Goal: Task Accomplishment & Management: Complete application form

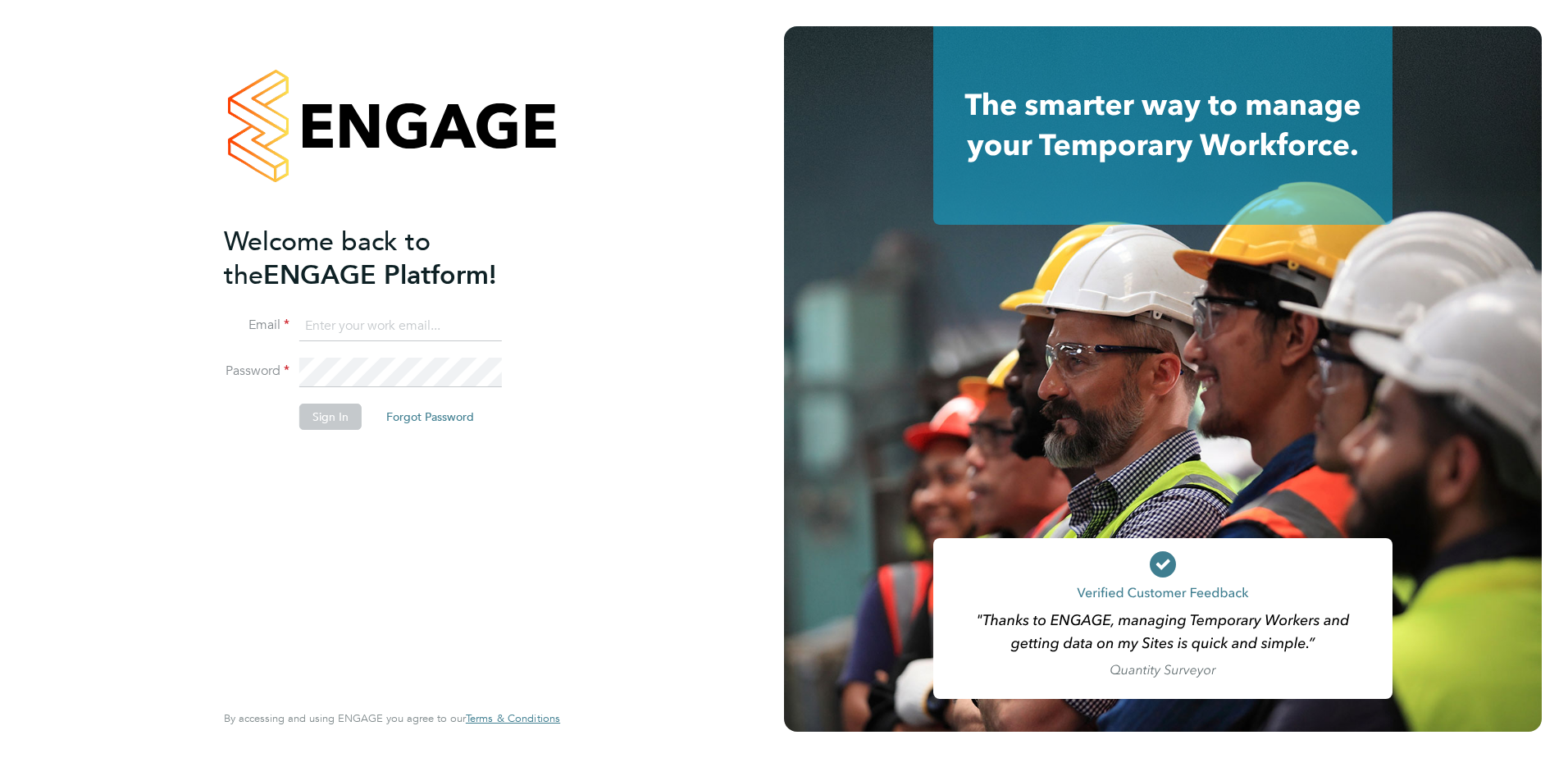
type input "george.kimber@vistry.co.uk"
click at [435, 490] on div "Welcome back to the ENGAGE Platform! Email george.kimber@vistry.co.uk Password …" at bounding box center [384, 460] width 320 height 472
click at [327, 422] on button "Sign In" at bounding box center [331, 416] width 62 height 26
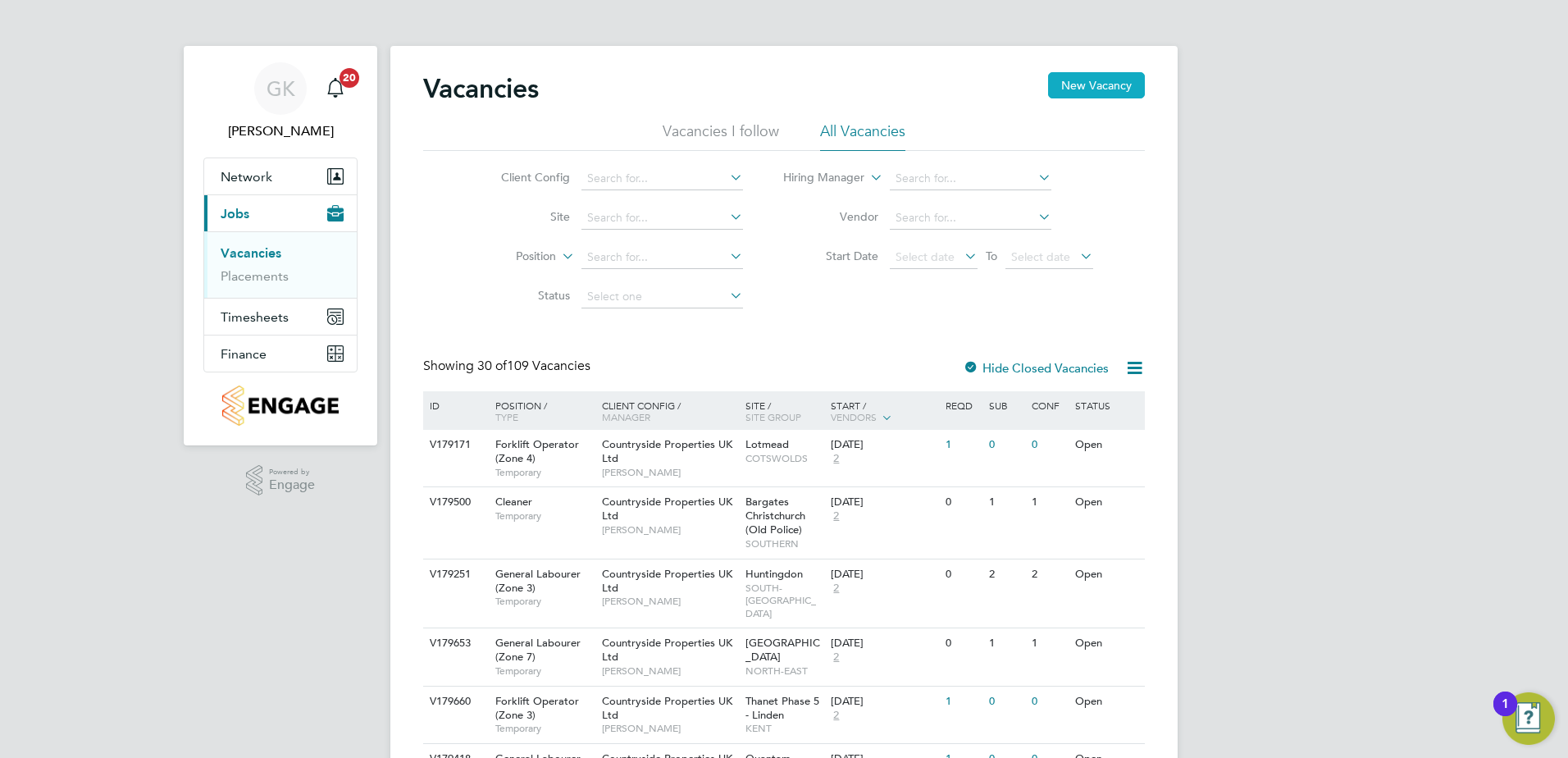
click at [1099, 85] on button "New Vacancy" at bounding box center [1097, 85] width 97 height 26
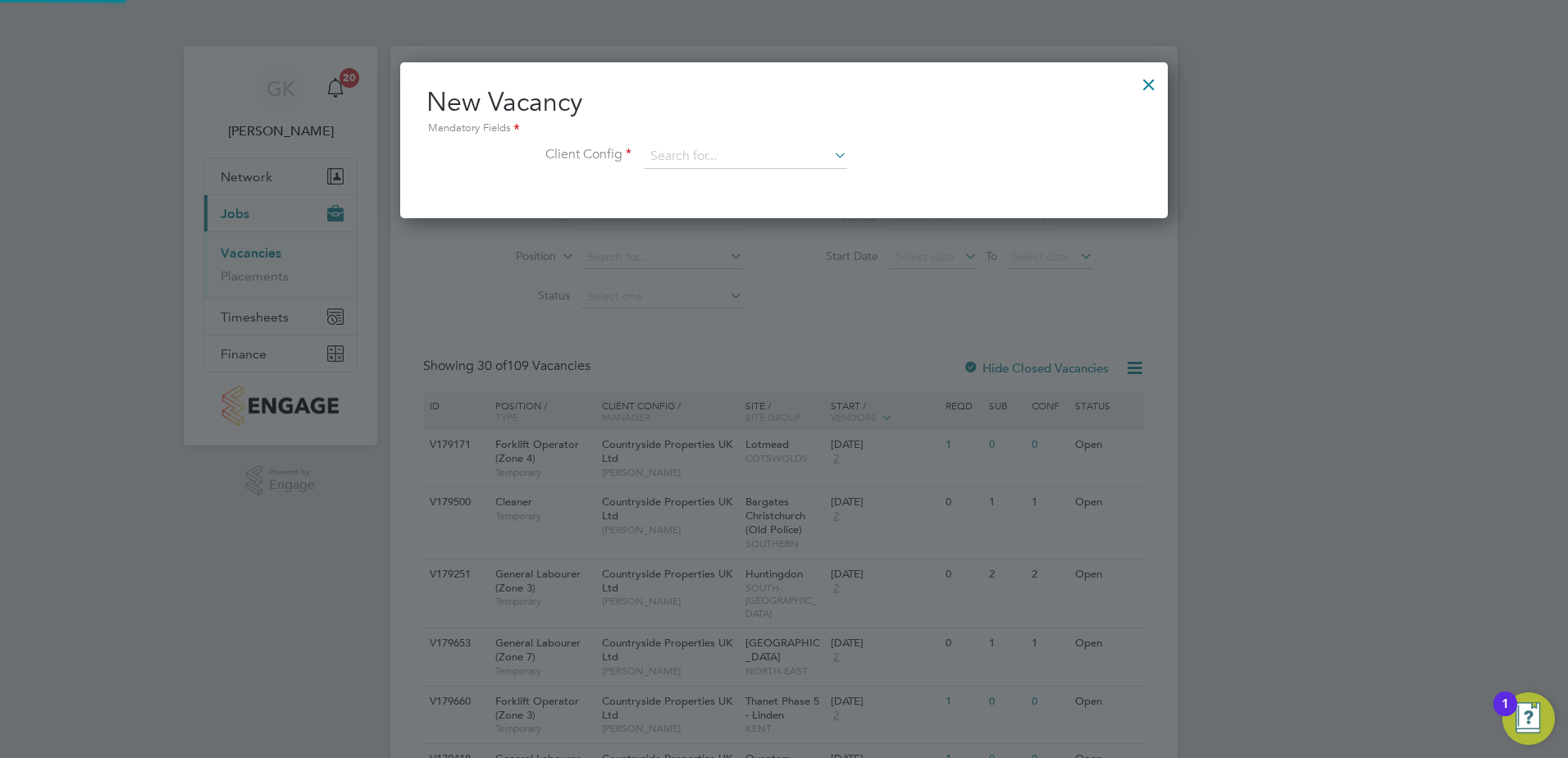
scroll to position [156, 769]
click at [672, 148] on input at bounding box center [746, 156] width 203 height 25
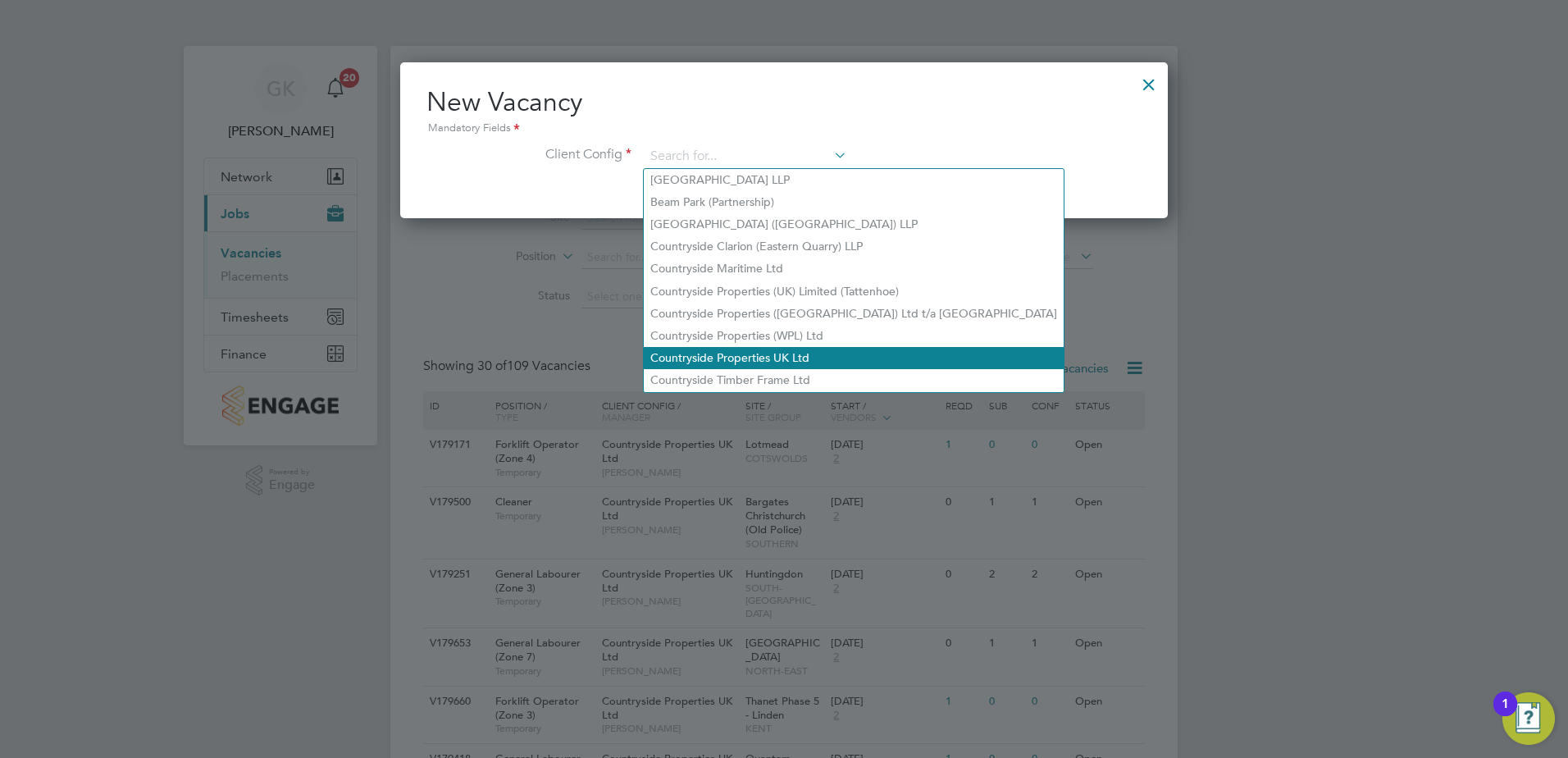
click at [764, 348] on li "Countryside Properties UK Ltd" at bounding box center [854, 358] width 420 height 22
type input "Countryside Properties UK Ltd"
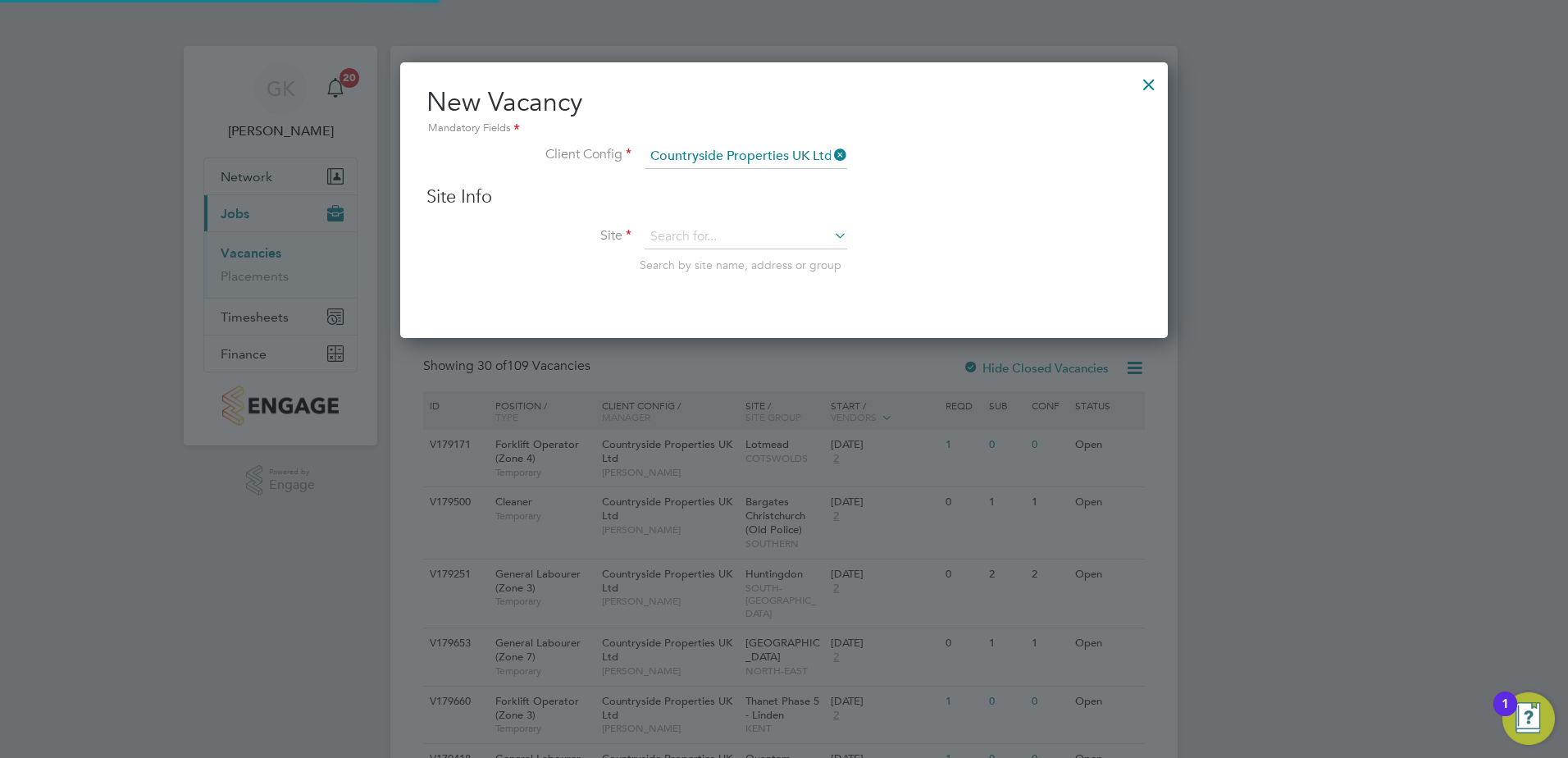
scroll to position [278, 769]
click at [717, 238] on input at bounding box center [746, 237] width 203 height 25
click at [739, 431] on li "Rom ney House / Lockleaze" at bounding box center [763, 434] width 237 height 22
type input "Romney House / [GEOGRAPHIC_DATA]"
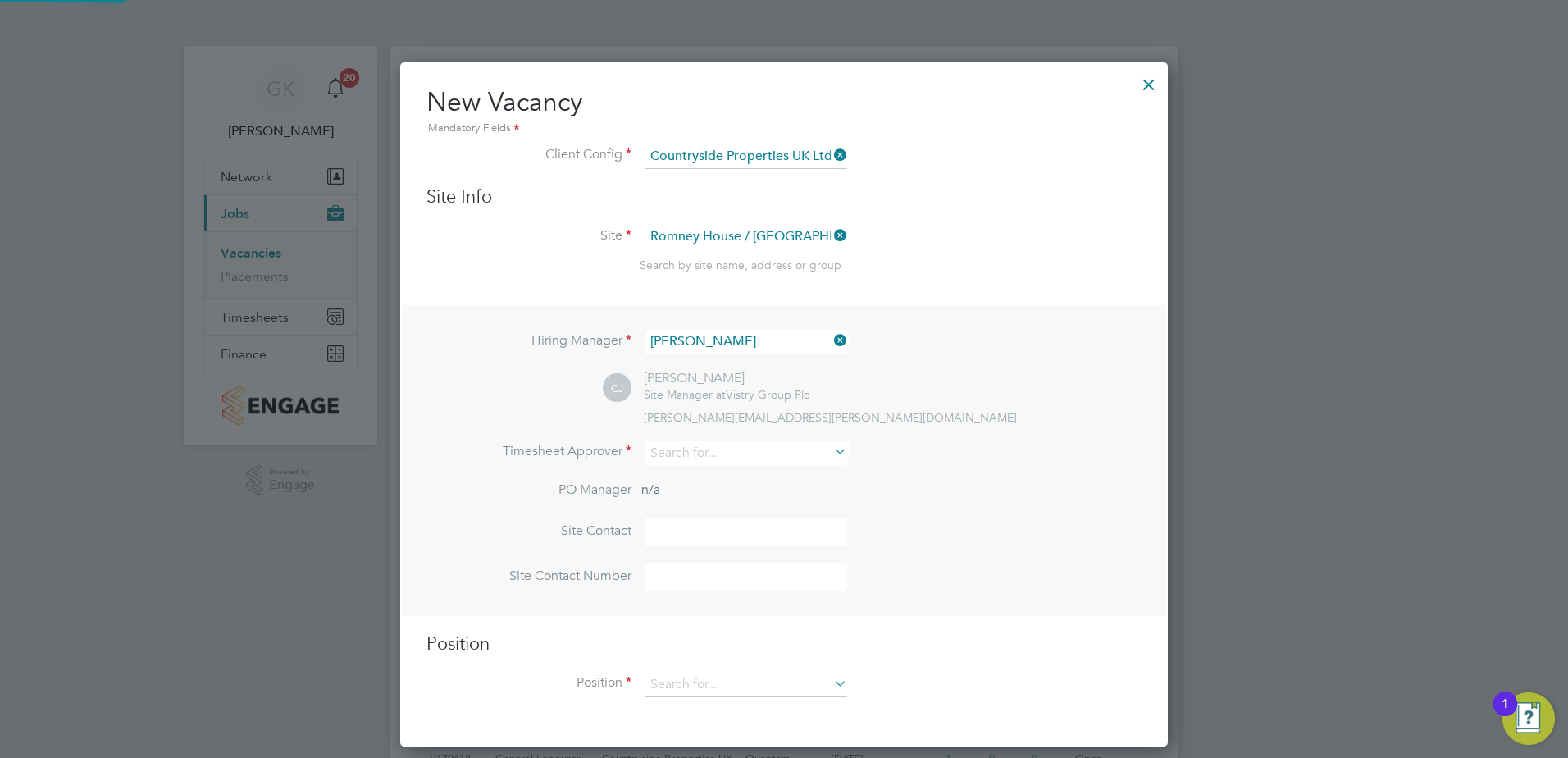
scroll to position [686, 769]
click at [831, 341] on icon at bounding box center [831, 340] width 0 height 23
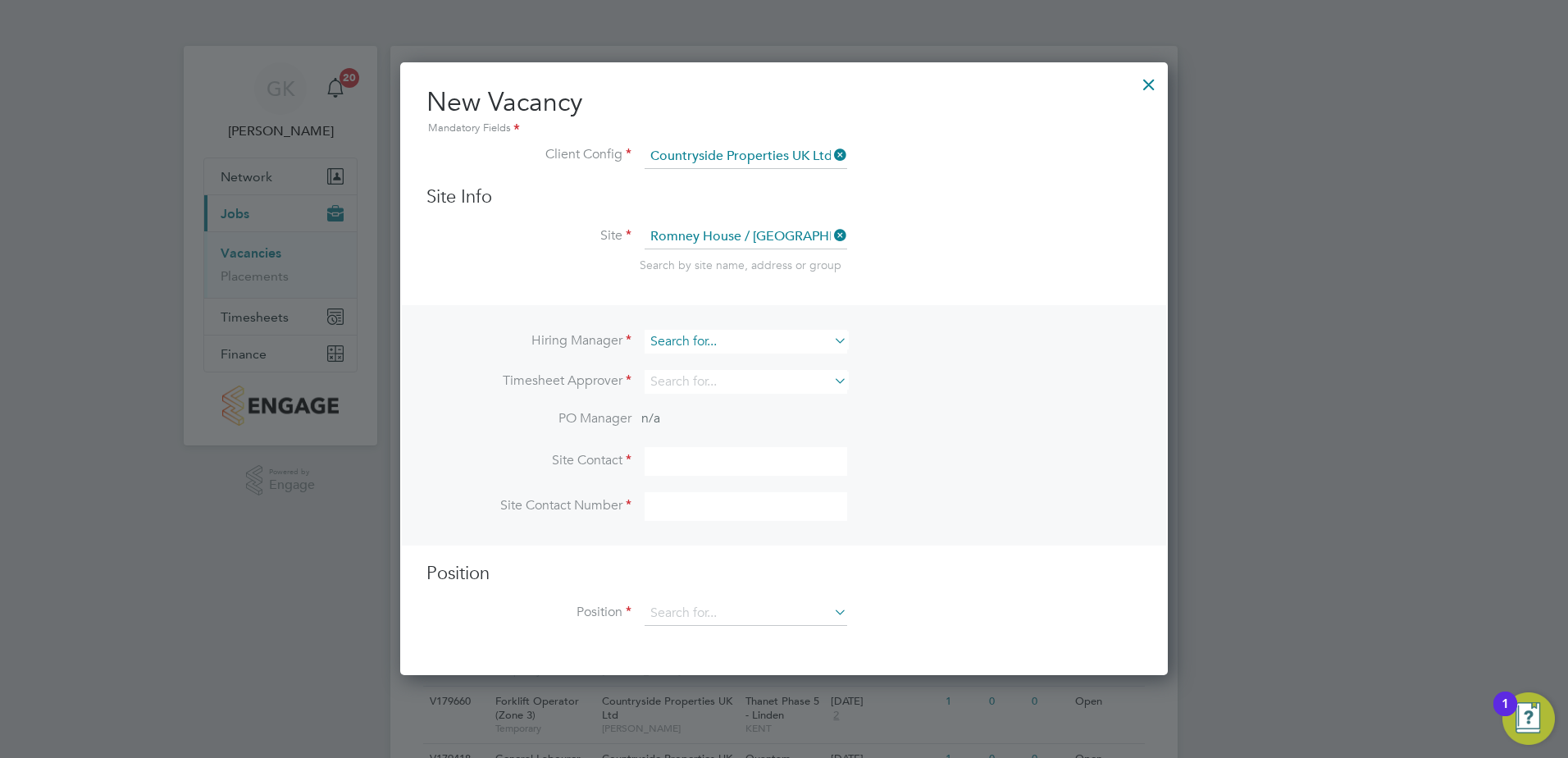
click at [787, 341] on input at bounding box center [746, 342] width 203 height 24
click at [733, 429] on li "[PERSON_NAME]" at bounding box center [746, 432] width 205 height 22
type input "[PERSON_NAME]"
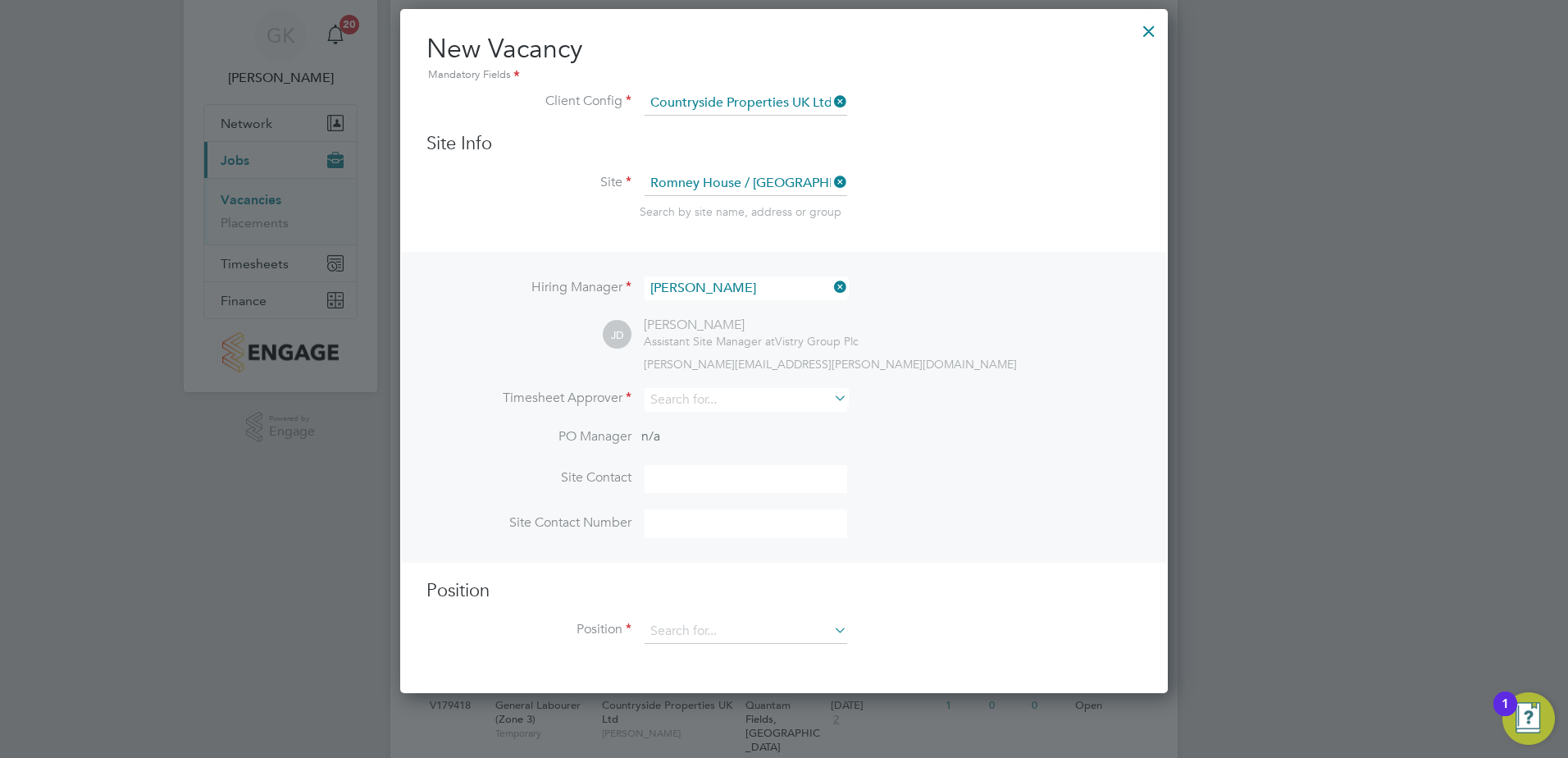
scroll to position [82, 0]
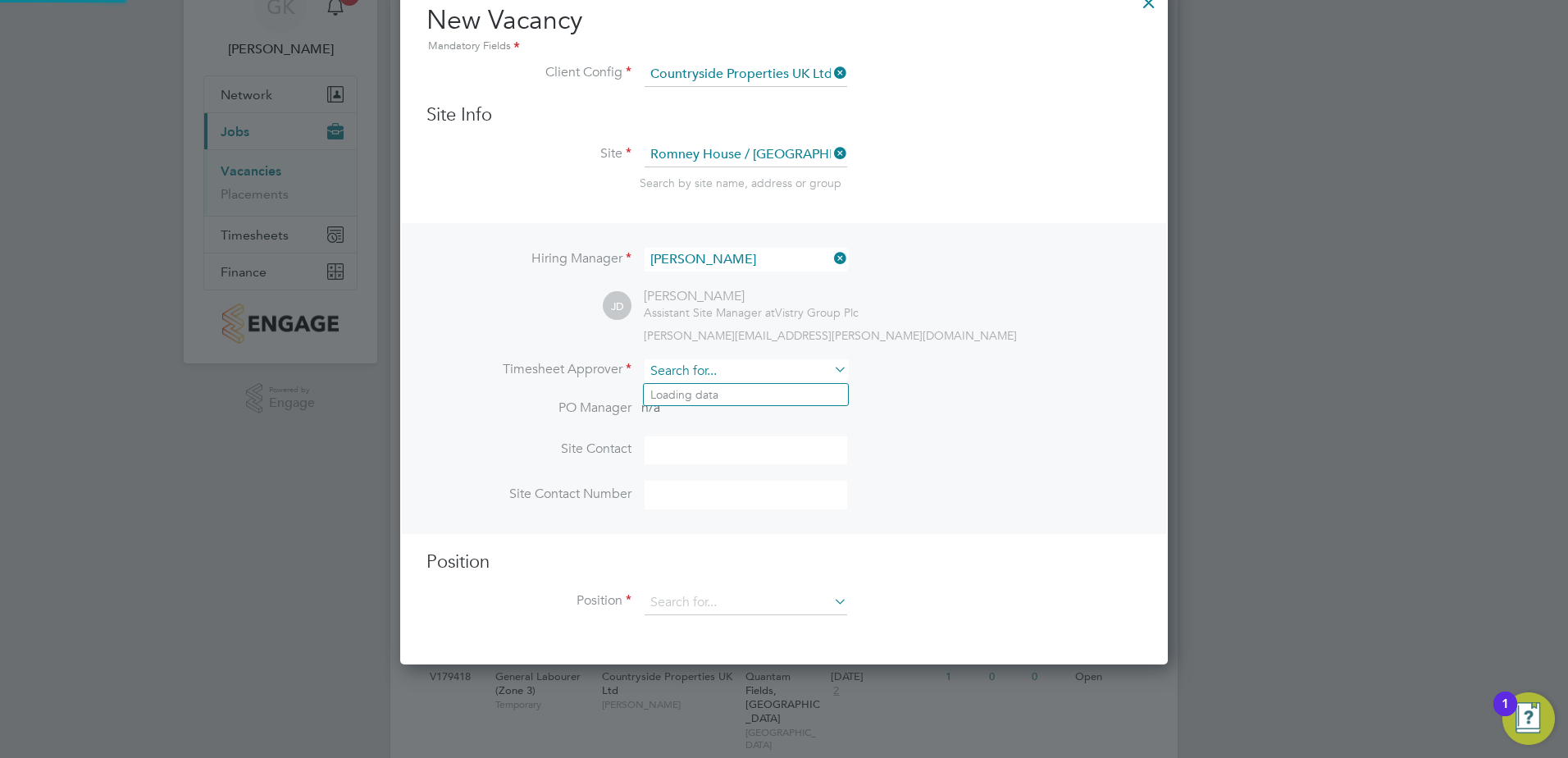
click at [810, 375] on input at bounding box center [746, 371] width 203 height 24
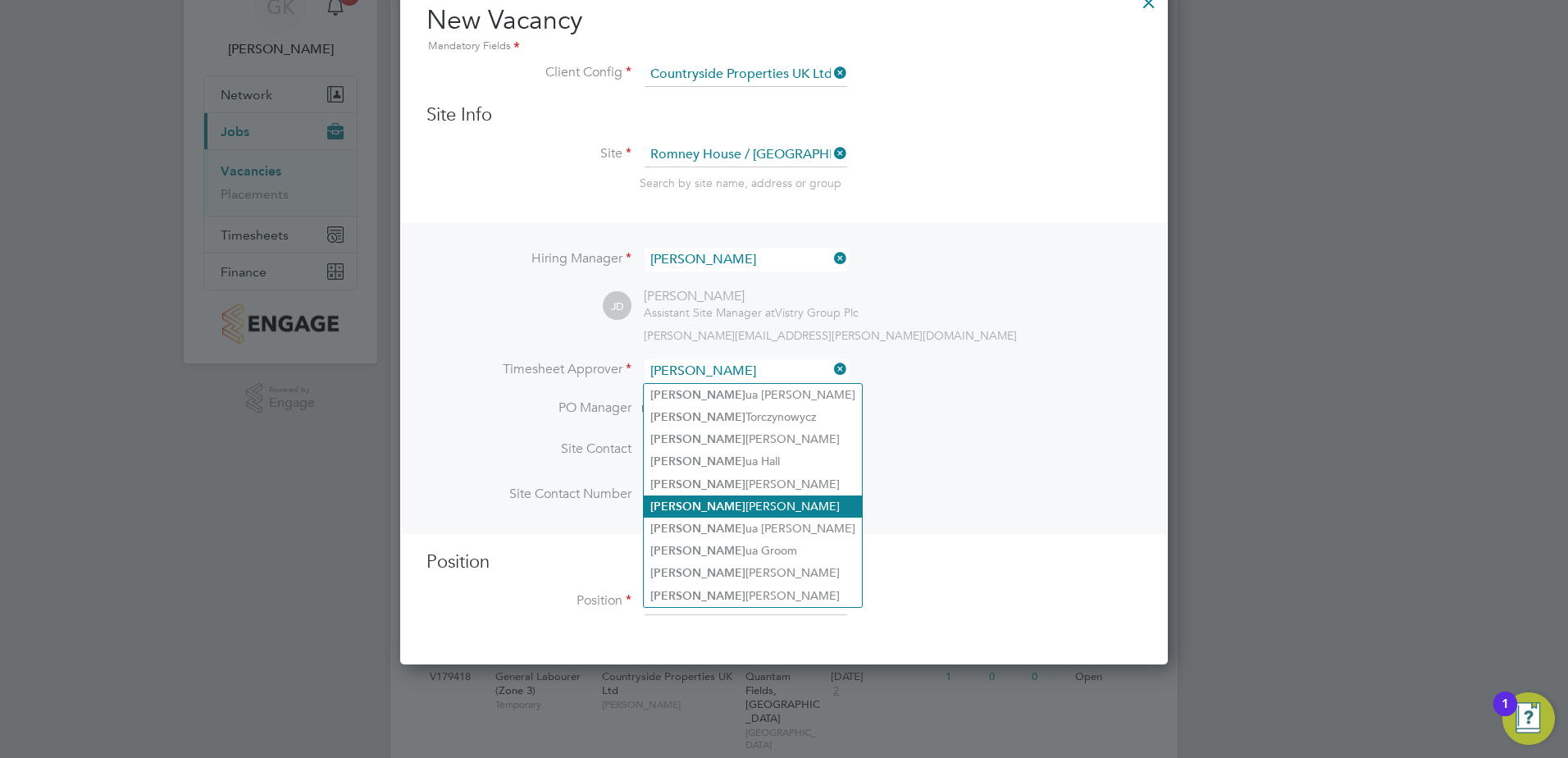
click at [731, 503] on li "[PERSON_NAME]" at bounding box center [752, 506] width 218 height 22
type input "[PERSON_NAME]"
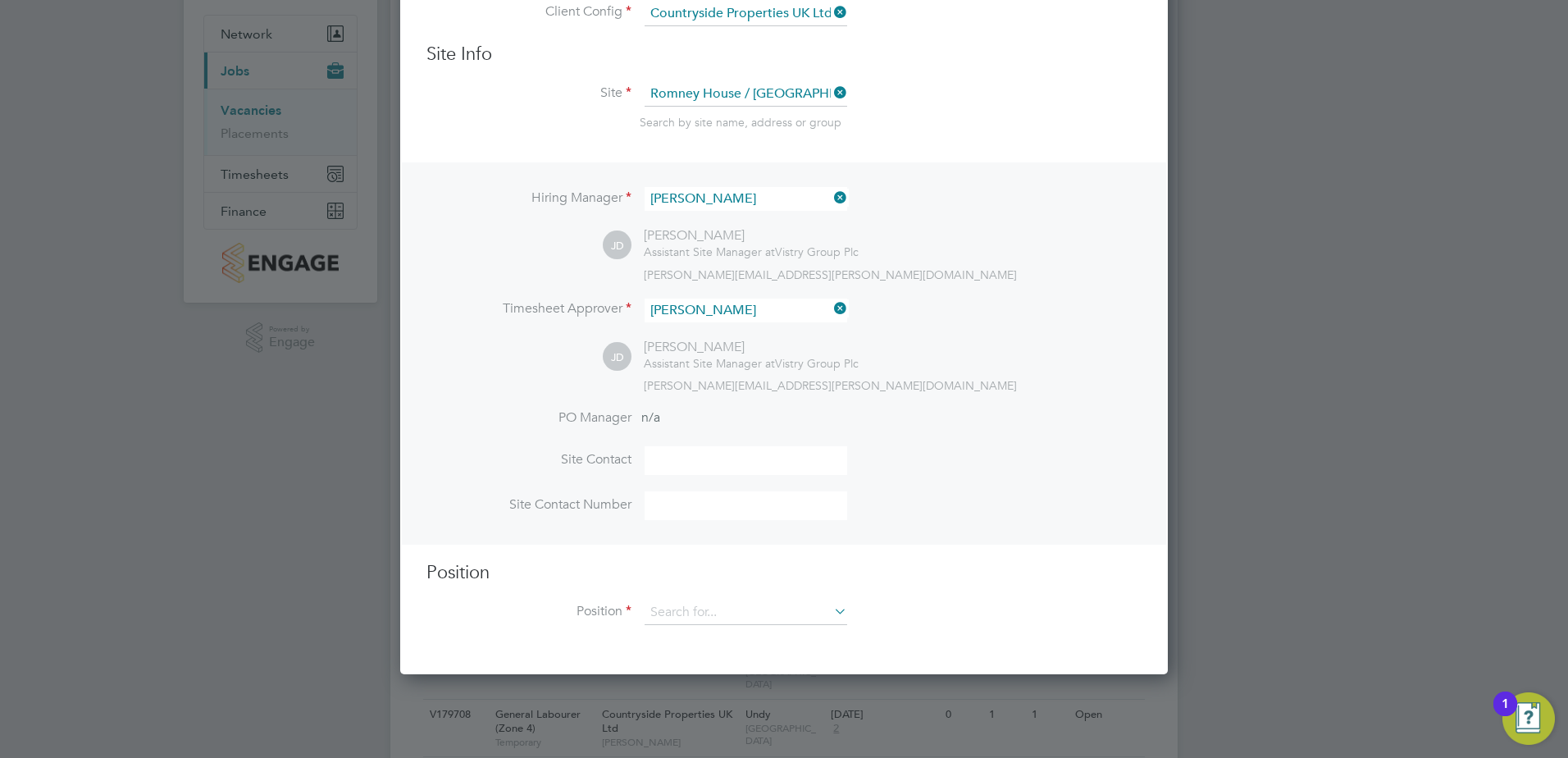
scroll to position [246, 0]
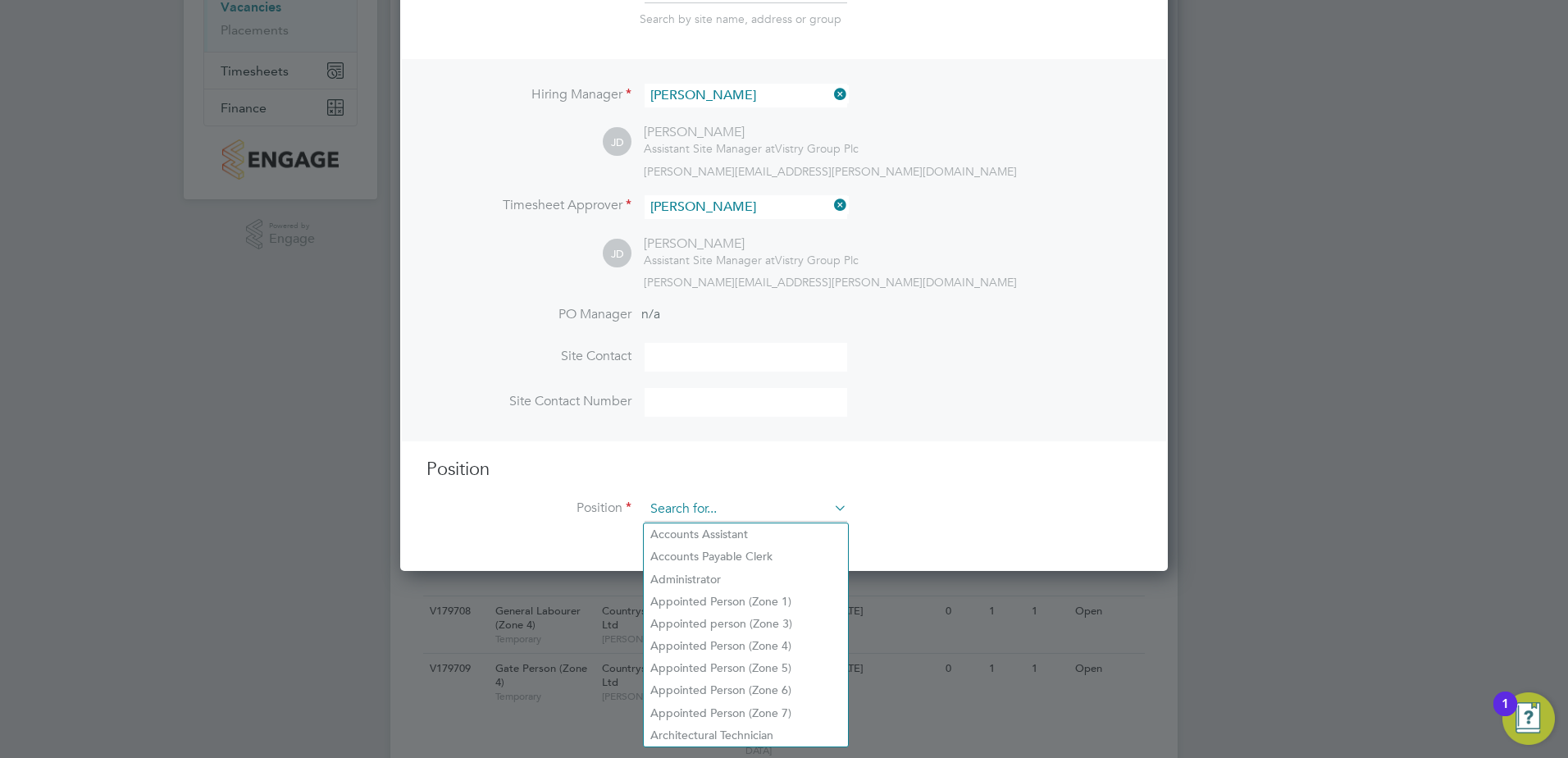
click at [709, 502] on input at bounding box center [746, 509] width 203 height 25
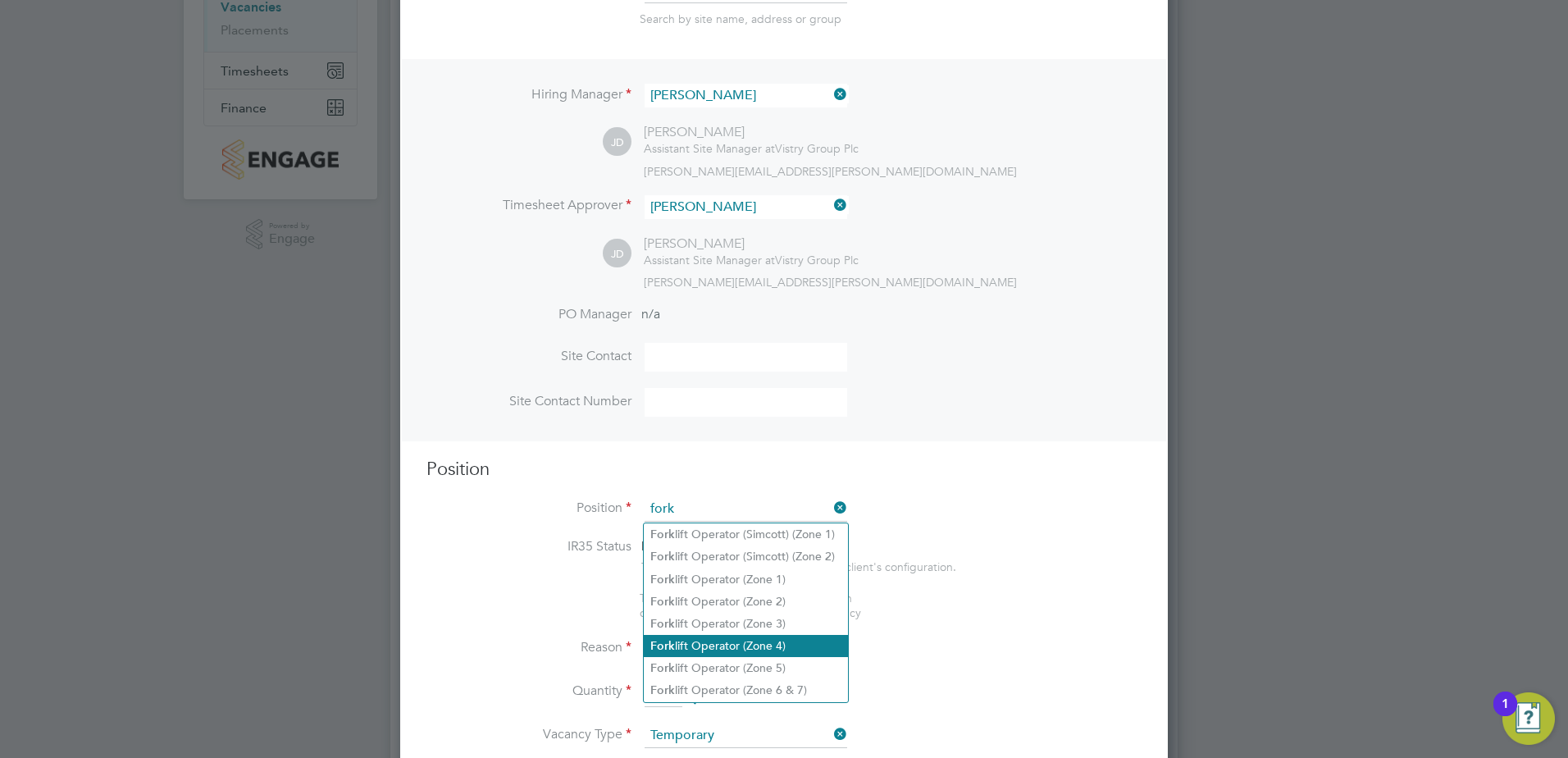
click at [751, 636] on li "Fork lift Operator (Zone 4)" at bounding box center [746, 646] width 205 height 22
type input "Forklift Operator (Zone 4)"
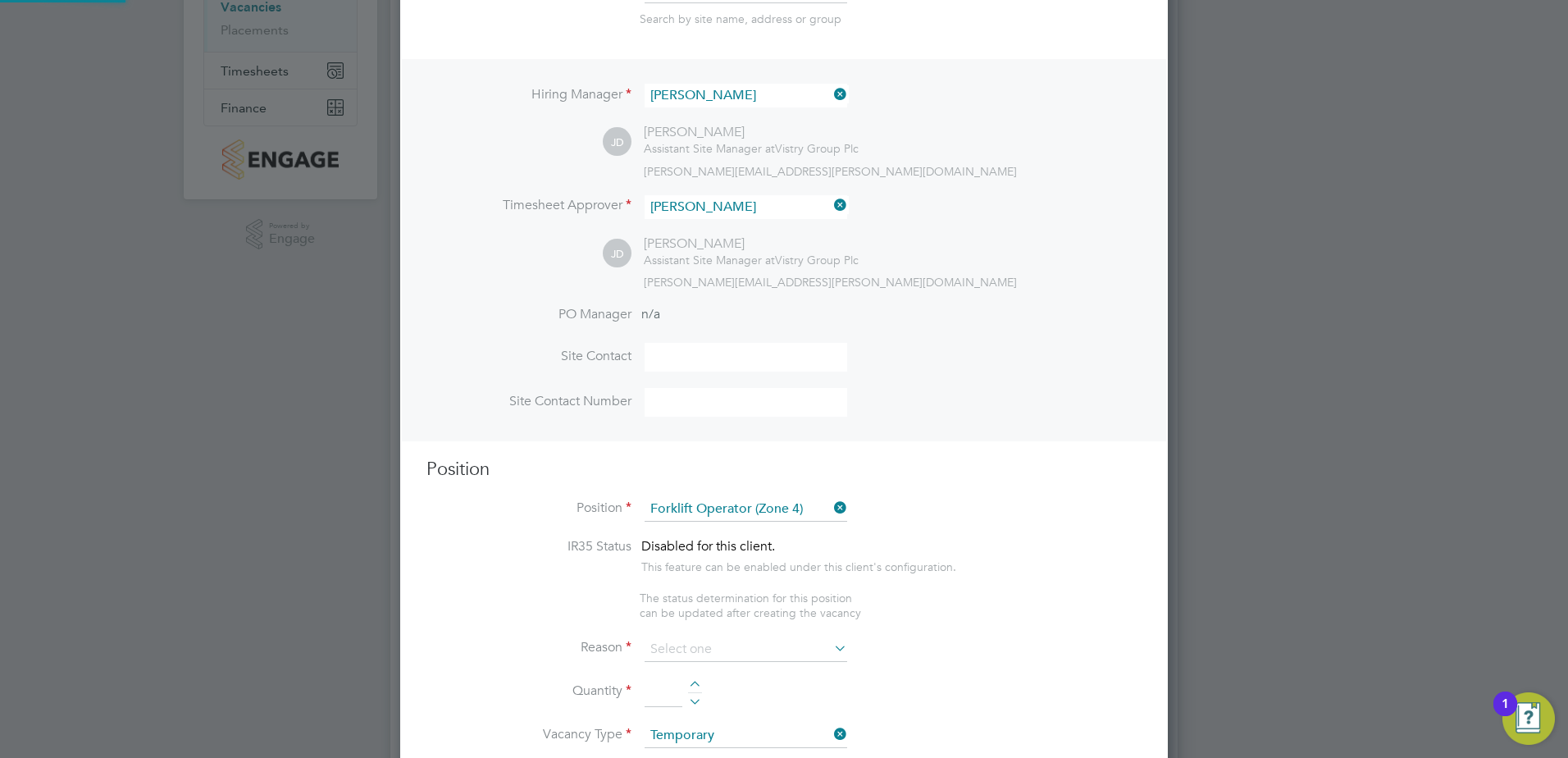
type textarea "Operate construction machinery and plant, including, but not limited to telesco…"
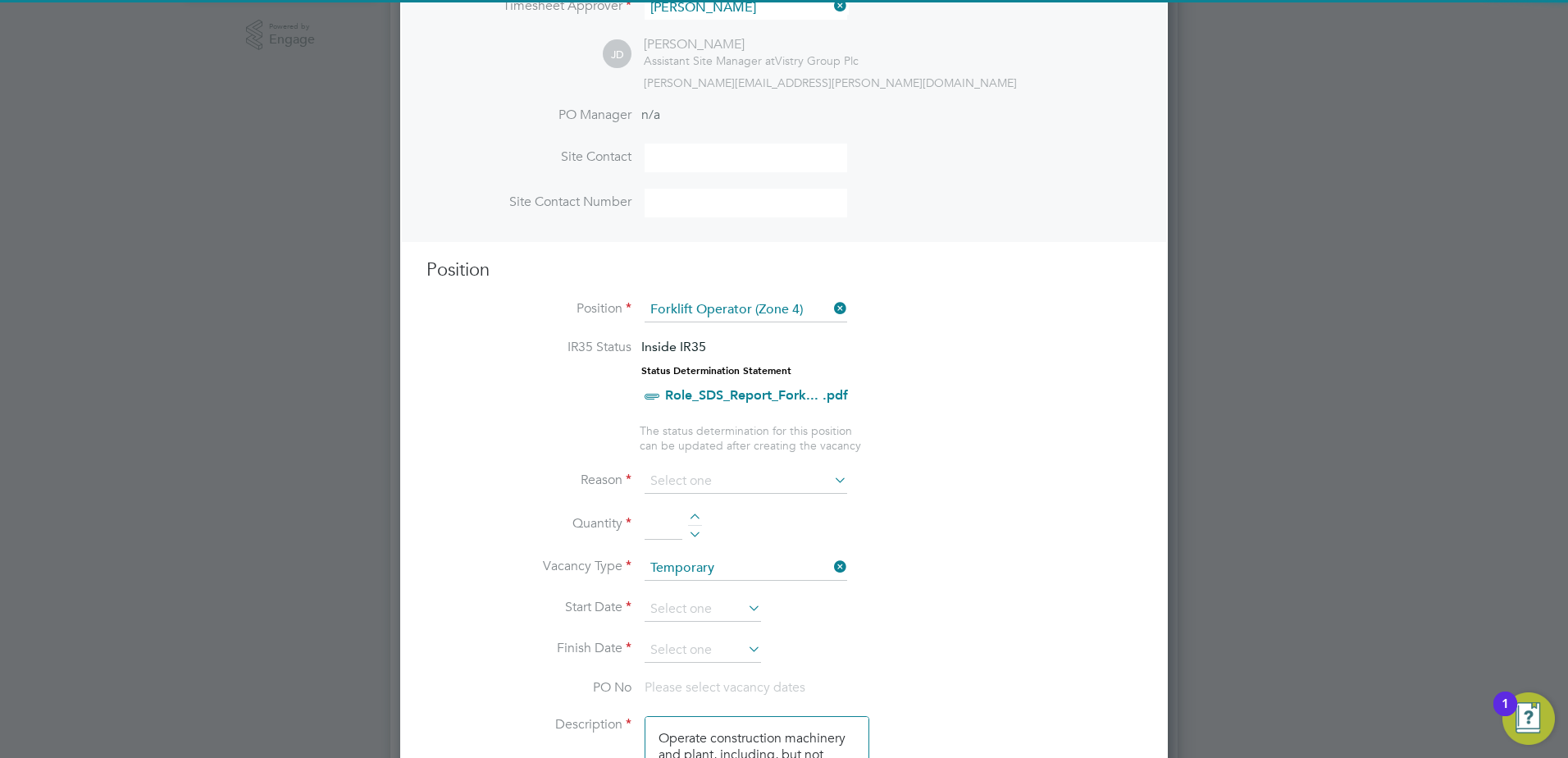
scroll to position [574, 0]
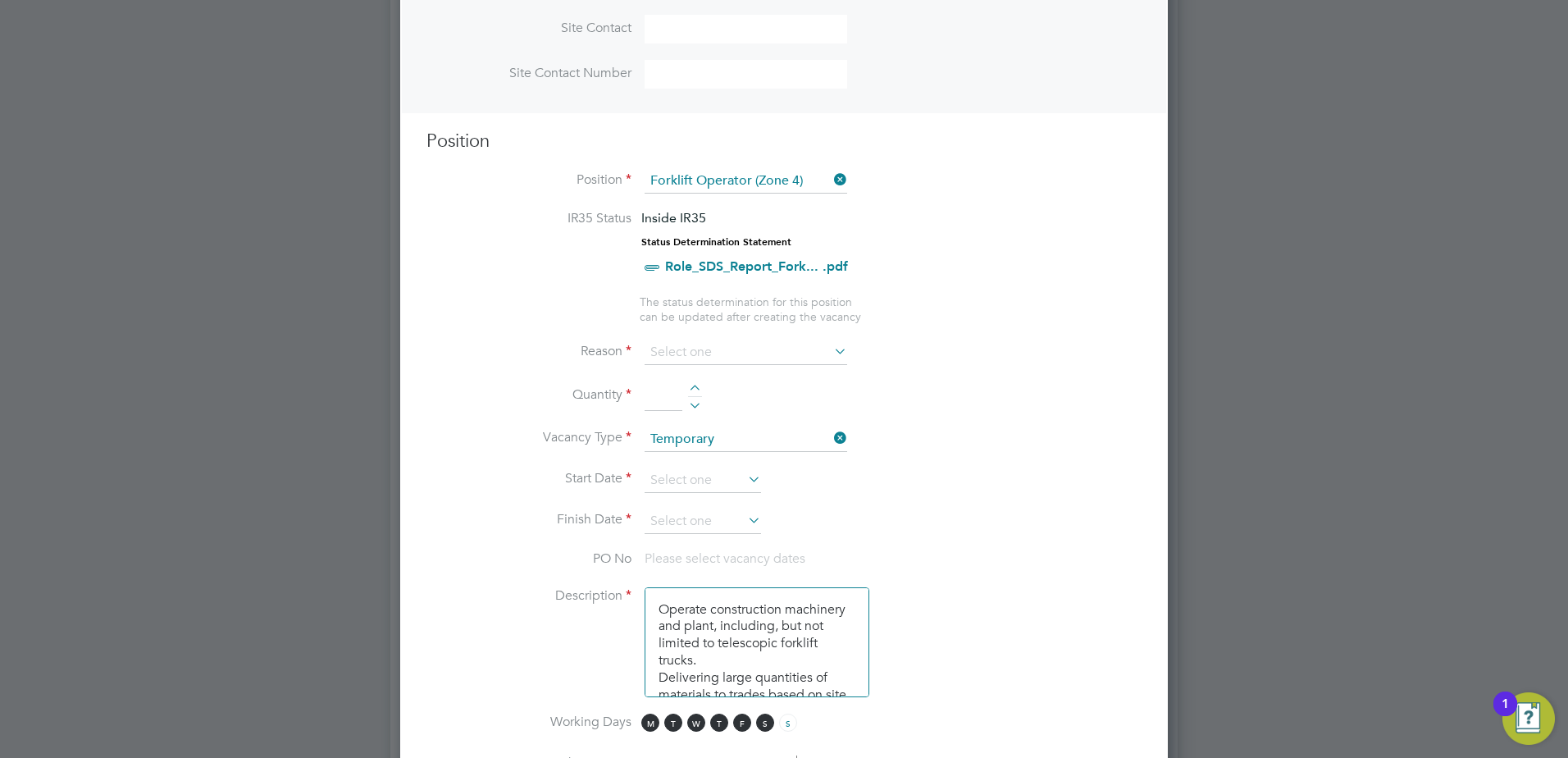
click at [697, 391] on div at bounding box center [695, 390] width 14 height 12
type input "1"
click at [717, 359] on input at bounding box center [746, 353] width 203 height 25
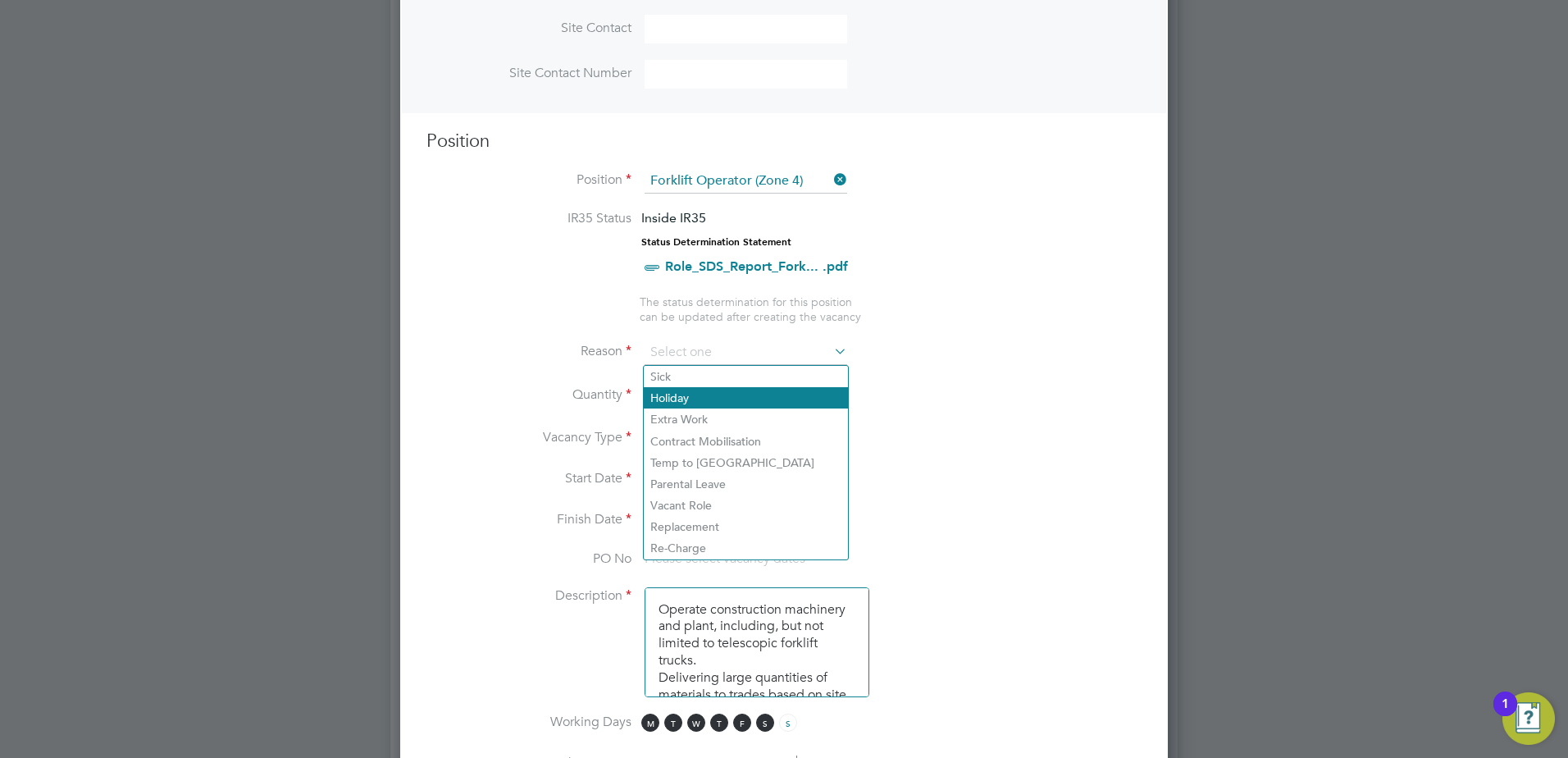
click at [703, 393] on li "Holiday" at bounding box center [746, 397] width 205 height 21
type input "Holiday"
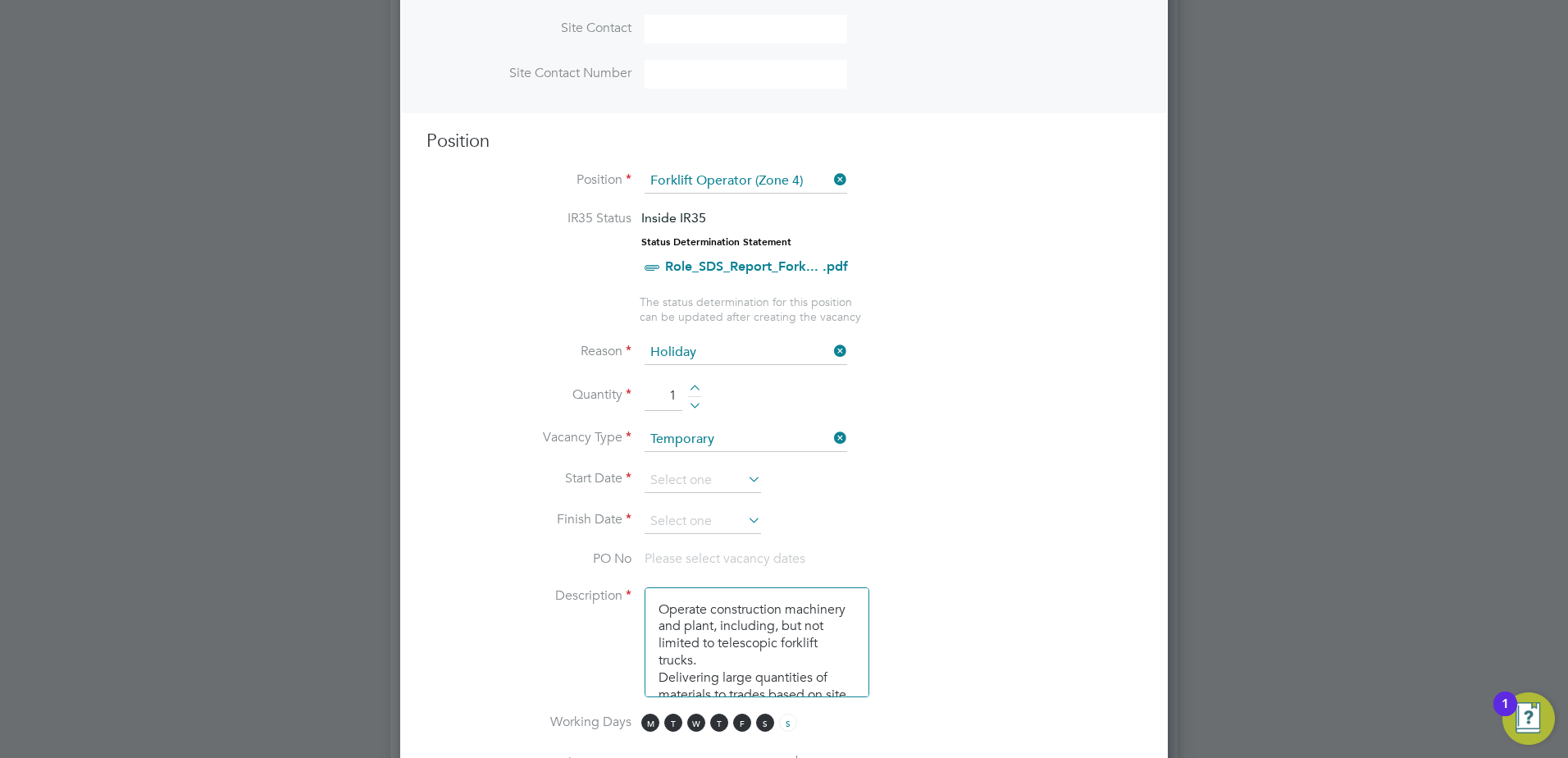
click at [745, 473] on icon at bounding box center [745, 479] width 0 height 23
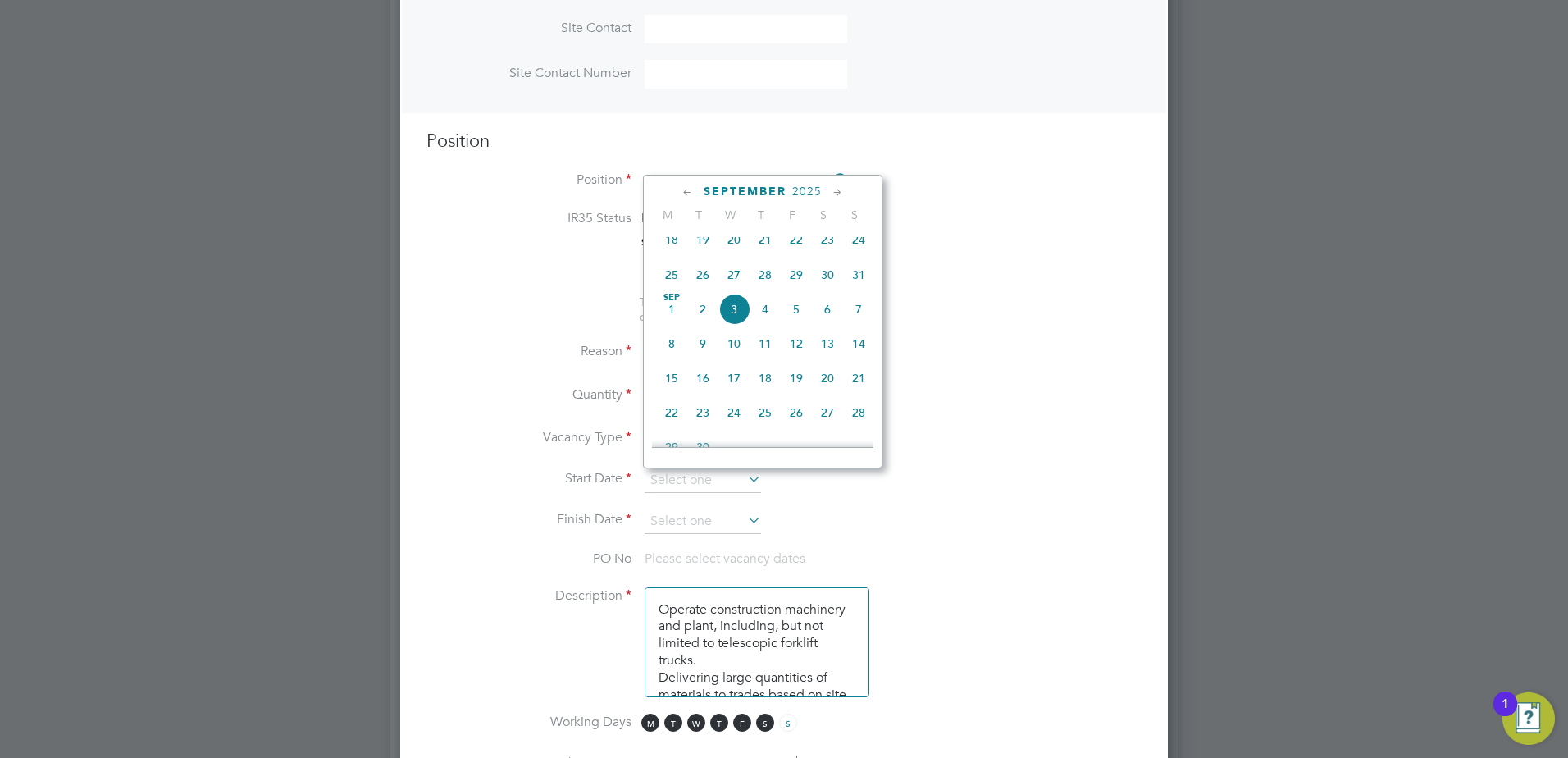
click at [689, 195] on icon at bounding box center [688, 193] width 16 height 18
click at [702, 320] on span "12" at bounding box center [703, 312] width 31 height 31
type input "[DATE]"
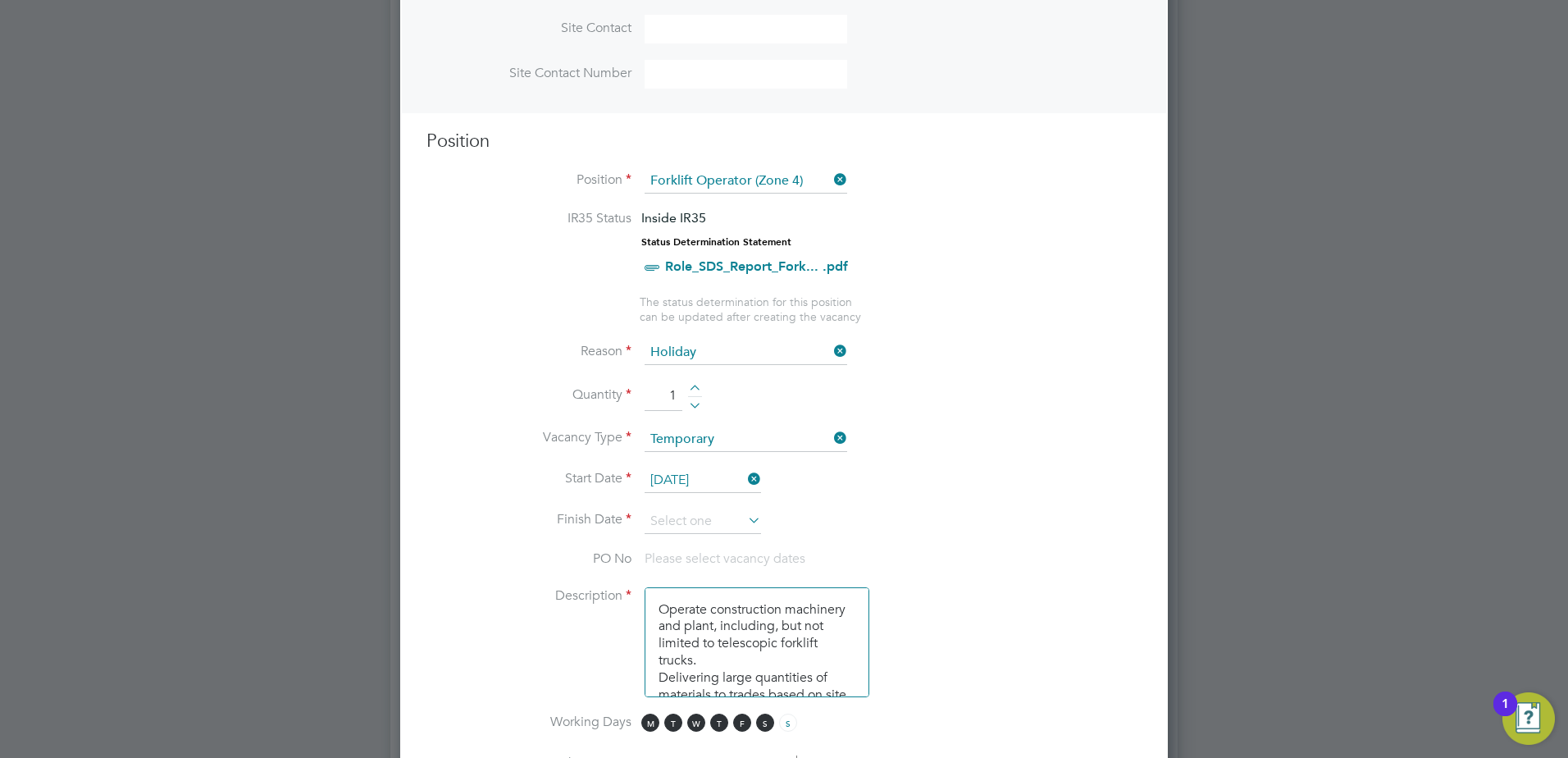
click at [745, 521] on icon at bounding box center [745, 520] width 0 height 23
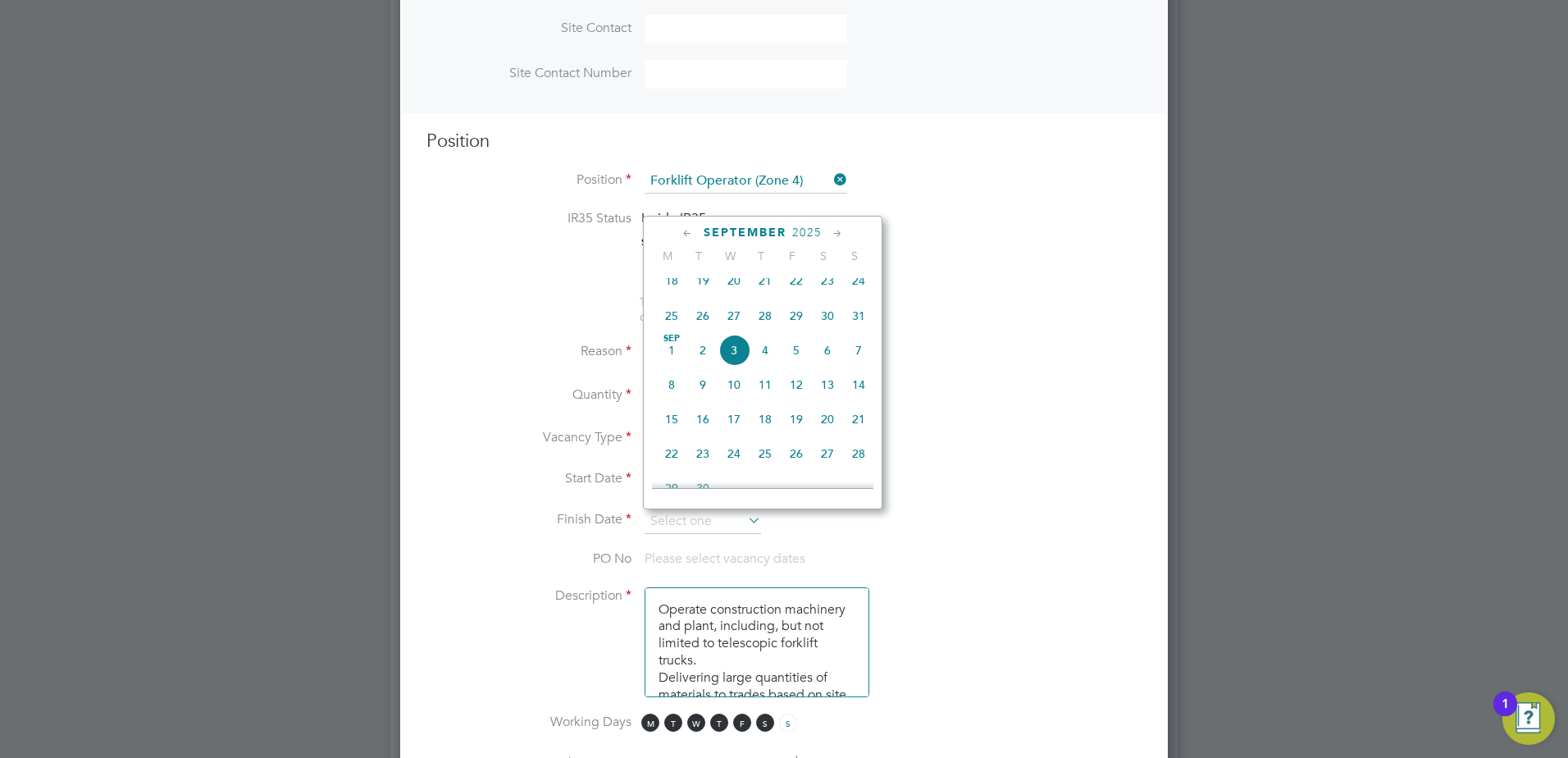
click at [675, 234] on div "[DATE]" at bounding box center [763, 232] width 222 height 16
click at [680, 234] on icon at bounding box center [688, 234] width 16 height 18
click at [706, 361] on span "12" at bounding box center [703, 353] width 31 height 31
type input "[DATE]"
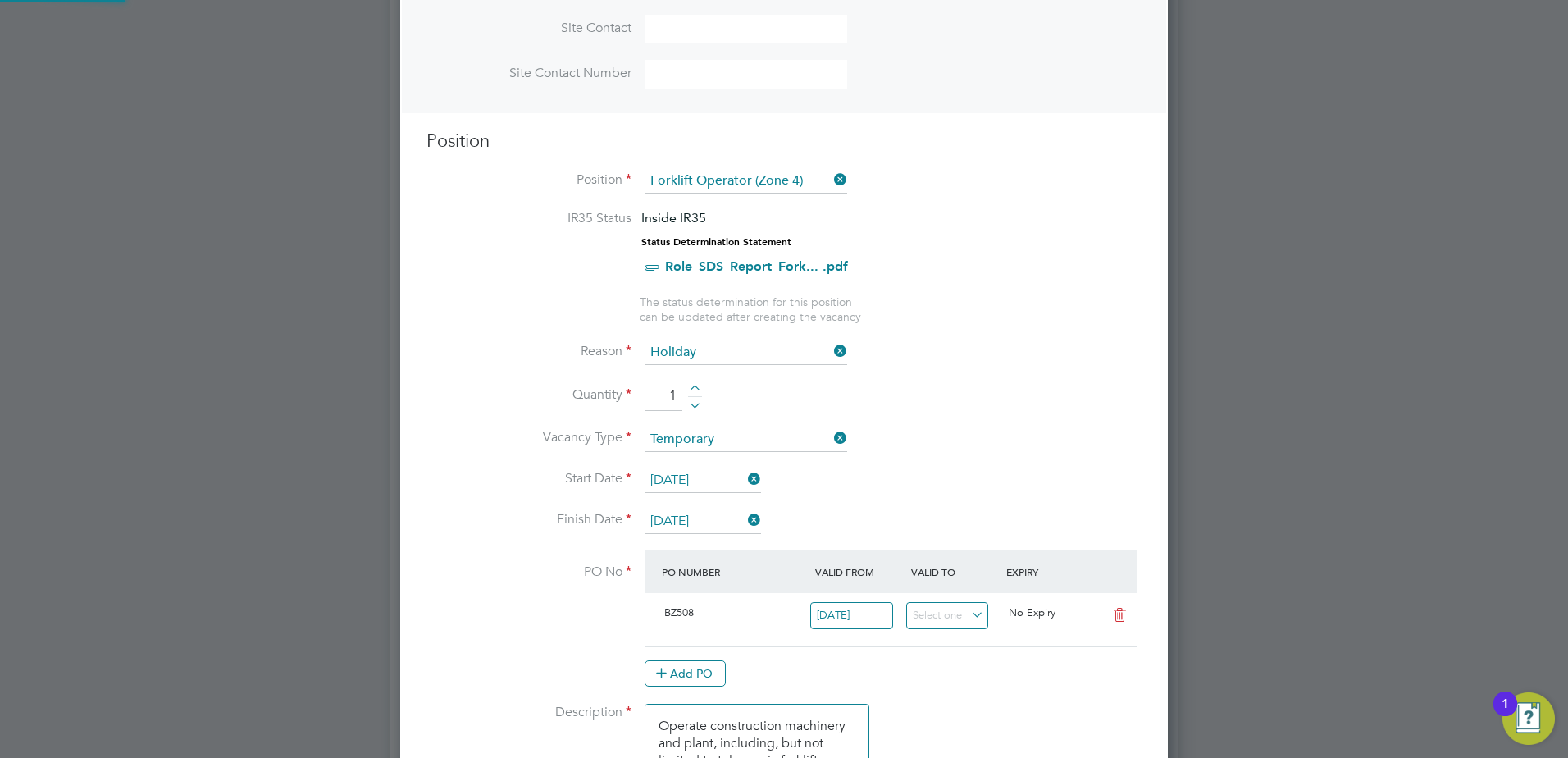
scroll to position [28, 154]
click at [978, 401] on li "Quantity 1" at bounding box center [784, 405] width 715 height 46
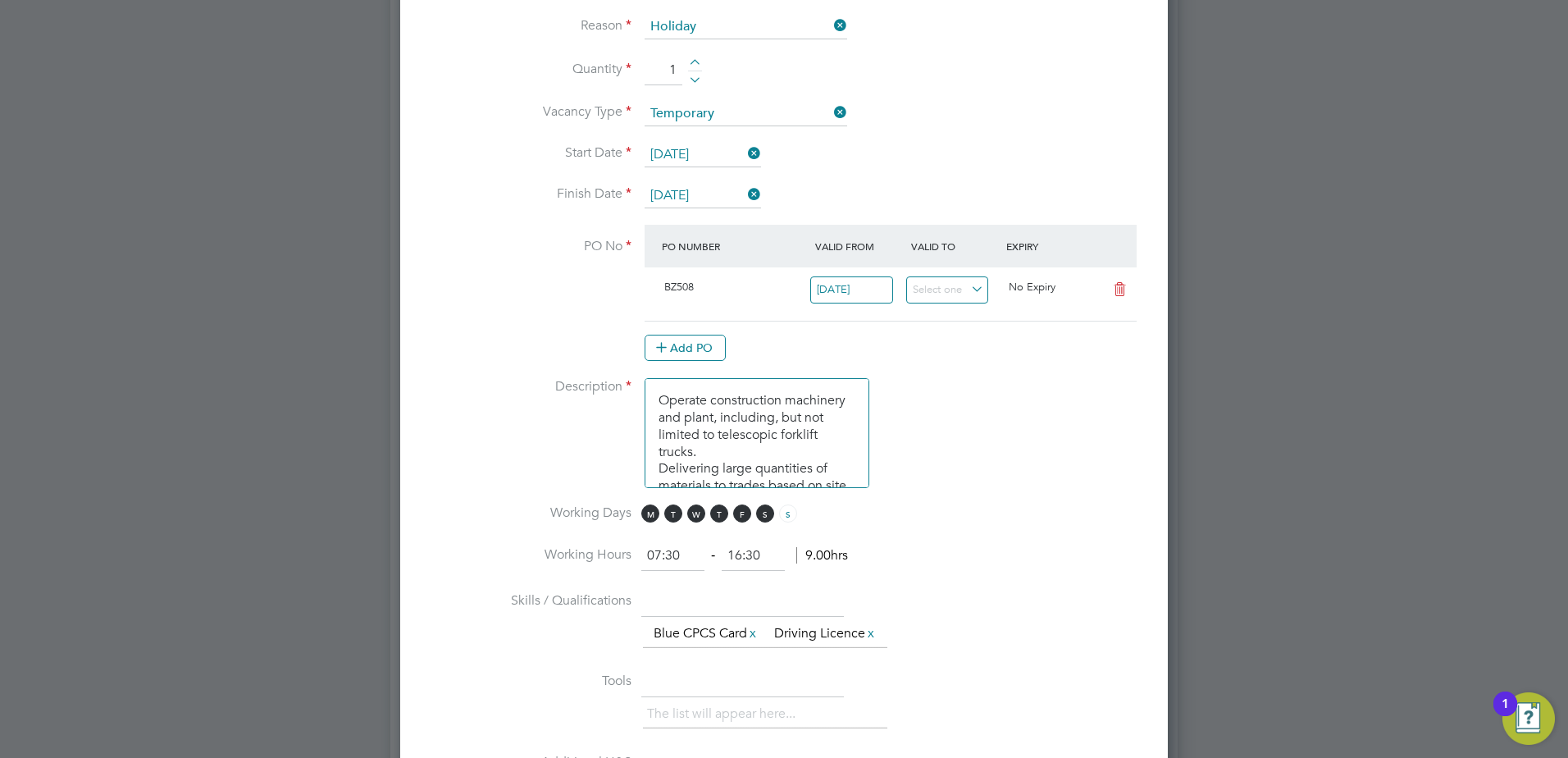
scroll to position [0, 0]
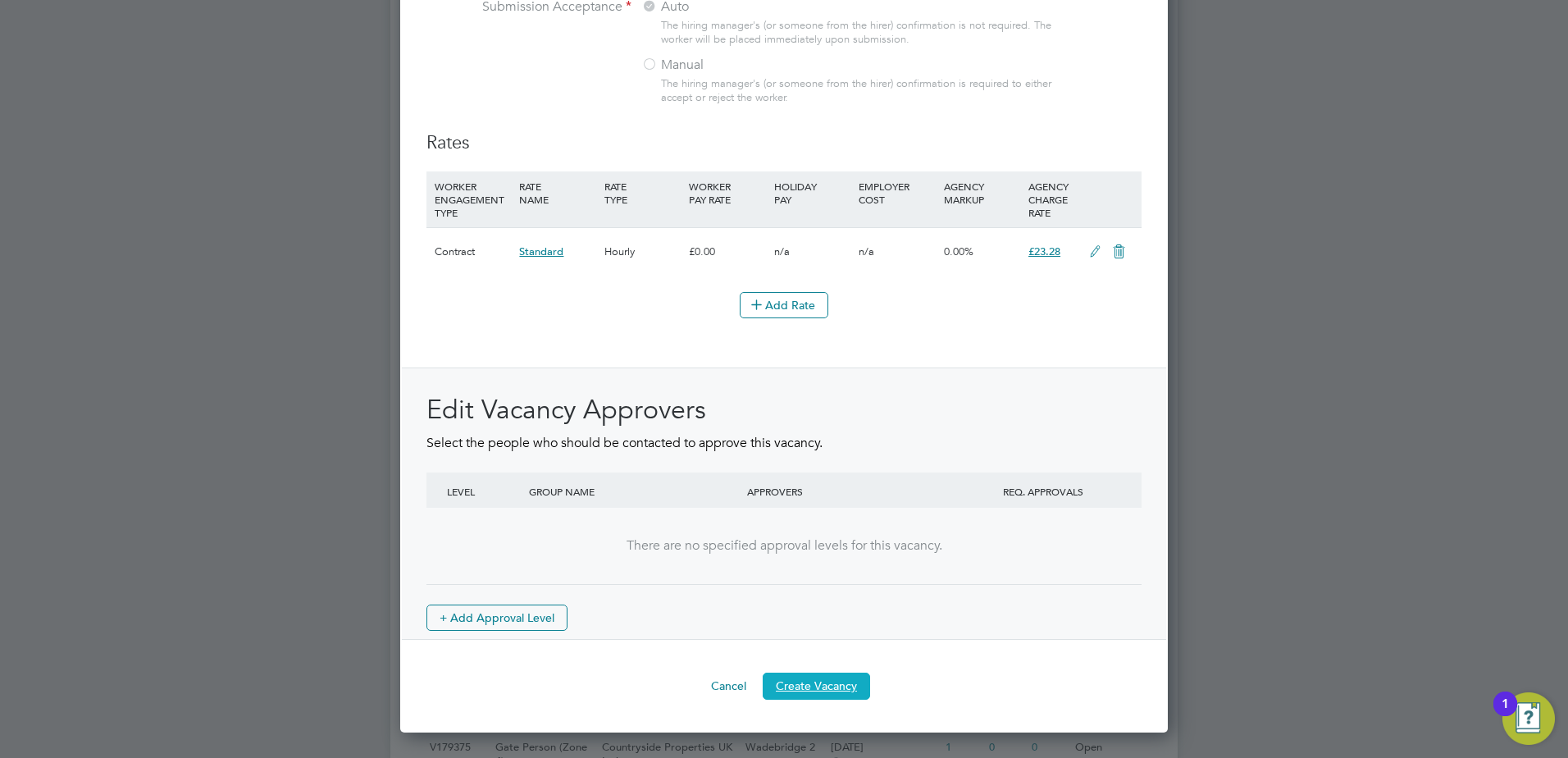
click at [813, 699] on button "Create Vacancy" at bounding box center [816, 685] width 108 height 26
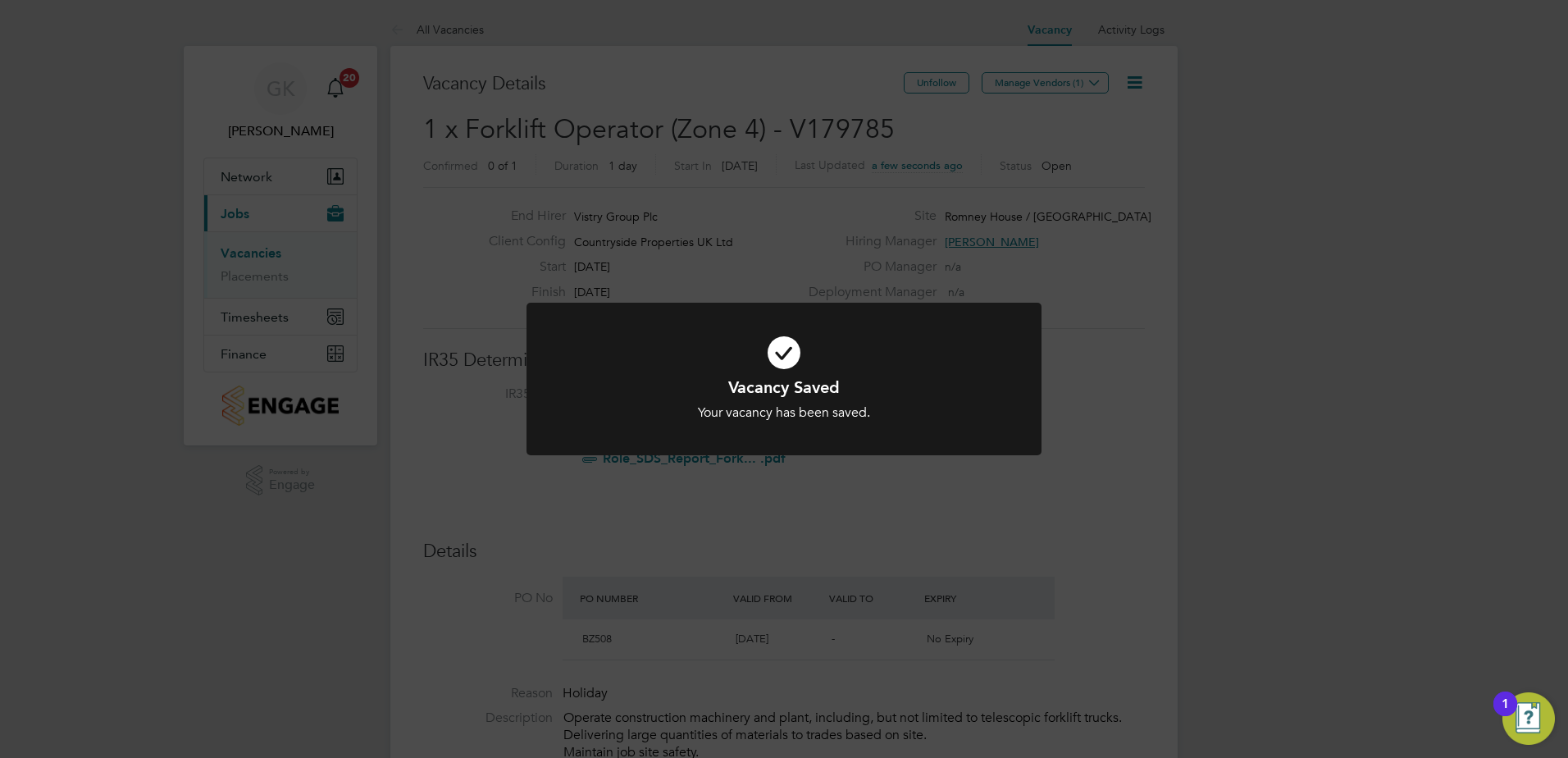
click at [1009, 79] on div "Vacancy Saved Your vacancy has been saved. Cancel Okay" at bounding box center [784, 379] width 1568 height 758
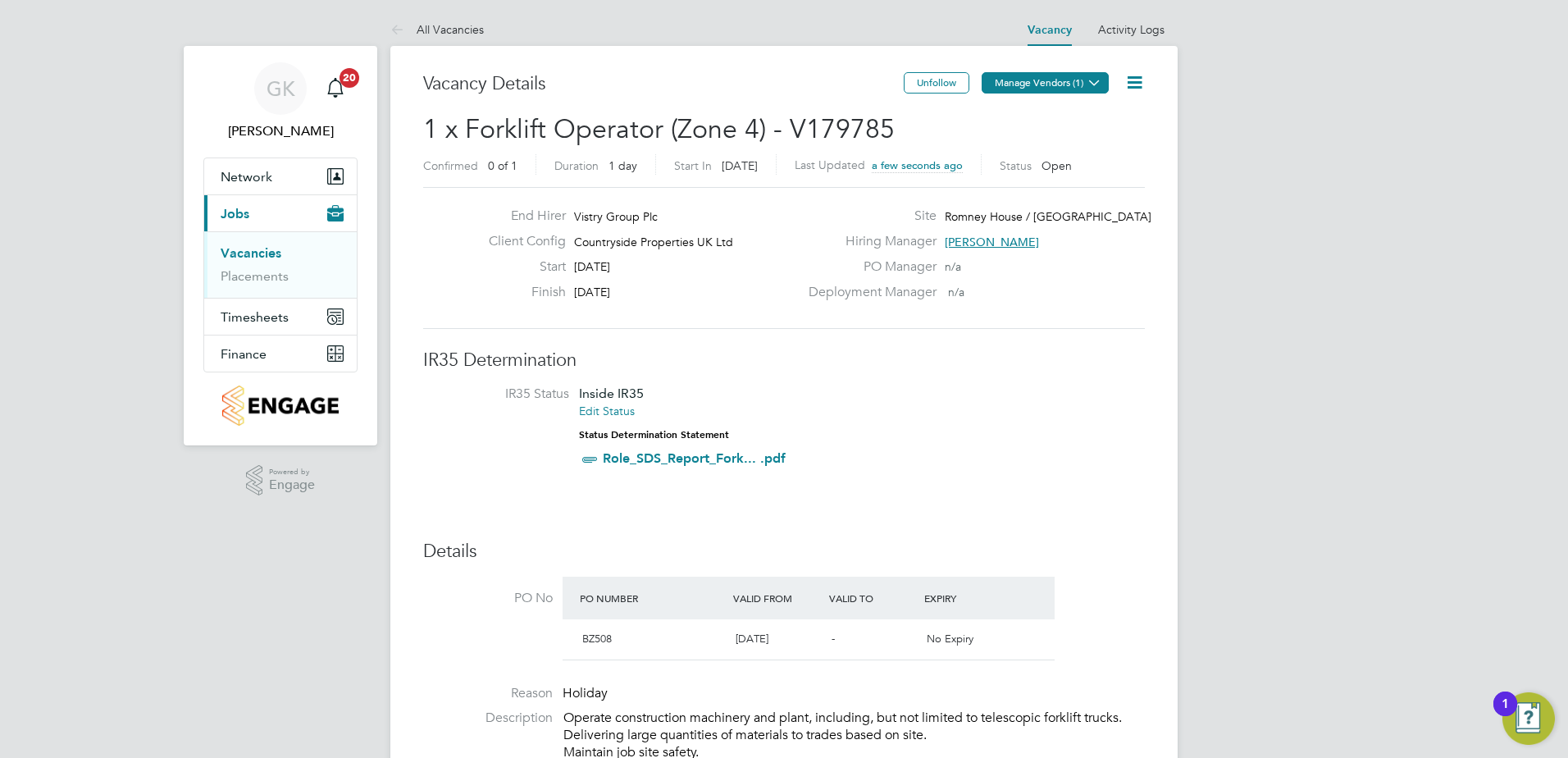
click at [1014, 78] on button "Manage Vendors (1)" at bounding box center [1045, 82] width 127 height 21
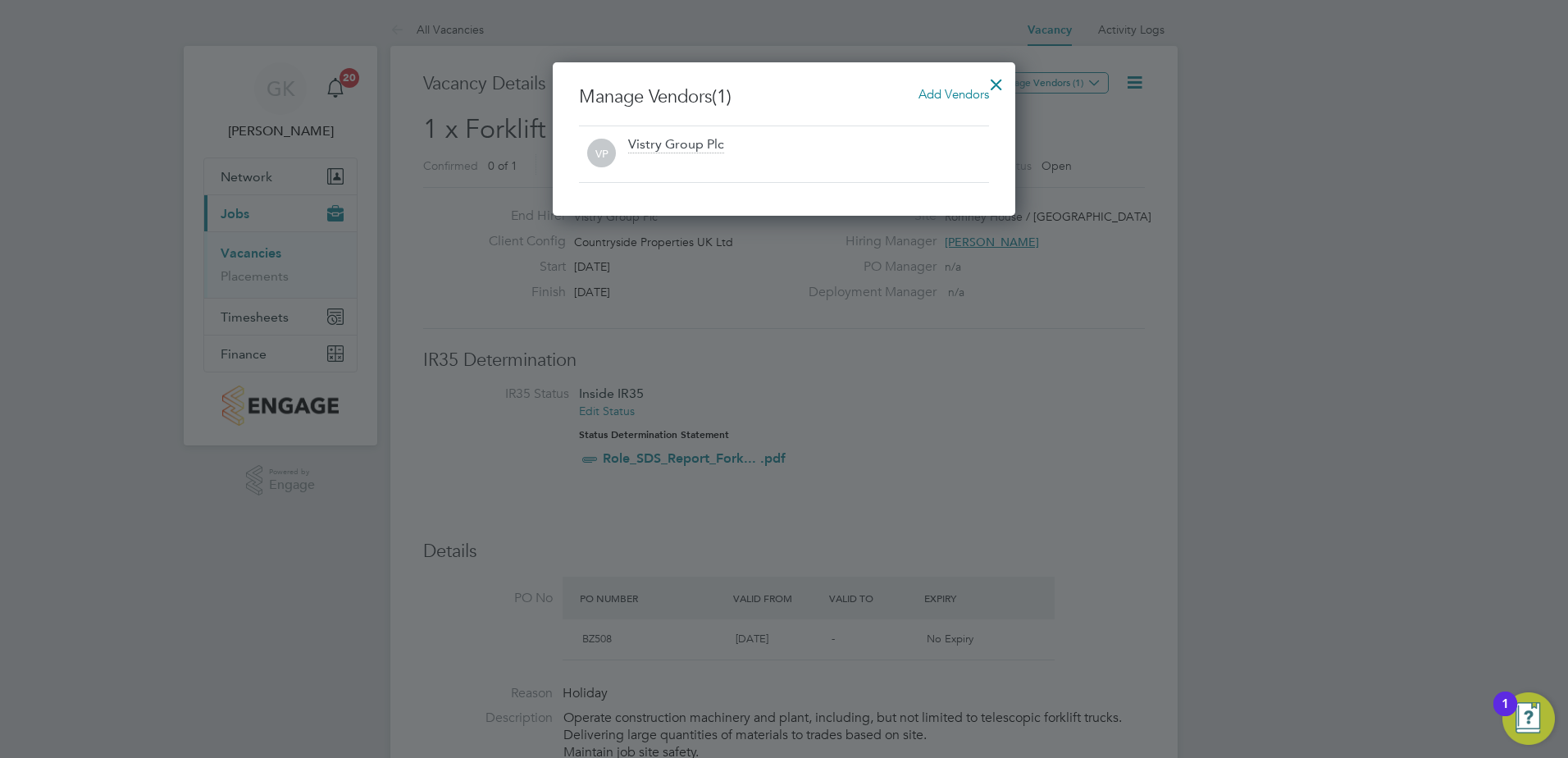
click at [922, 92] on span "Add Vendors" at bounding box center [953, 93] width 70 height 16
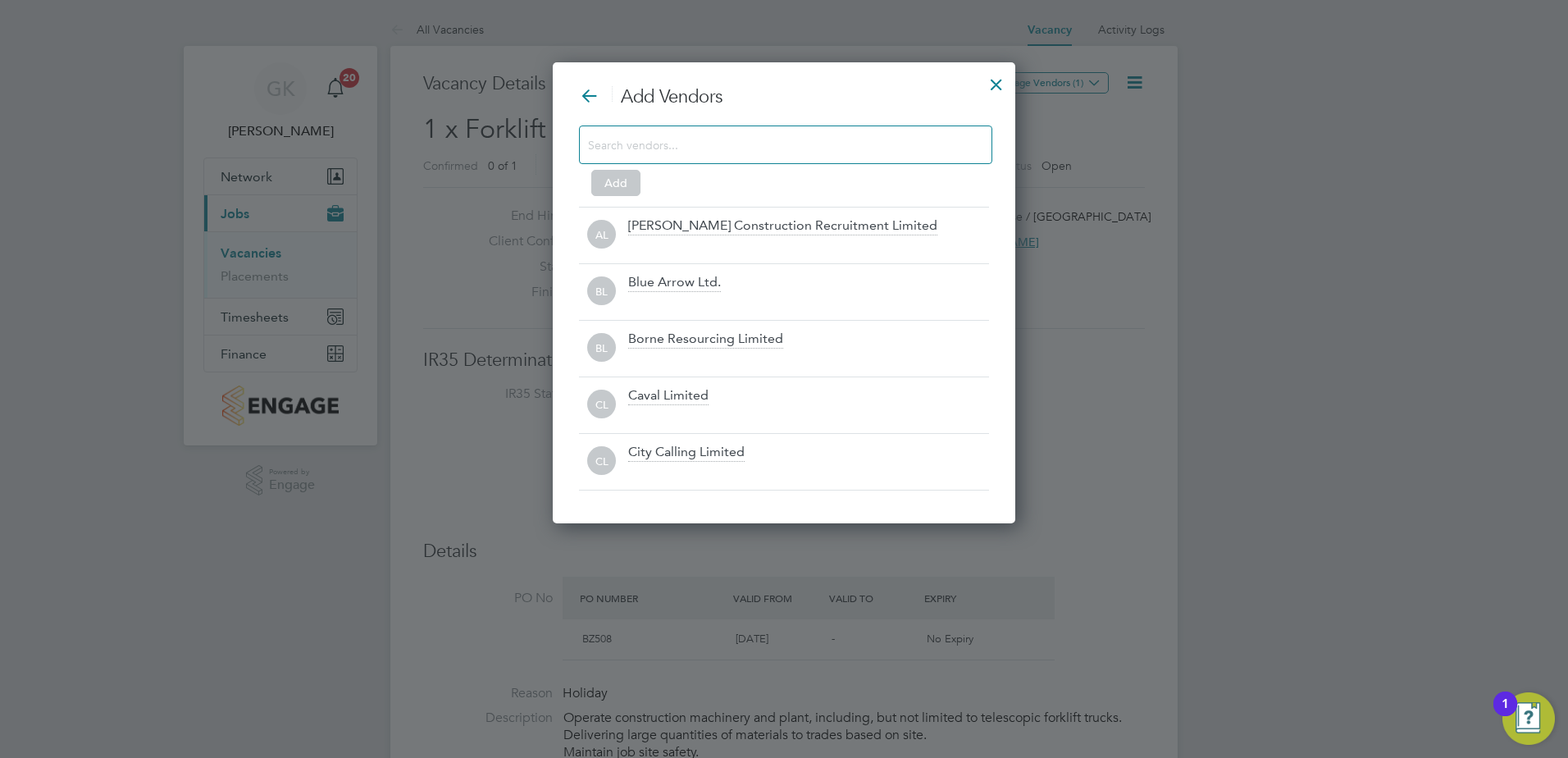
click at [826, 137] on input at bounding box center [773, 143] width 369 height 21
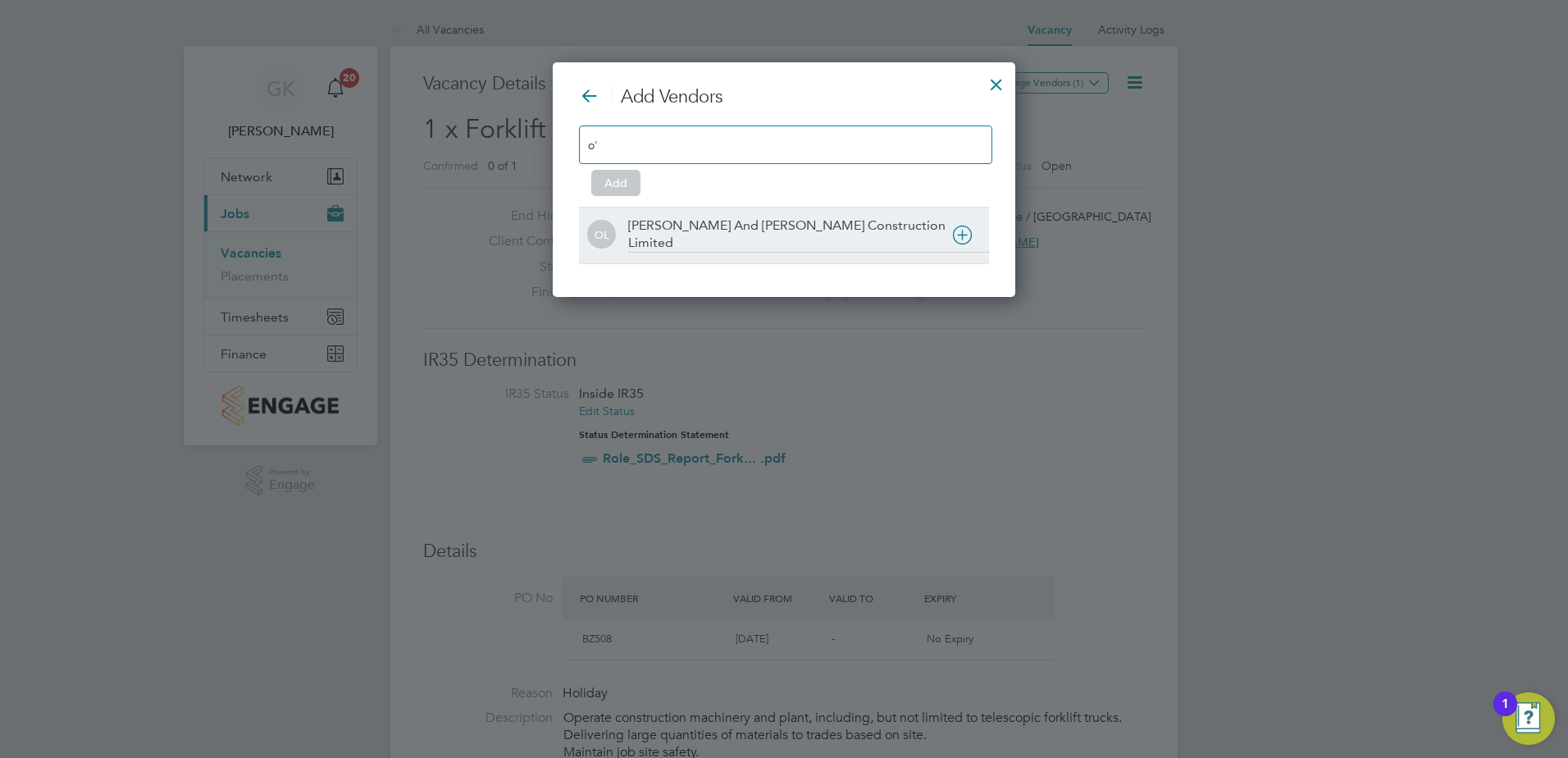
type input "o'"
click at [960, 238] on icon at bounding box center [963, 235] width 20 height 20
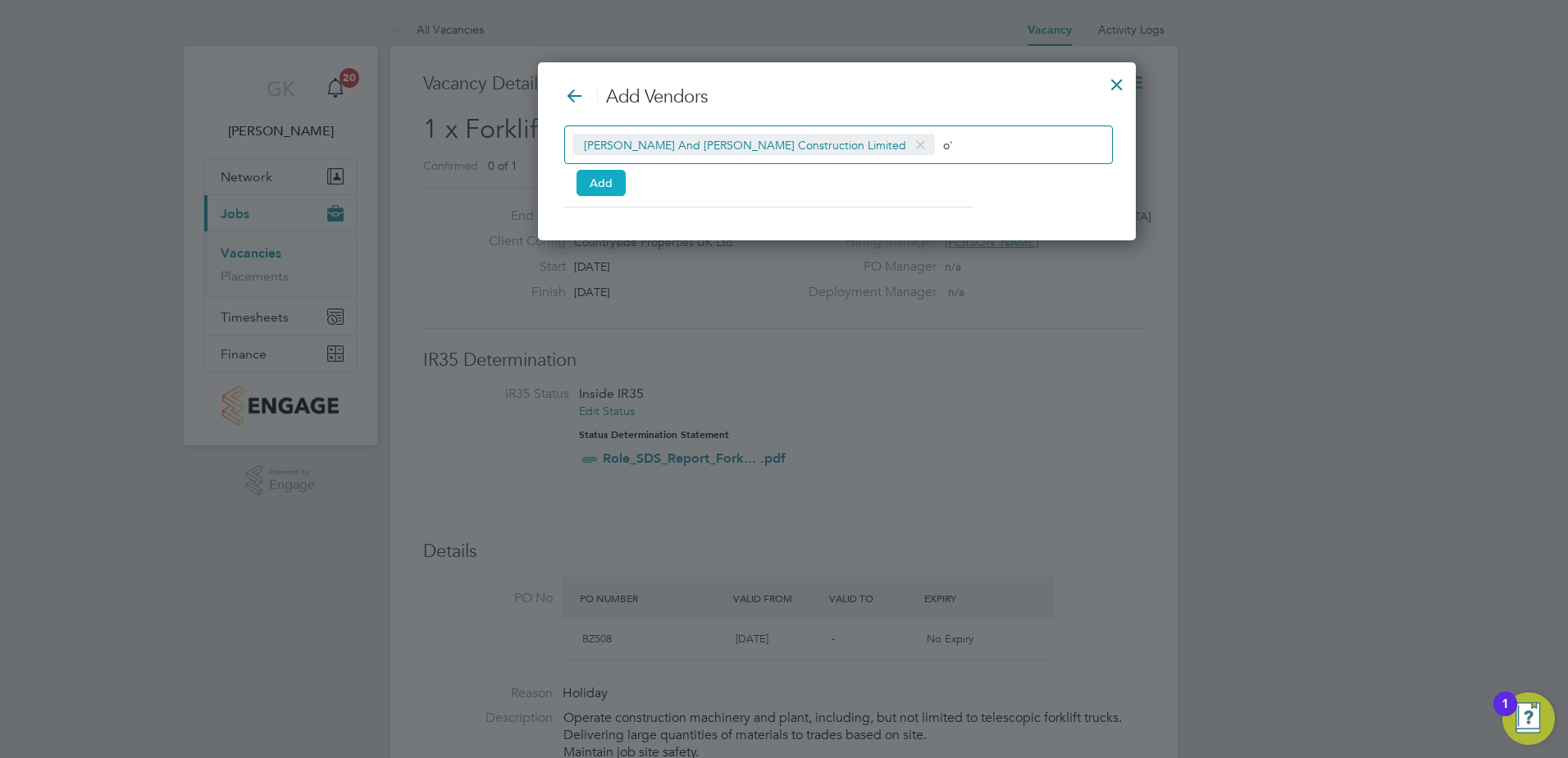
click at [602, 178] on button "Add" at bounding box center [601, 183] width 49 height 26
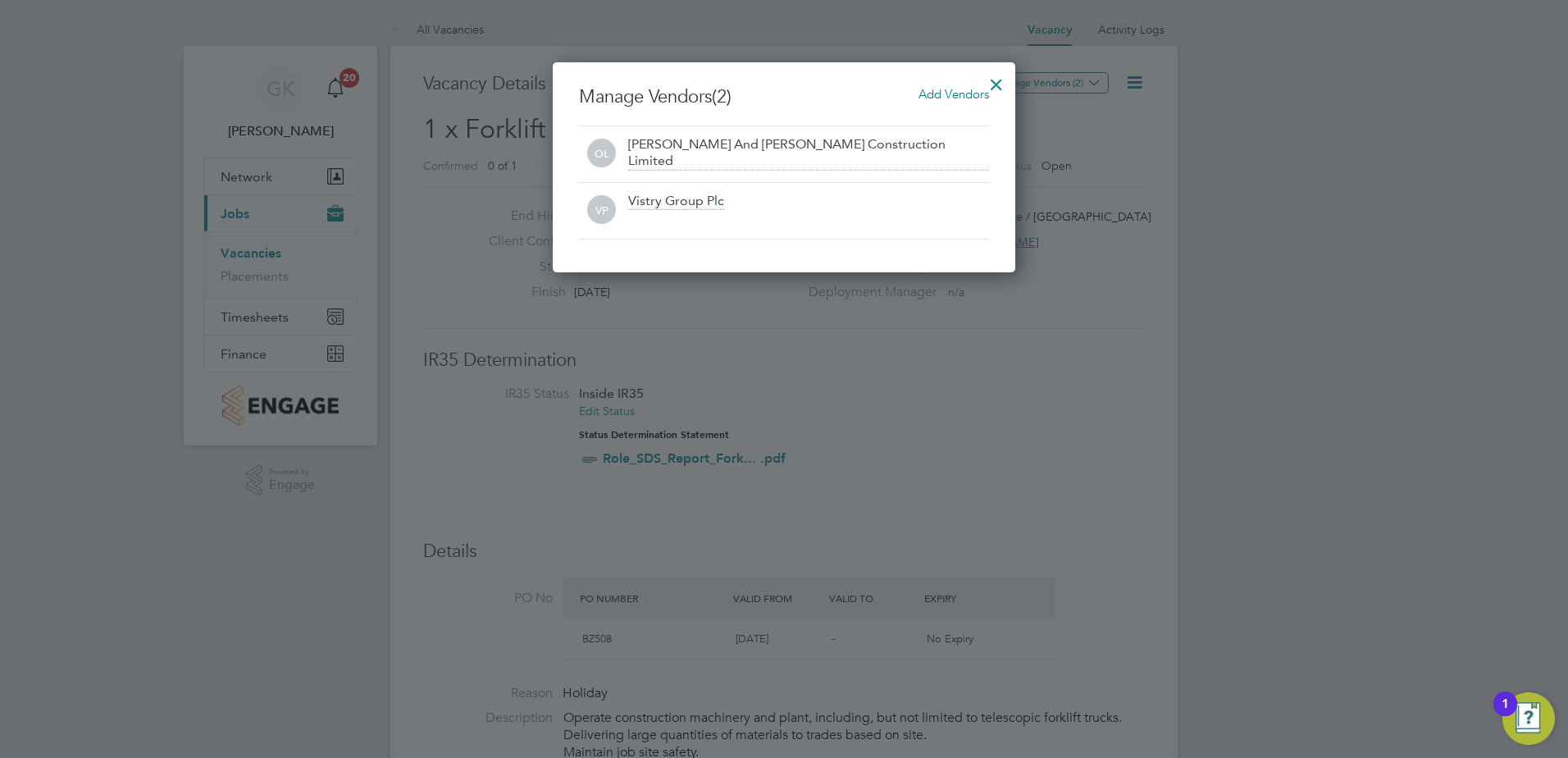
click at [994, 77] on div at bounding box center [996, 80] width 29 height 29
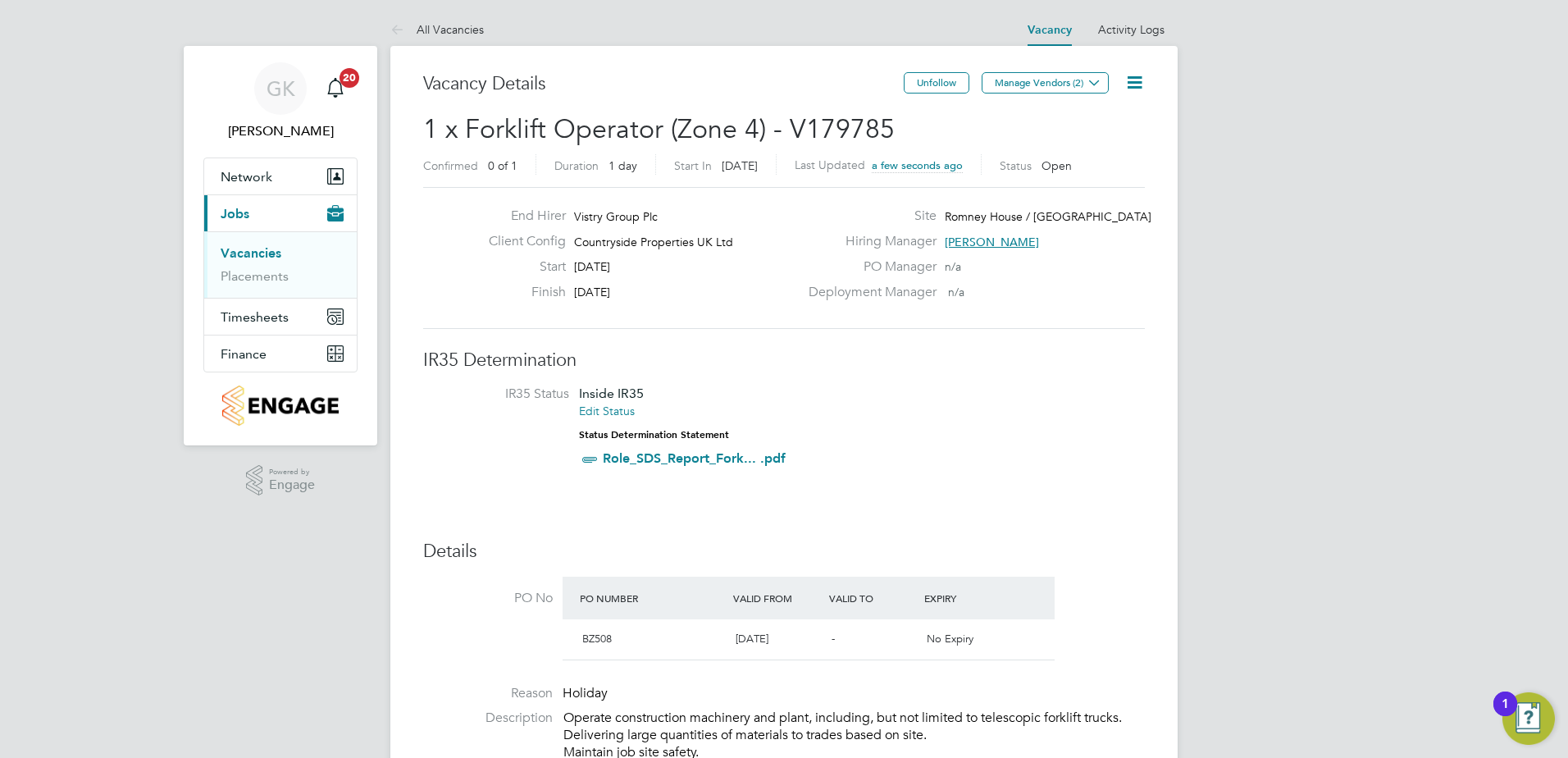
click at [232, 203] on button "Current page: Jobs" at bounding box center [280, 214] width 153 height 37
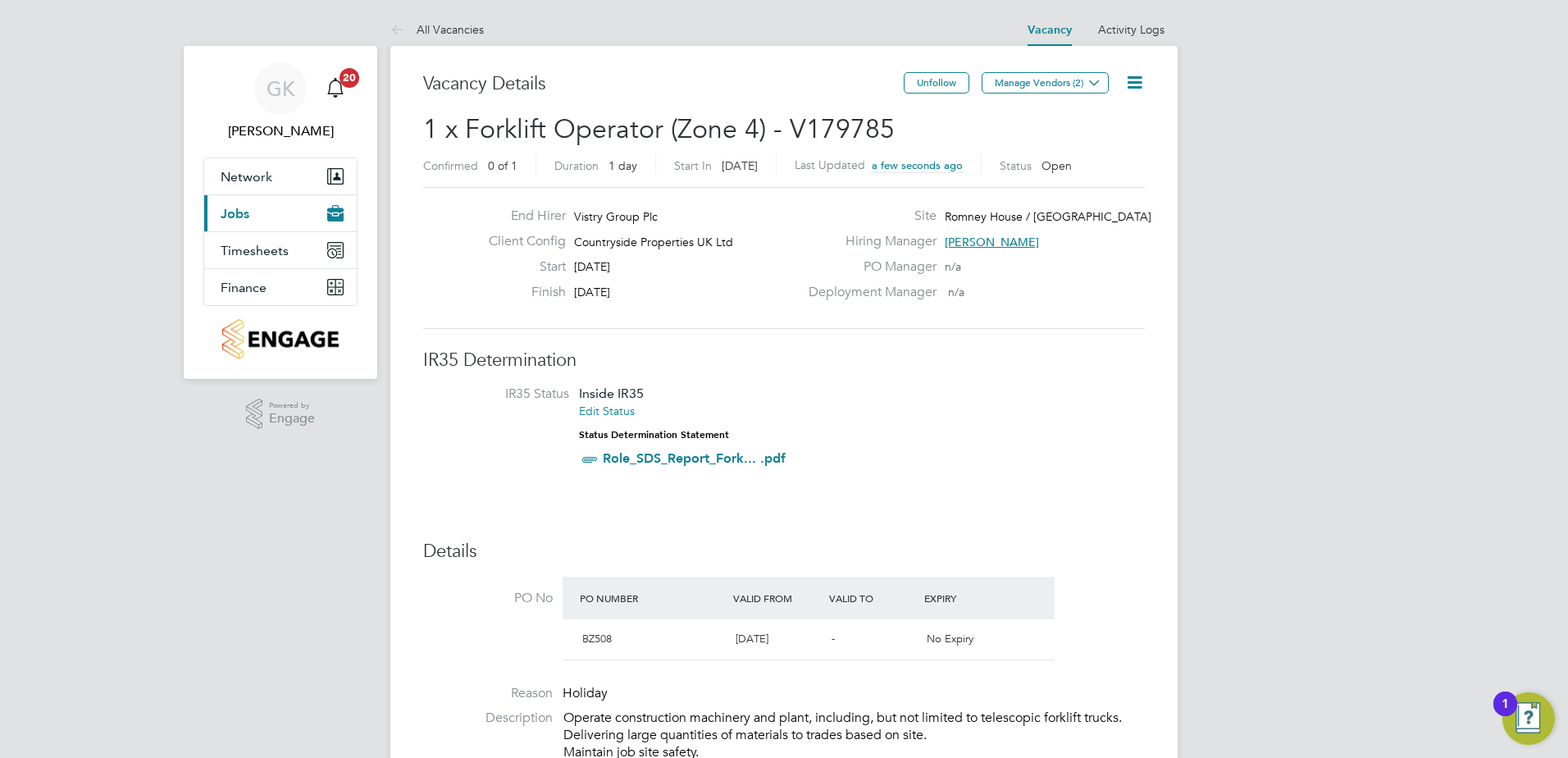
click at [232, 203] on button "Current page: Jobs" at bounding box center [280, 214] width 153 height 37
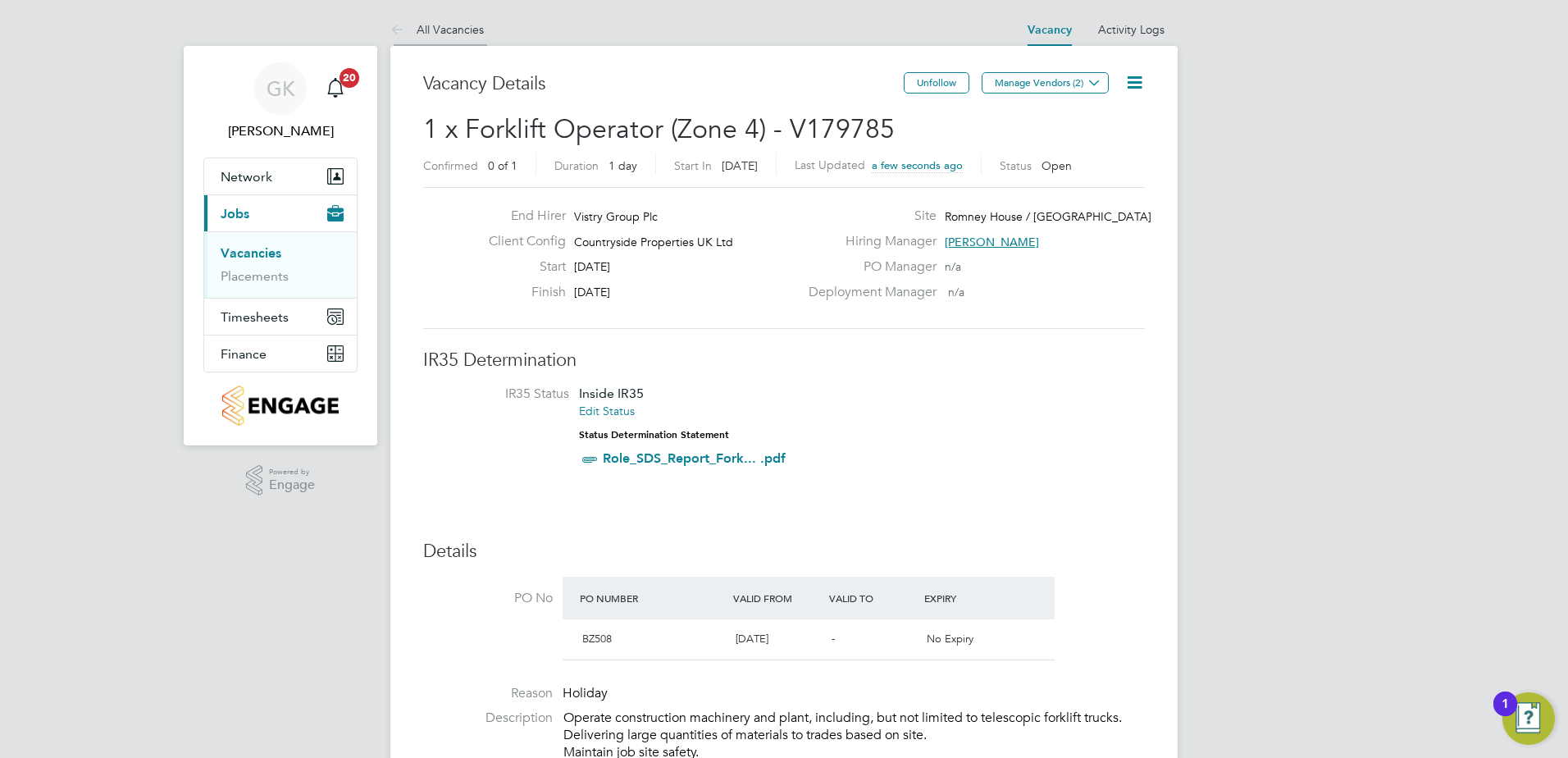
click at [430, 26] on link "All Vacancies" at bounding box center [437, 29] width 93 height 15
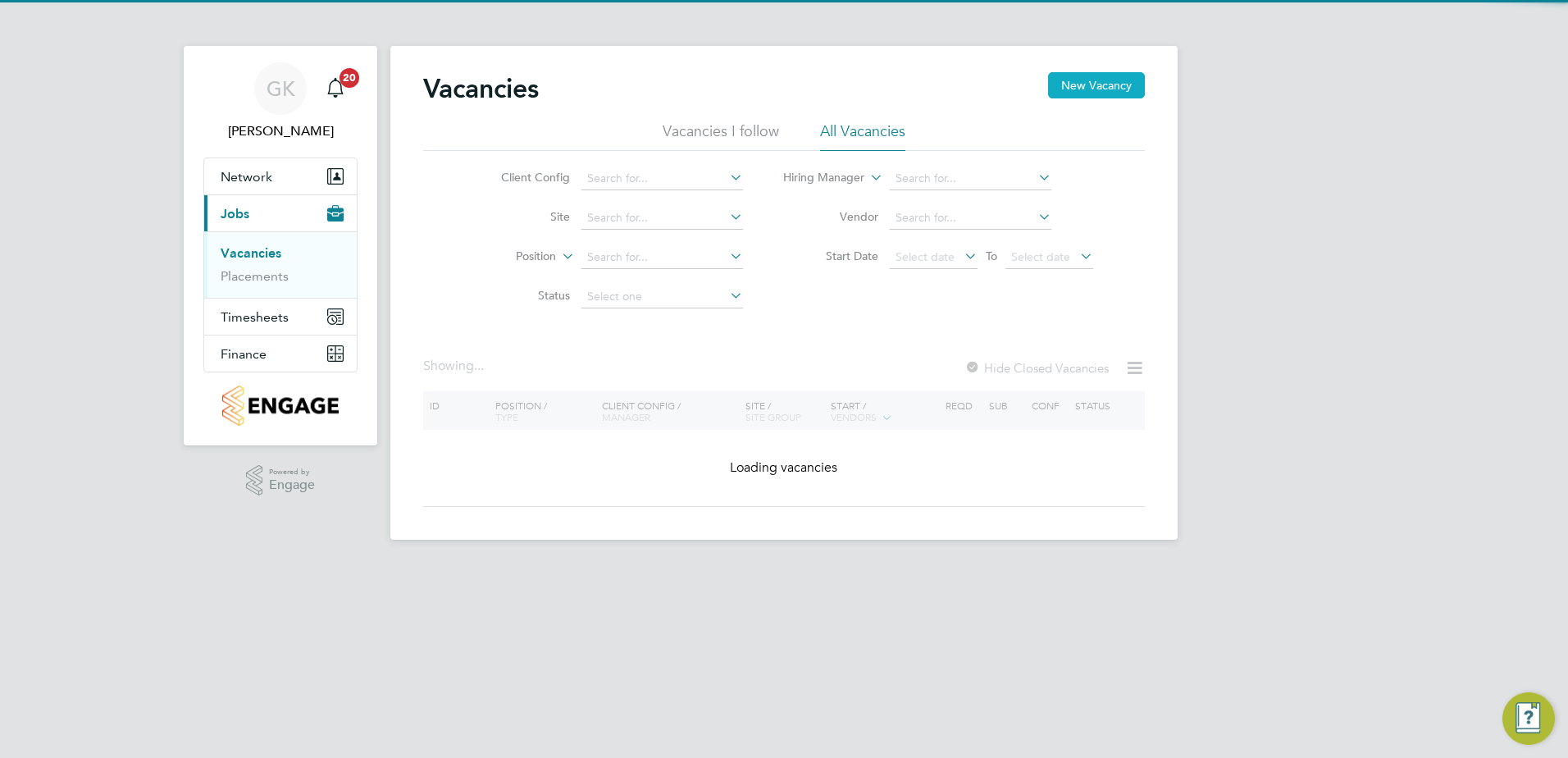
click at [1091, 86] on button "New Vacancy" at bounding box center [1097, 85] width 97 height 26
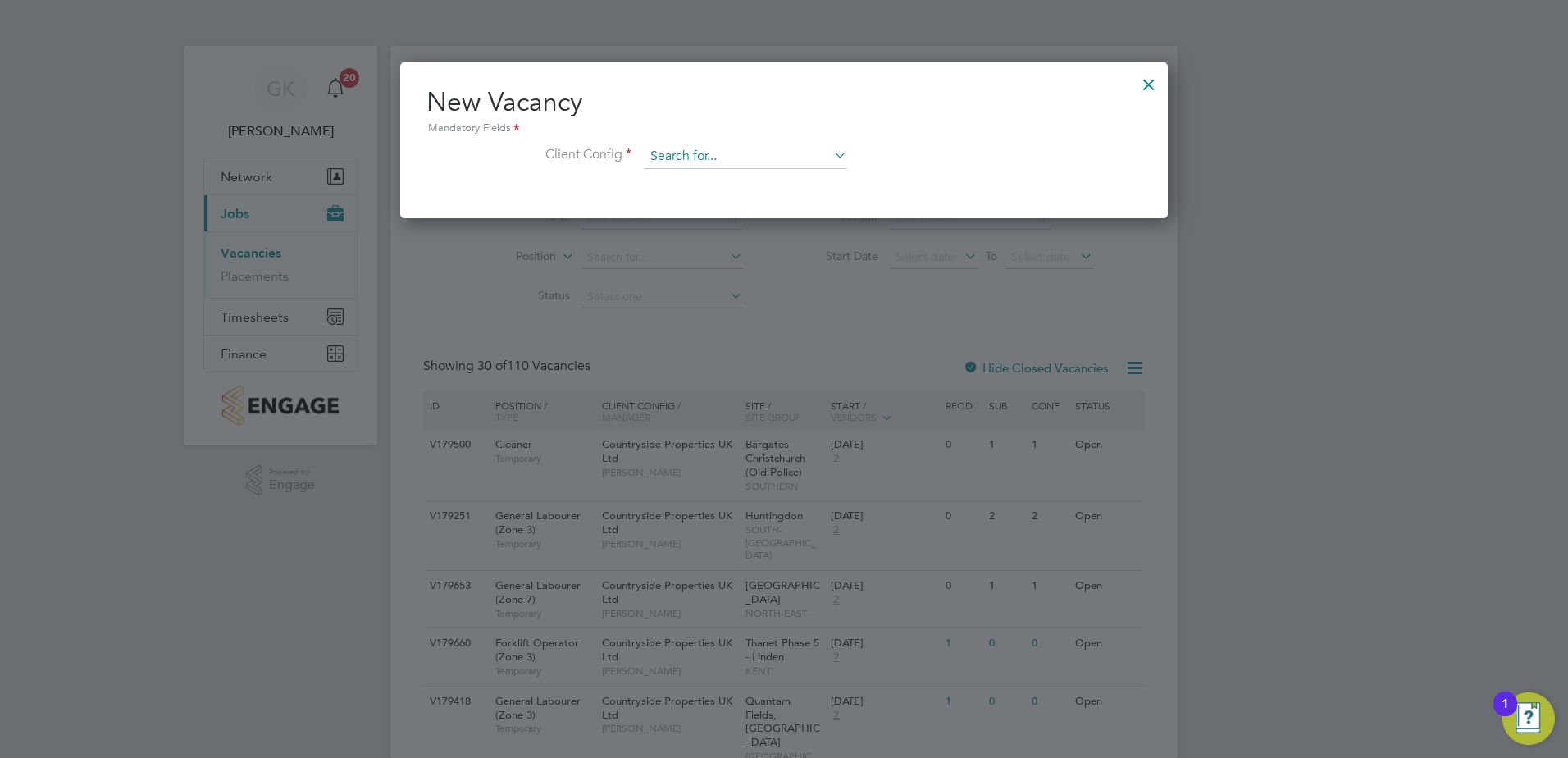
click at [774, 163] on input at bounding box center [746, 156] width 203 height 25
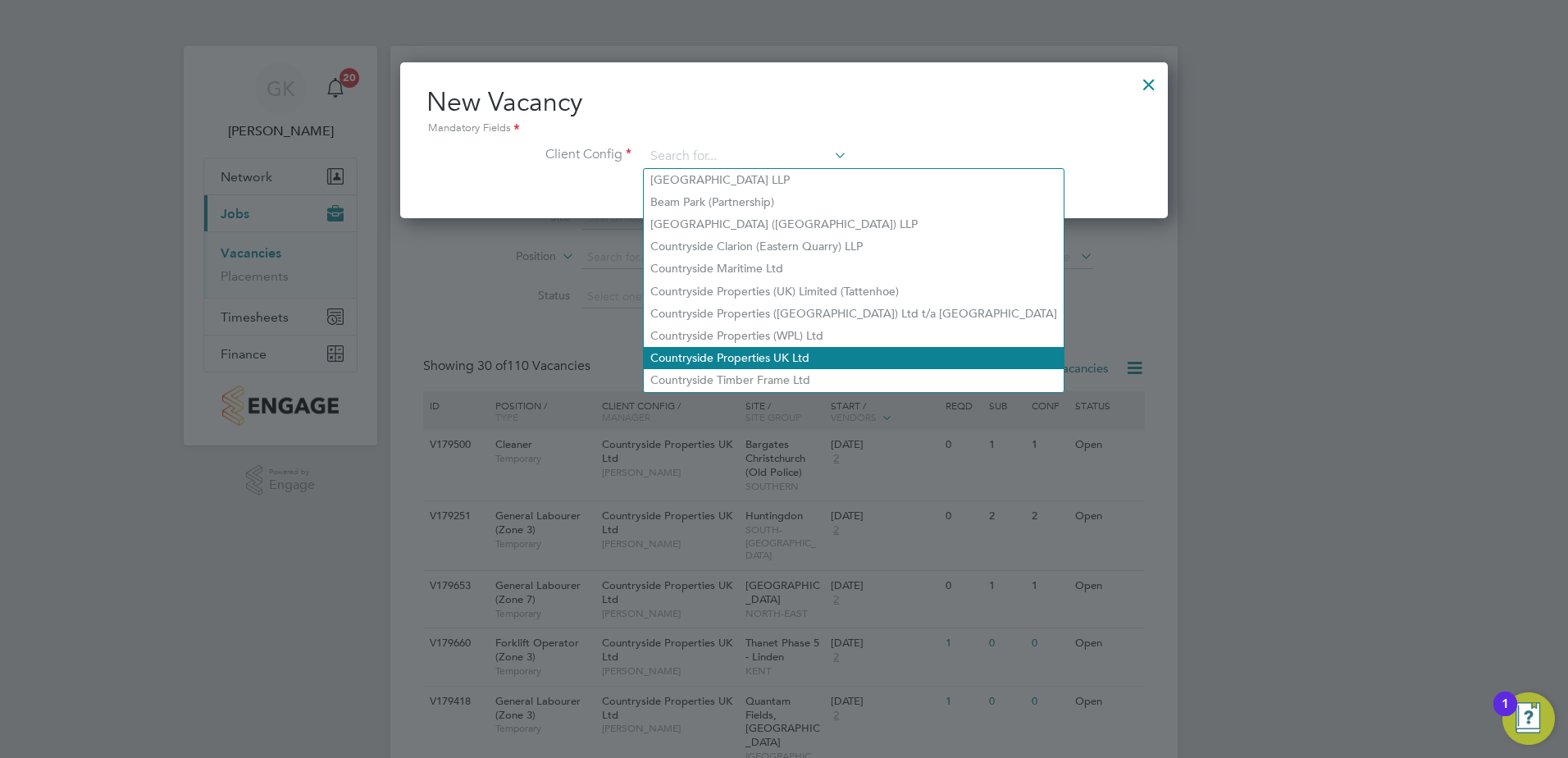
click at [769, 353] on li "Countryside Properties UK Ltd" at bounding box center [854, 358] width 420 height 22
type input "Countryside Properties UK Ltd"
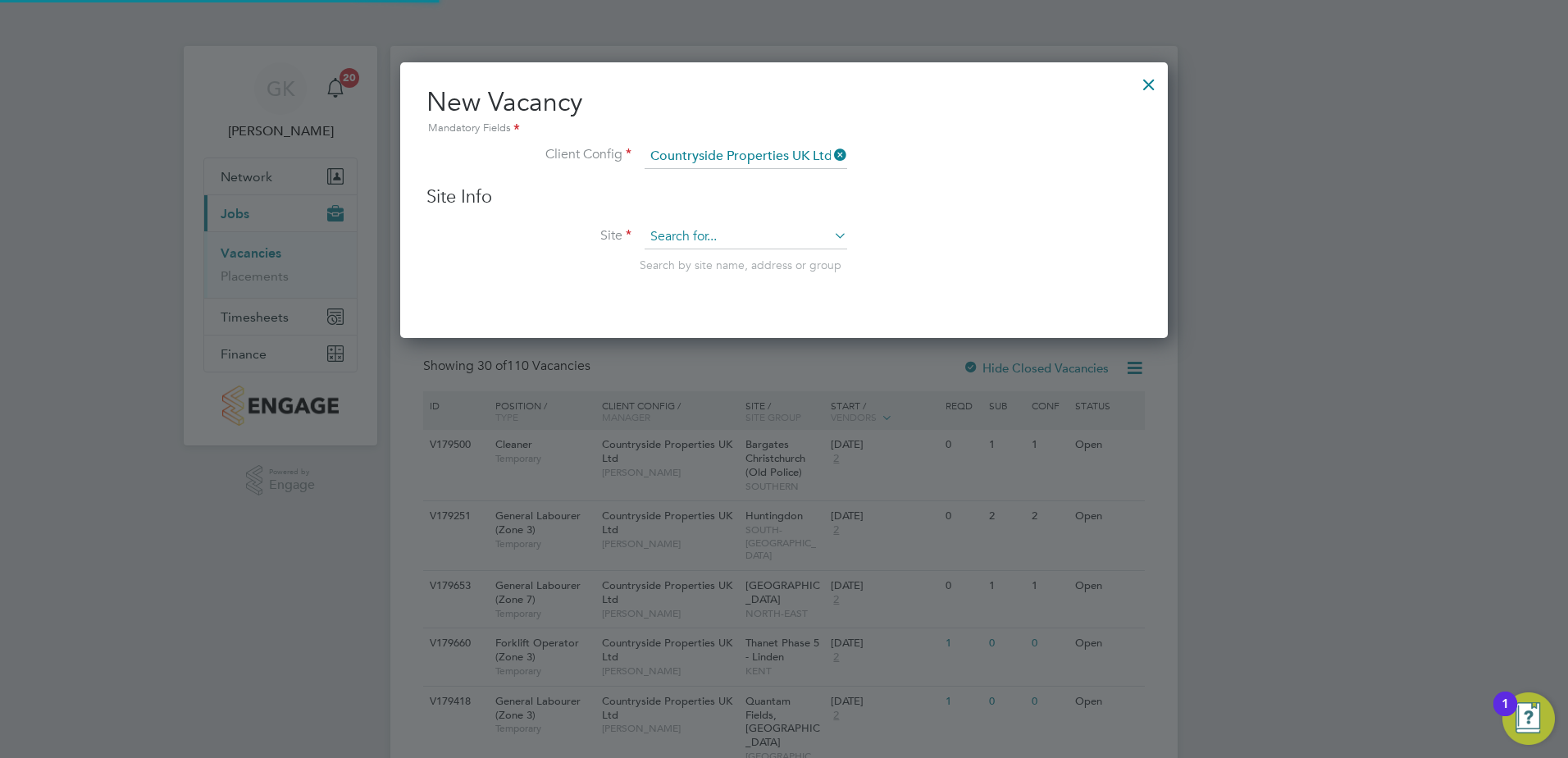
click at [728, 236] on input at bounding box center [746, 237] width 203 height 25
click at [759, 439] on li "Rom ney House / Lockleaze" at bounding box center [763, 434] width 237 height 22
type input "Romney House / [GEOGRAPHIC_DATA]"
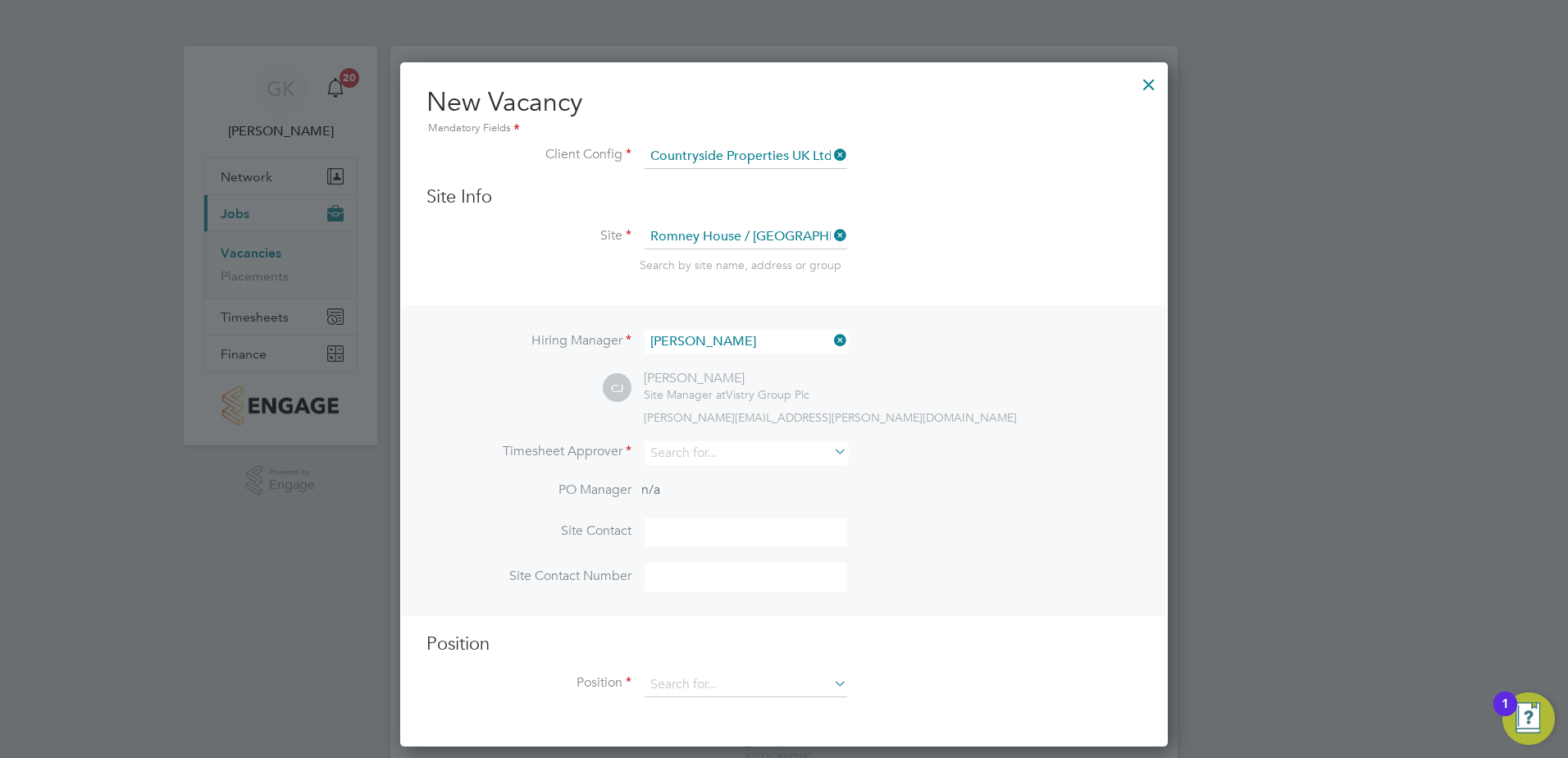
click at [831, 342] on icon at bounding box center [831, 340] width 0 height 23
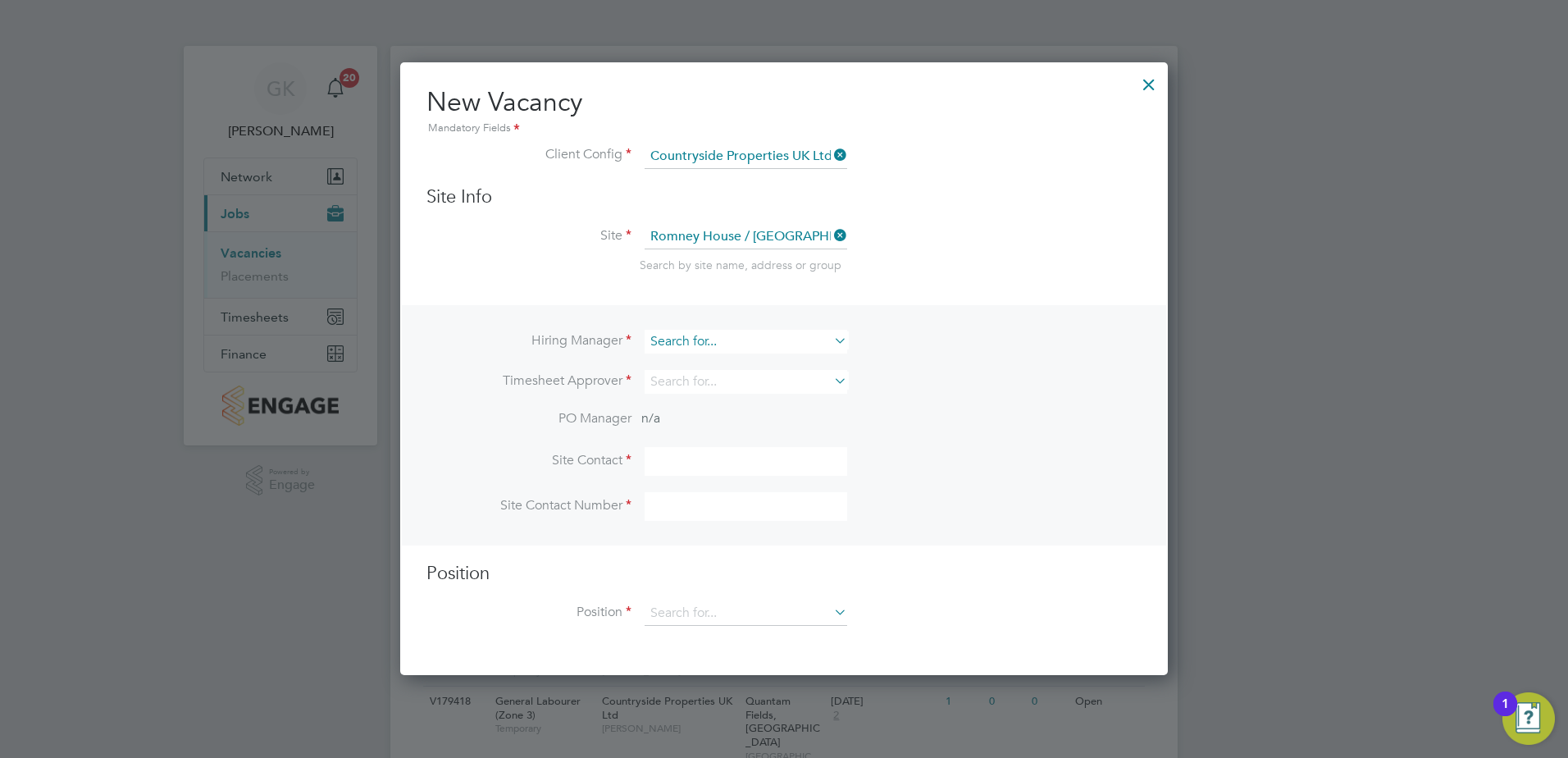
click at [789, 342] on input at bounding box center [746, 342] width 203 height 24
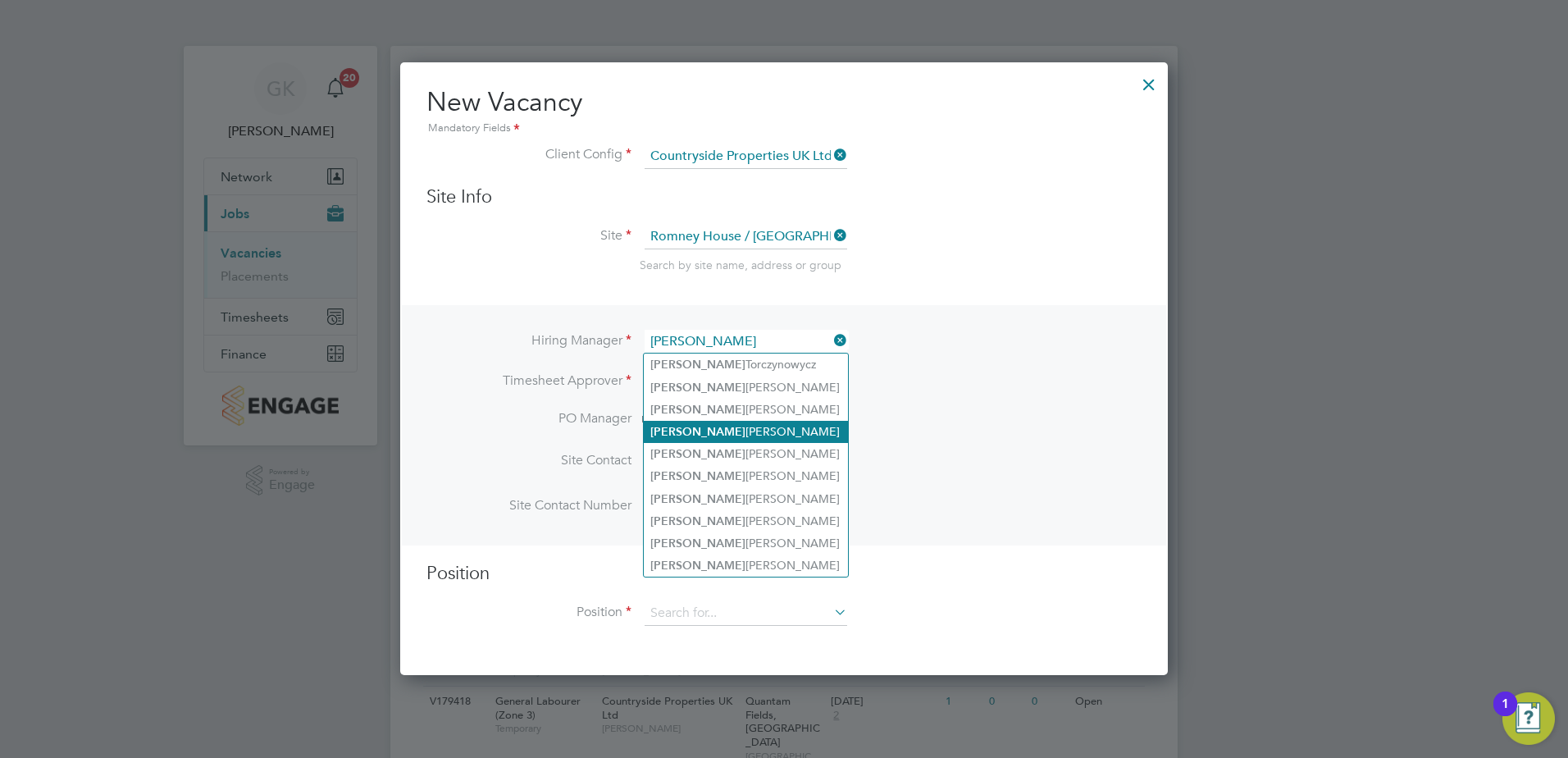
click at [738, 439] on li "[PERSON_NAME]" at bounding box center [746, 432] width 205 height 22
type input "[PERSON_NAME]"
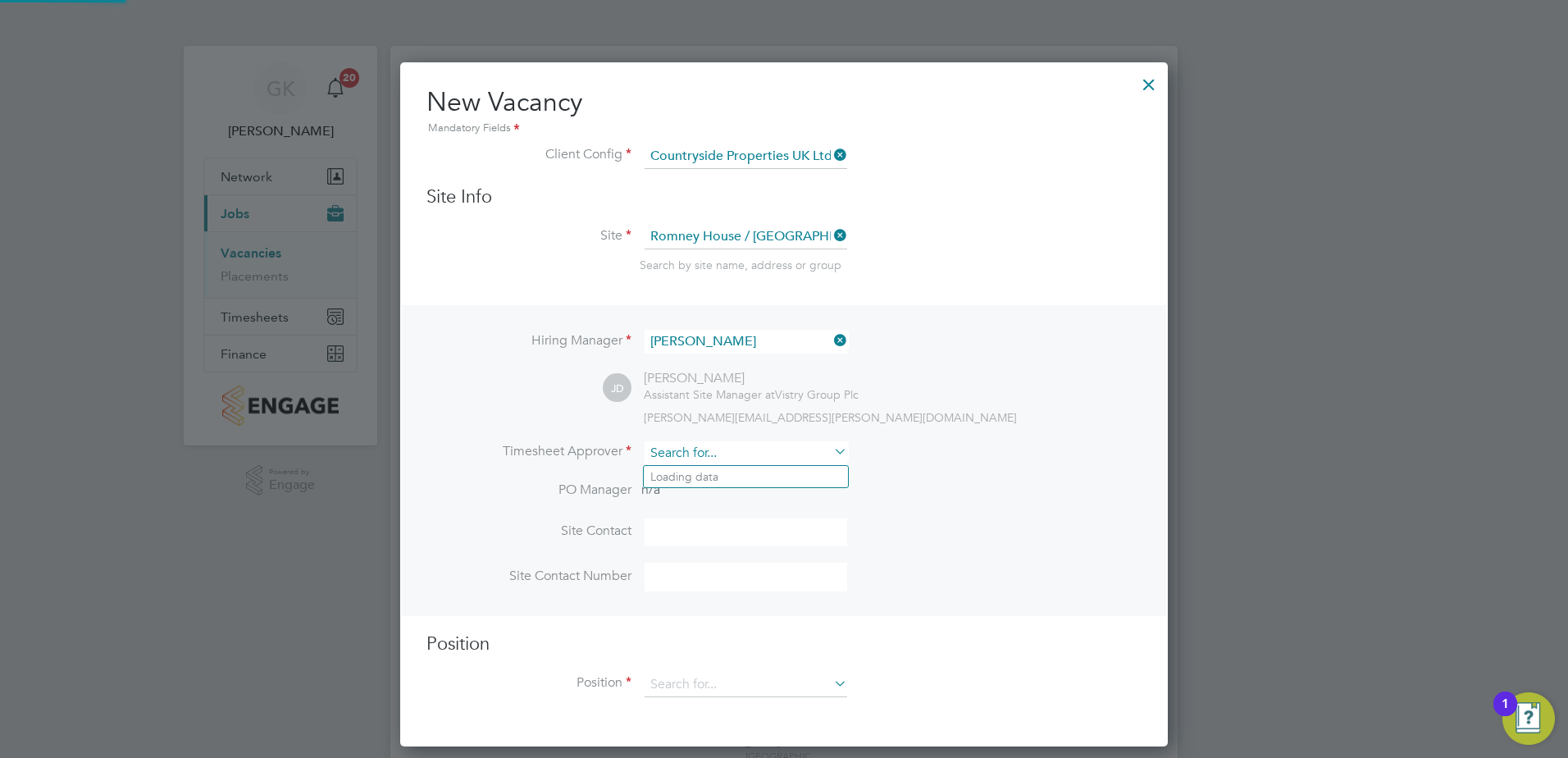
click at [732, 444] on input at bounding box center [746, 453] width 203 height 24
click at [719, 580] on li "[PERSON_NAME]" at bounding box center [752, 588] width 218 height 22
type input "[PERSON_NAME]"
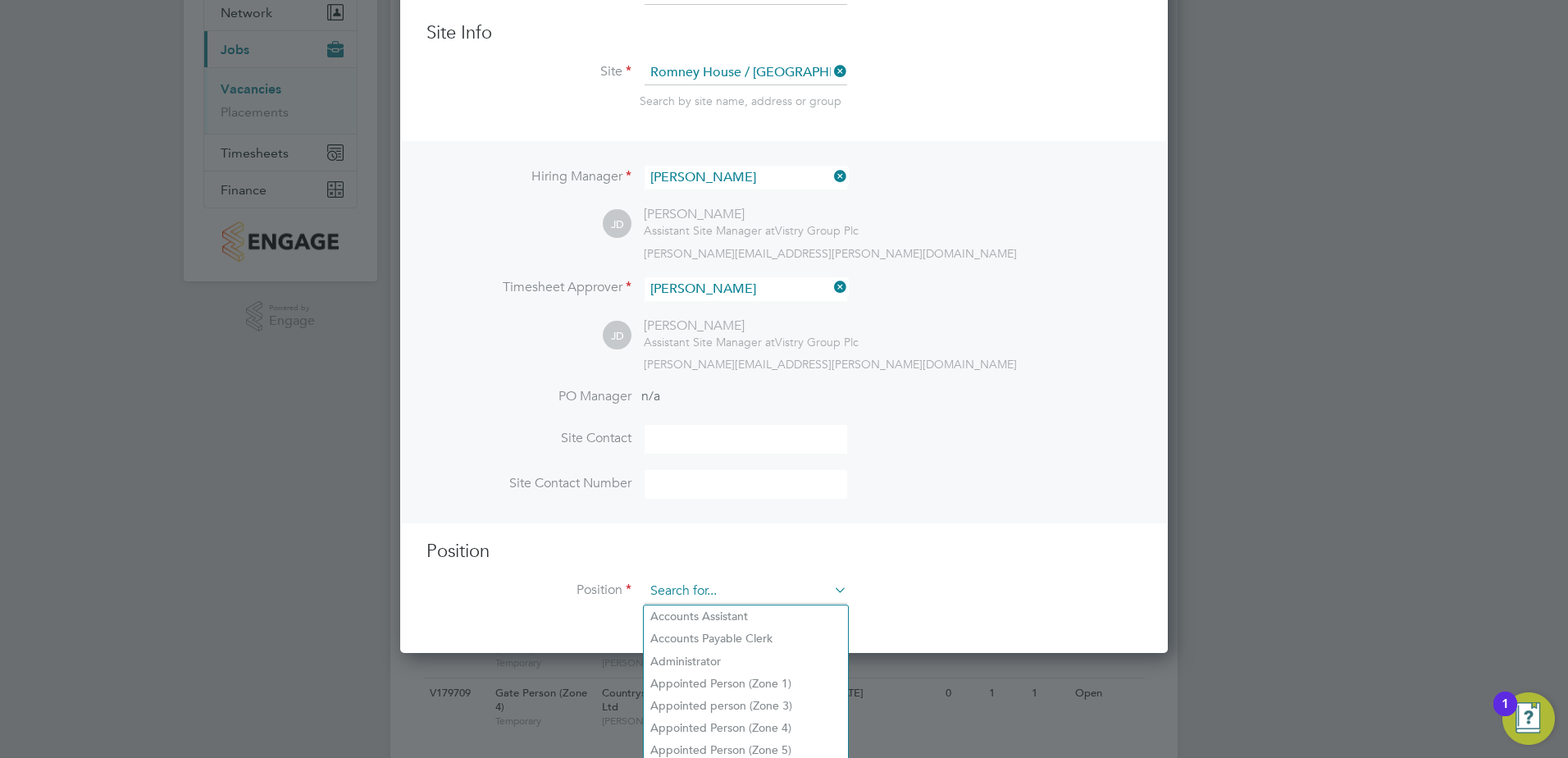
click at [706, 587] on input at bounding box center [746, 591] width 203 height 25
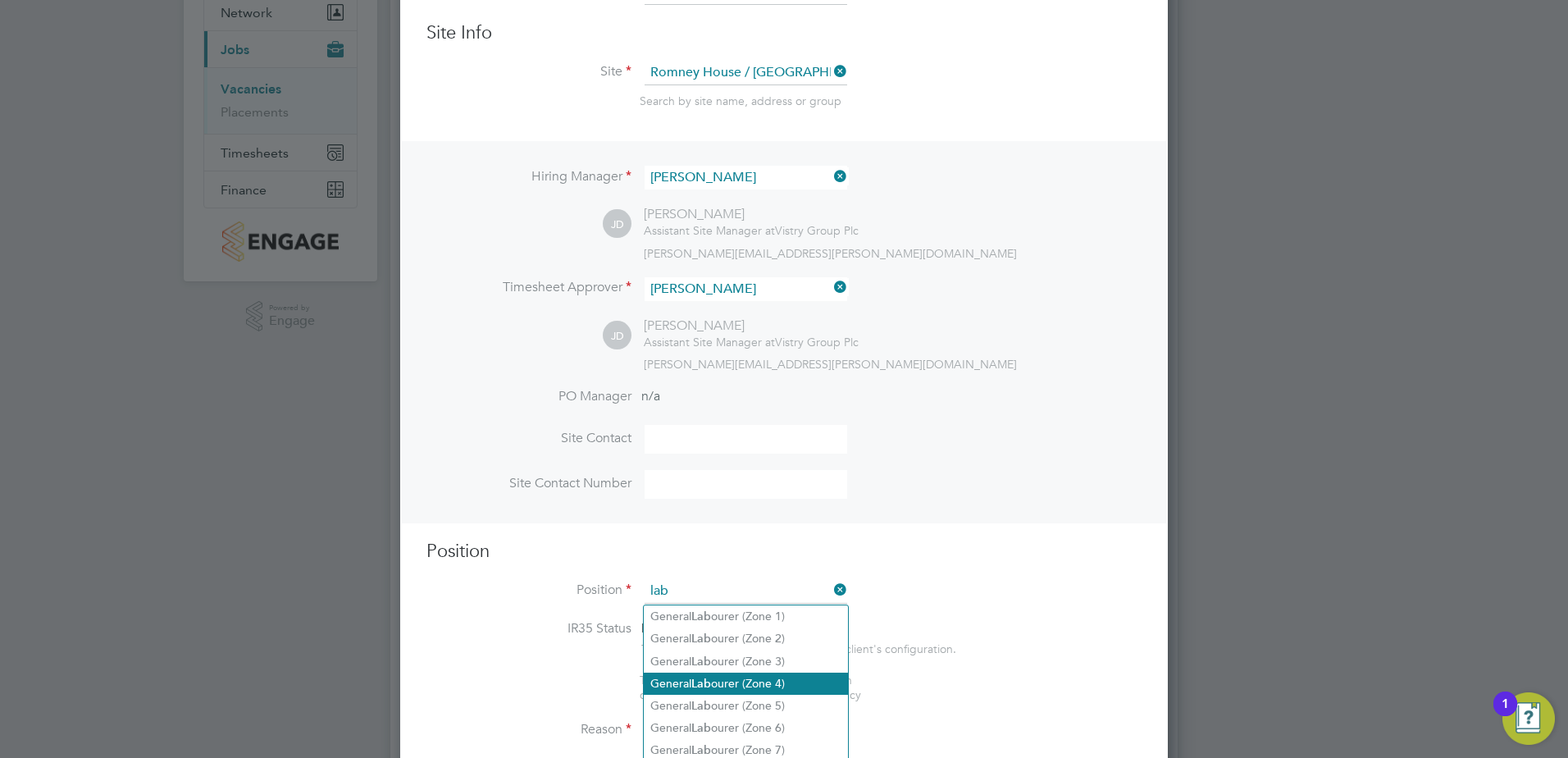
click at [726, 676] on li "General Lab ourer (Zone 4)" at bounding box center [746, 683] width 205 height 22
type input "General Labourer (Zone 4)"
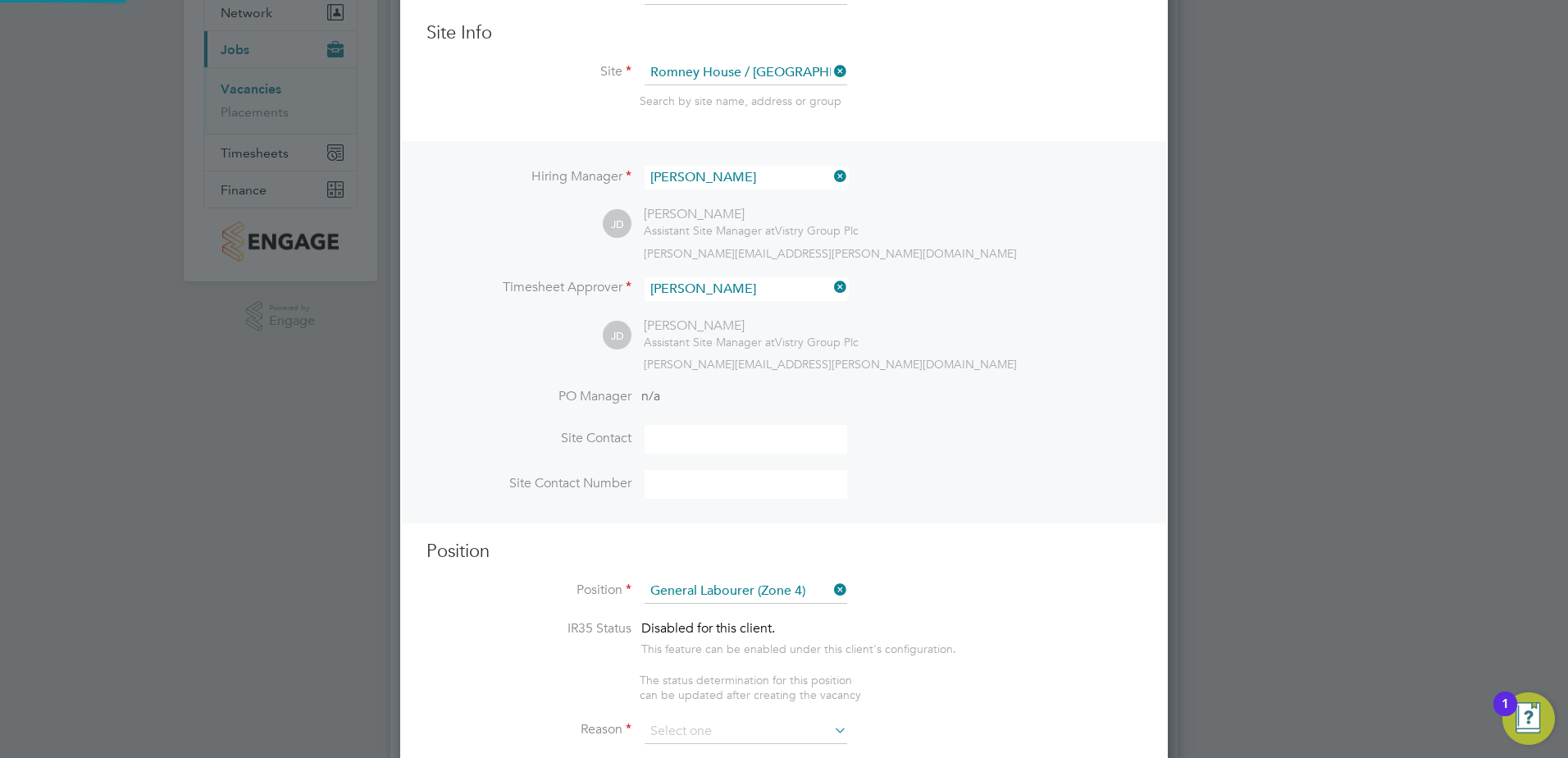
type textarea "- General site labouring duties - Supporting the trades on site - Moving materi…"
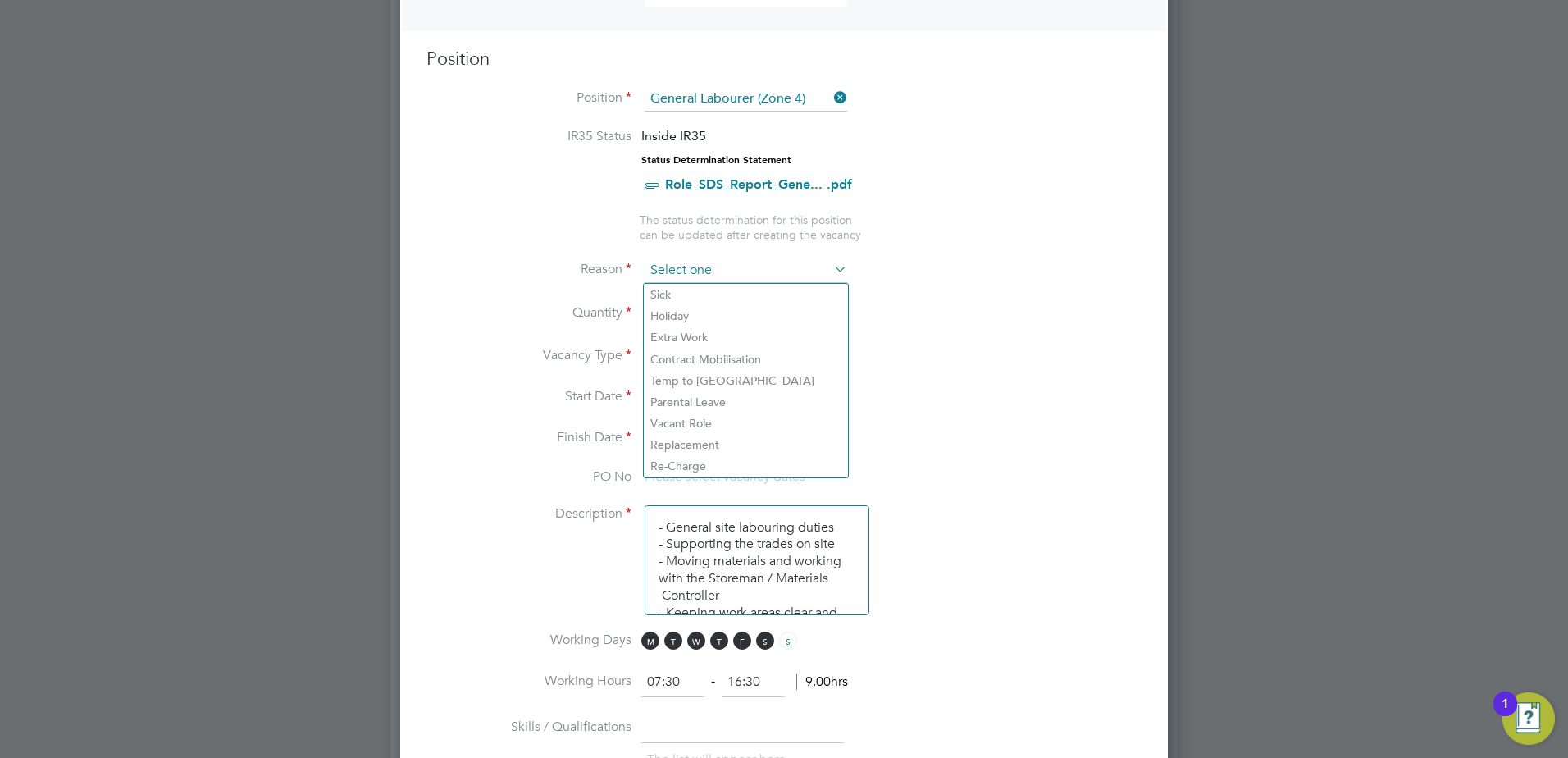
click at [703, 275] on input at bounding box center [746, 270] width 203 height 25
click at [705, 305] on li "Holiday" at bounding box center [746, 315] width 205 height 21
type input "Holiday"
click at [692, 308] on div at bounding box center [695, 308] width 14 height 12
type input "1"
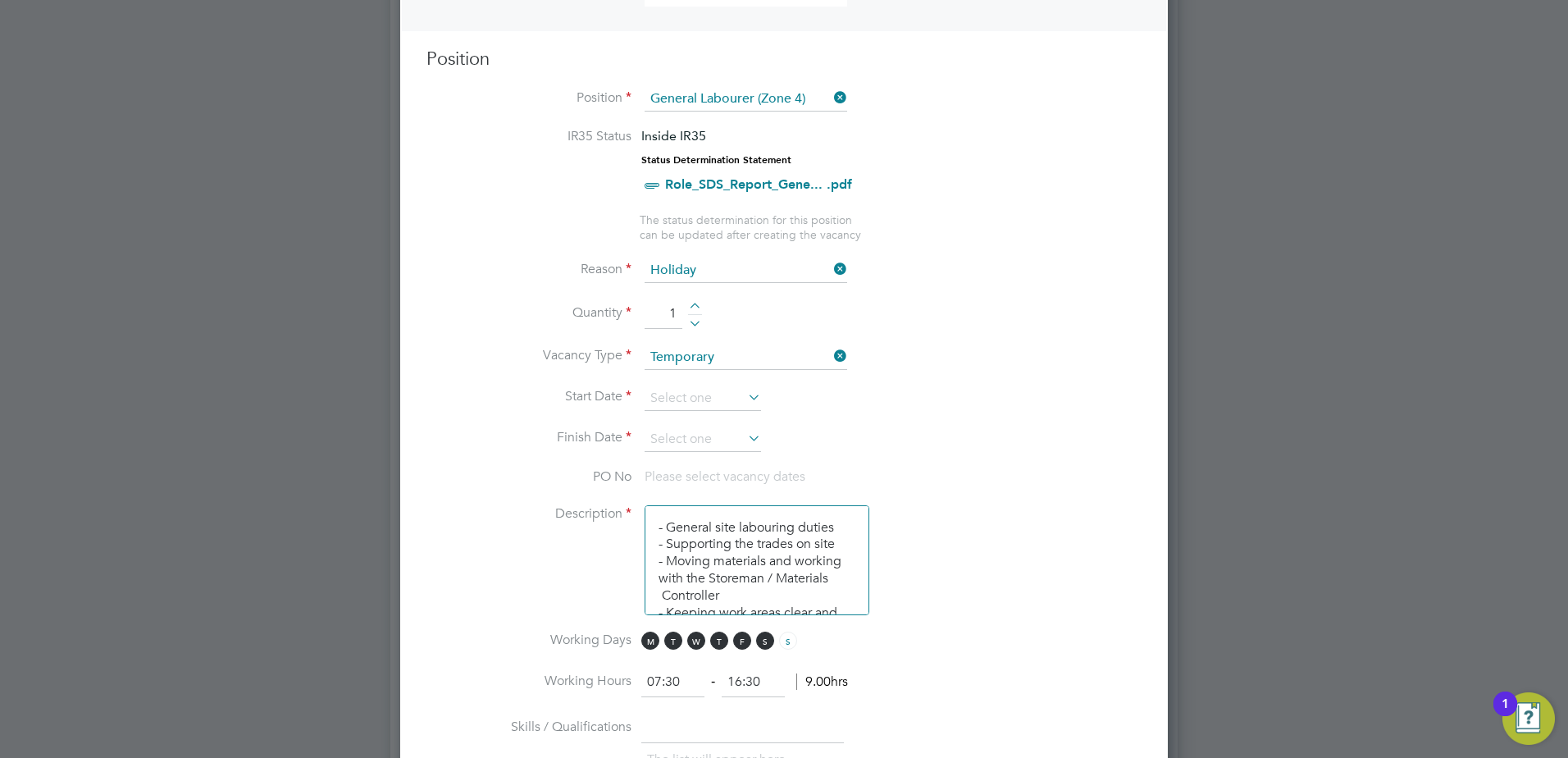
click at [745, 392] on icon at bounding box center [745, 396] width 0 height 23
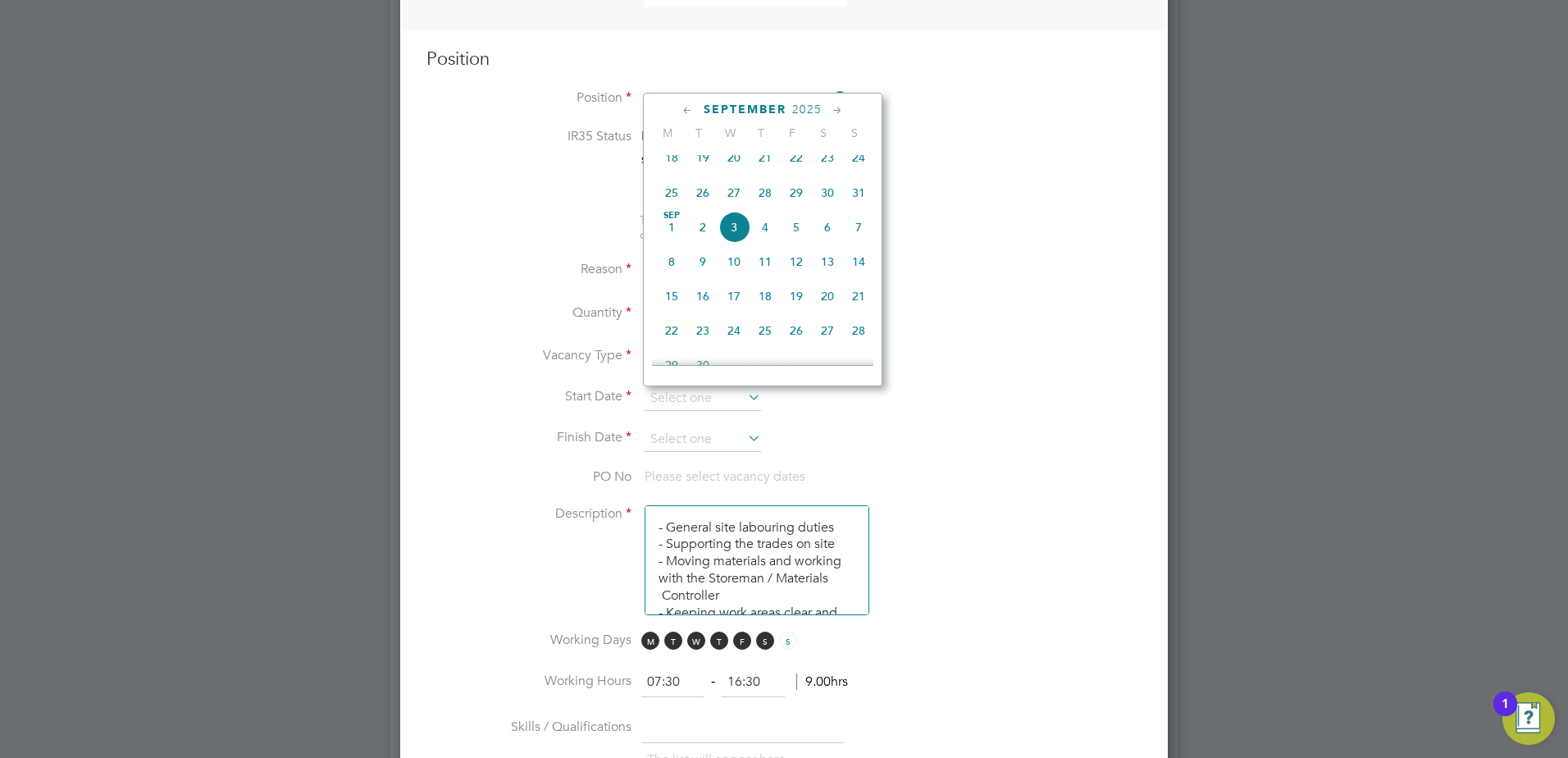
click at [689, 111] on icon at bounding box center [688, 111] width 16 height 18
click at [773, 237] on span "14" at bounding box center [765, 230] width 31 height 31
type input "[DATE]"
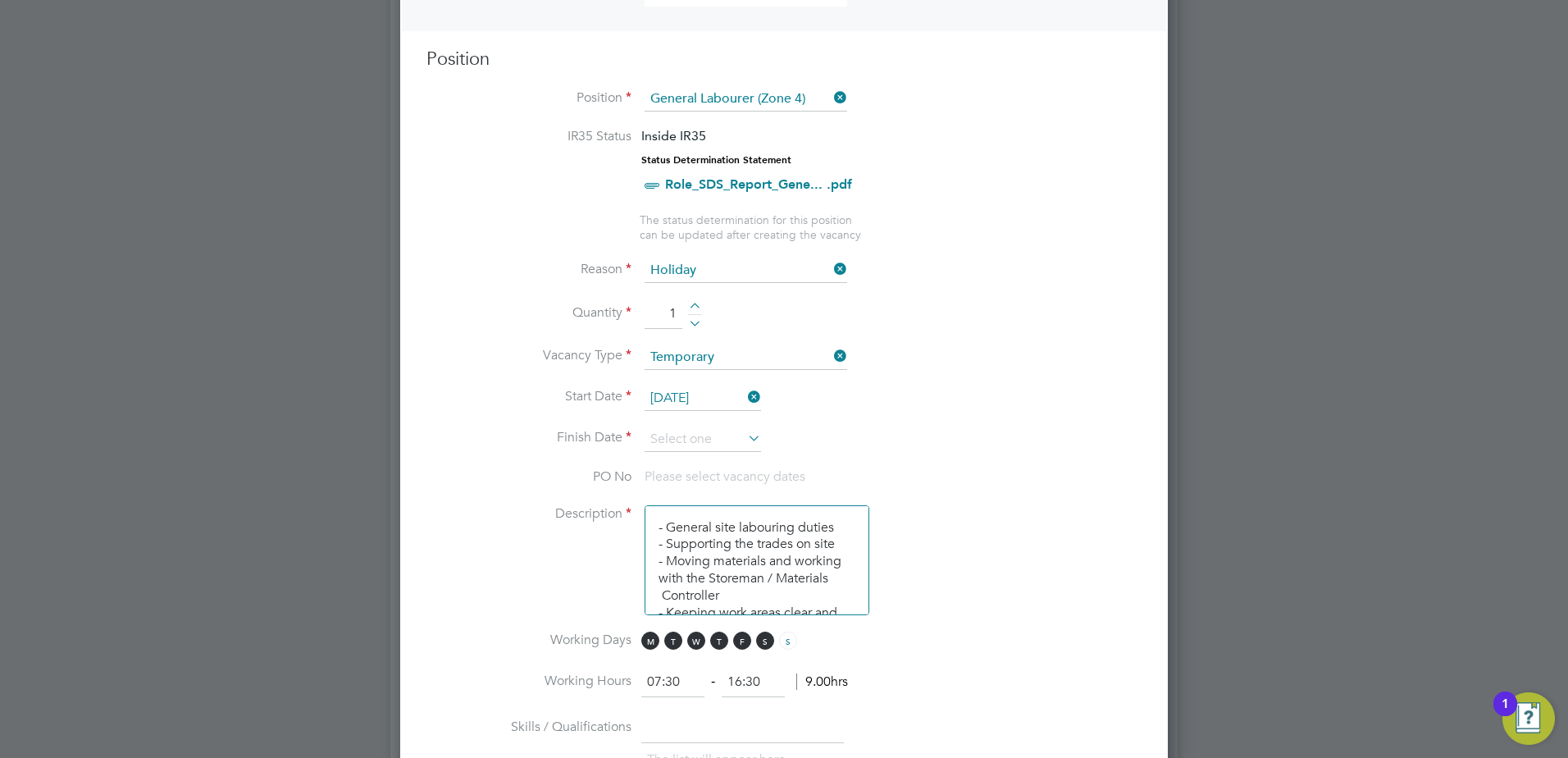
click at [745, 437] on icon at bounding box center [745, 437] width 0 height 23
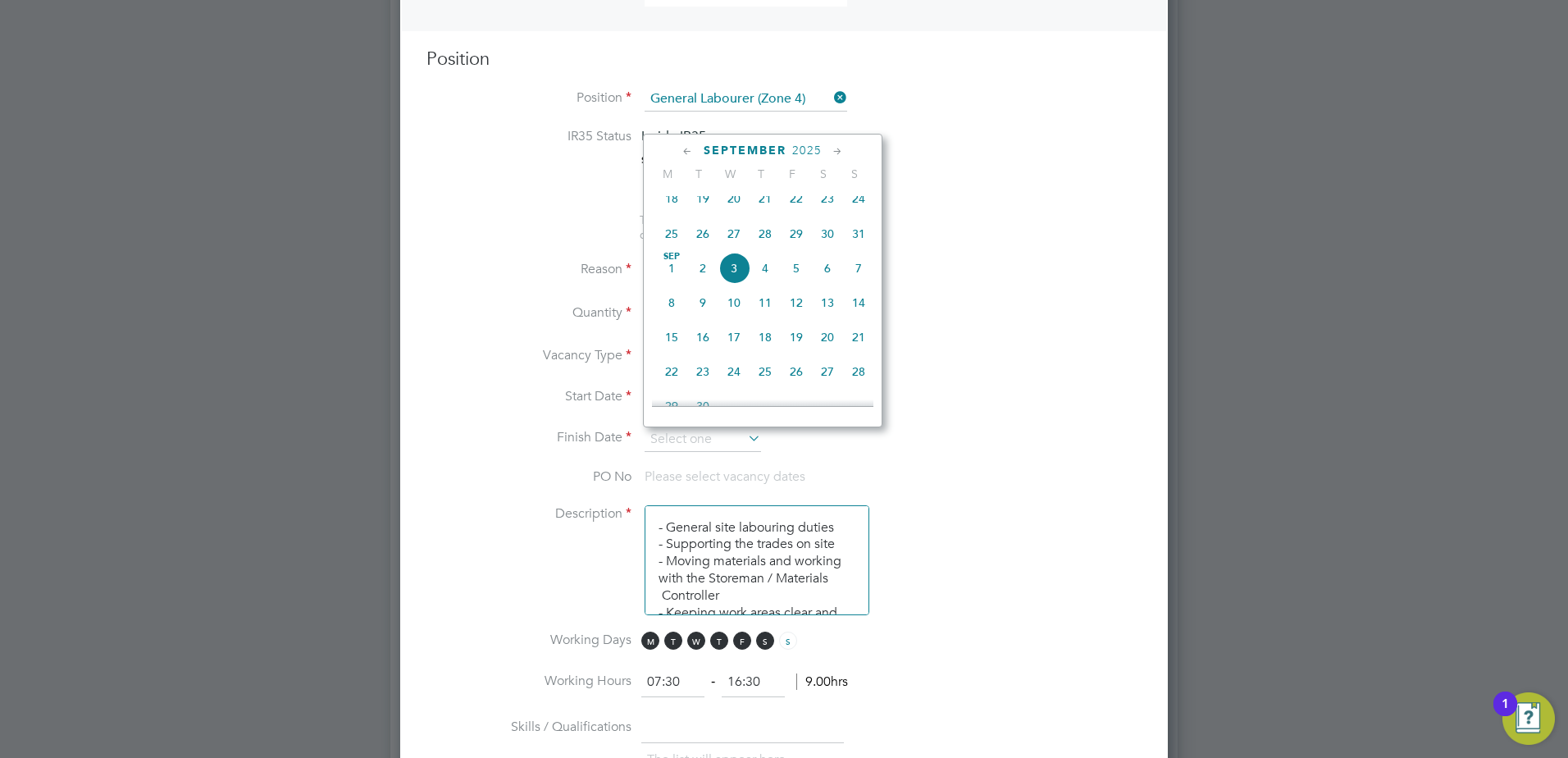
click at [684, 152] on icon at bounding box center [688, 152] width 16 height 18
click at [772, 286] on span "14" at bounding box center [765, 271] width 31 height 31
type input "[DATE]"
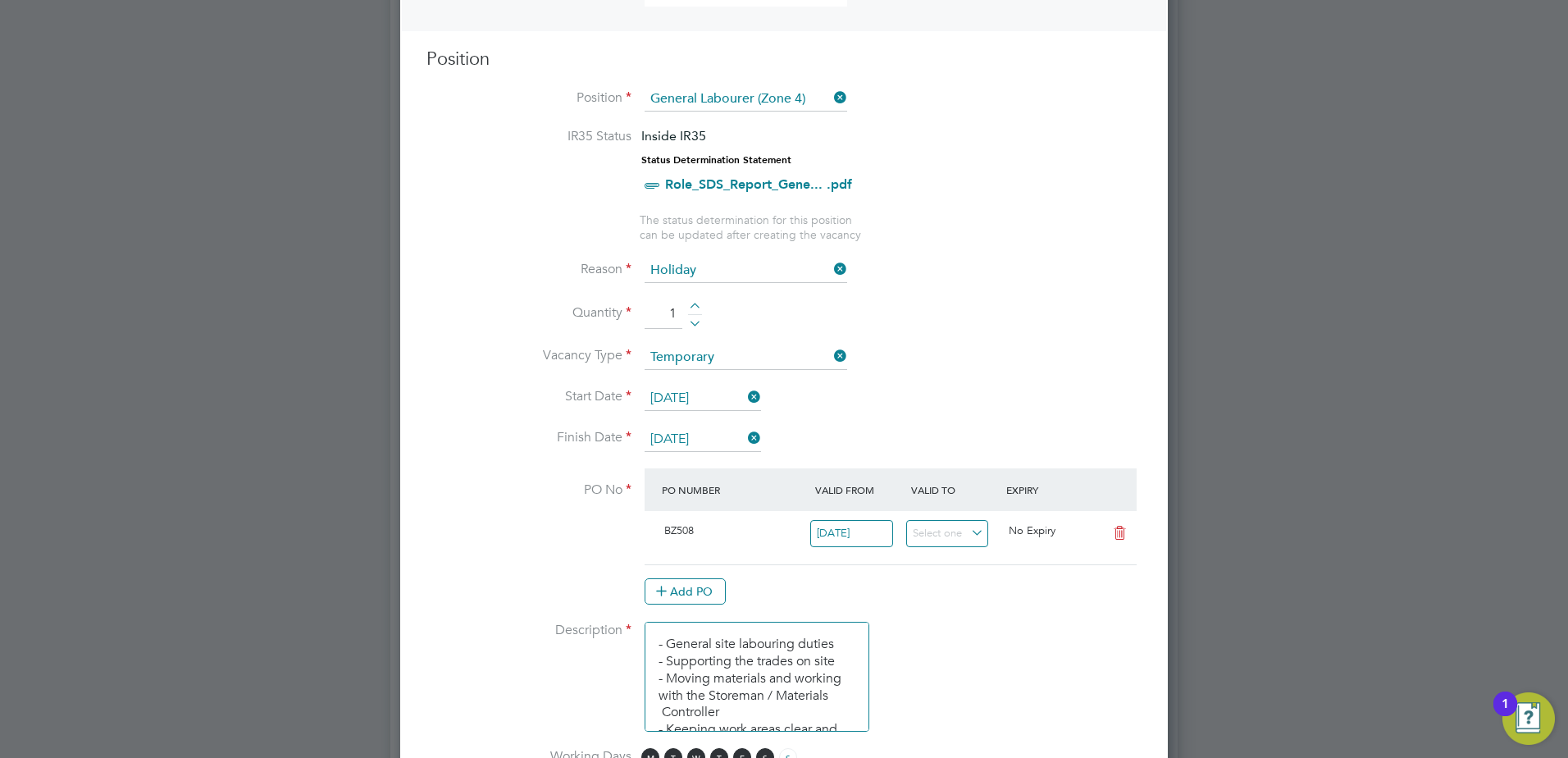
click at [909, 406] on li "Start Date [DATE]" at bounding box center [784, 406] width 715 height 41
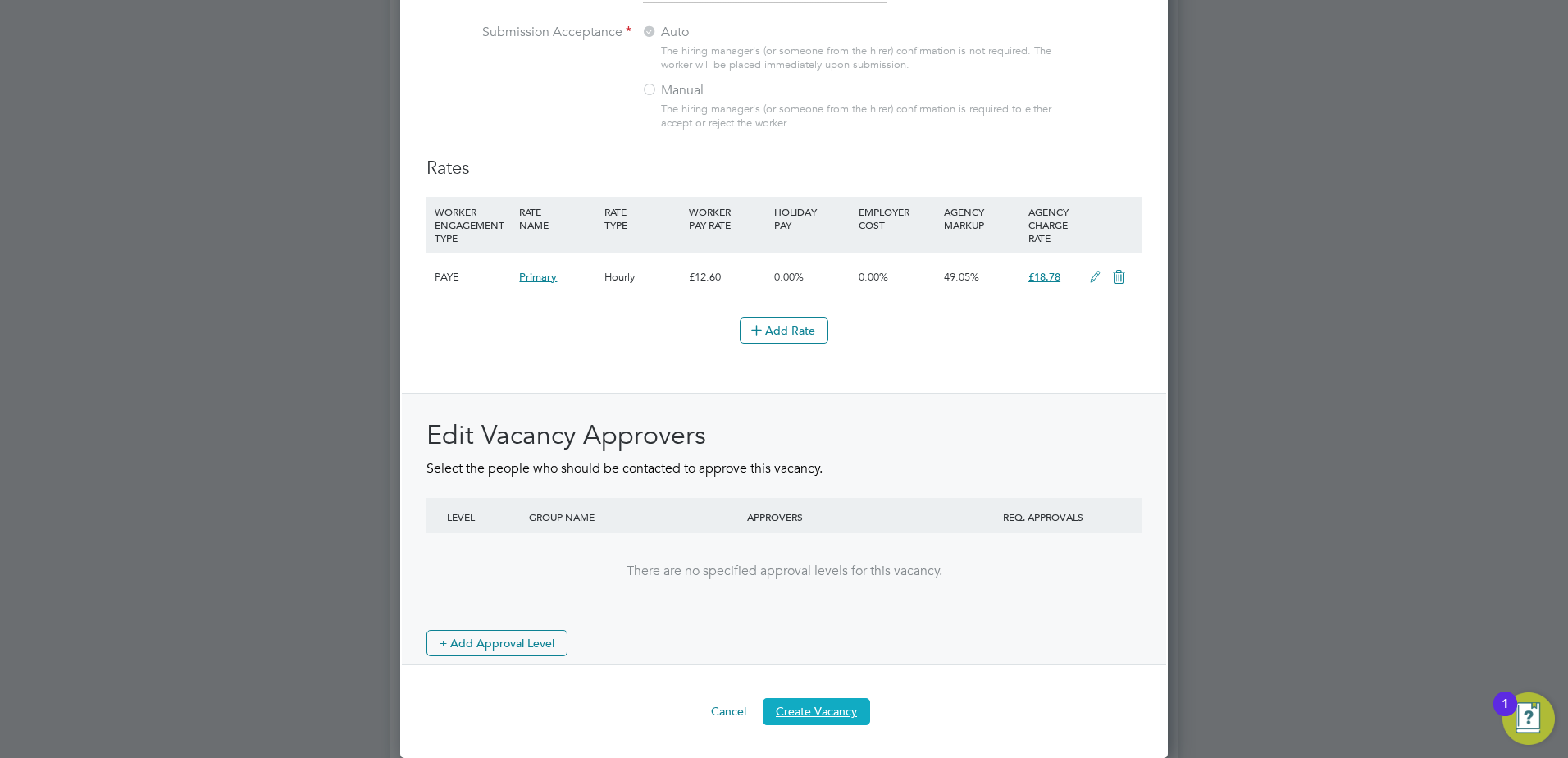
click at [818, 713] on button "Create Vacancy" at bounding box center [816, 711] width 108 height 26
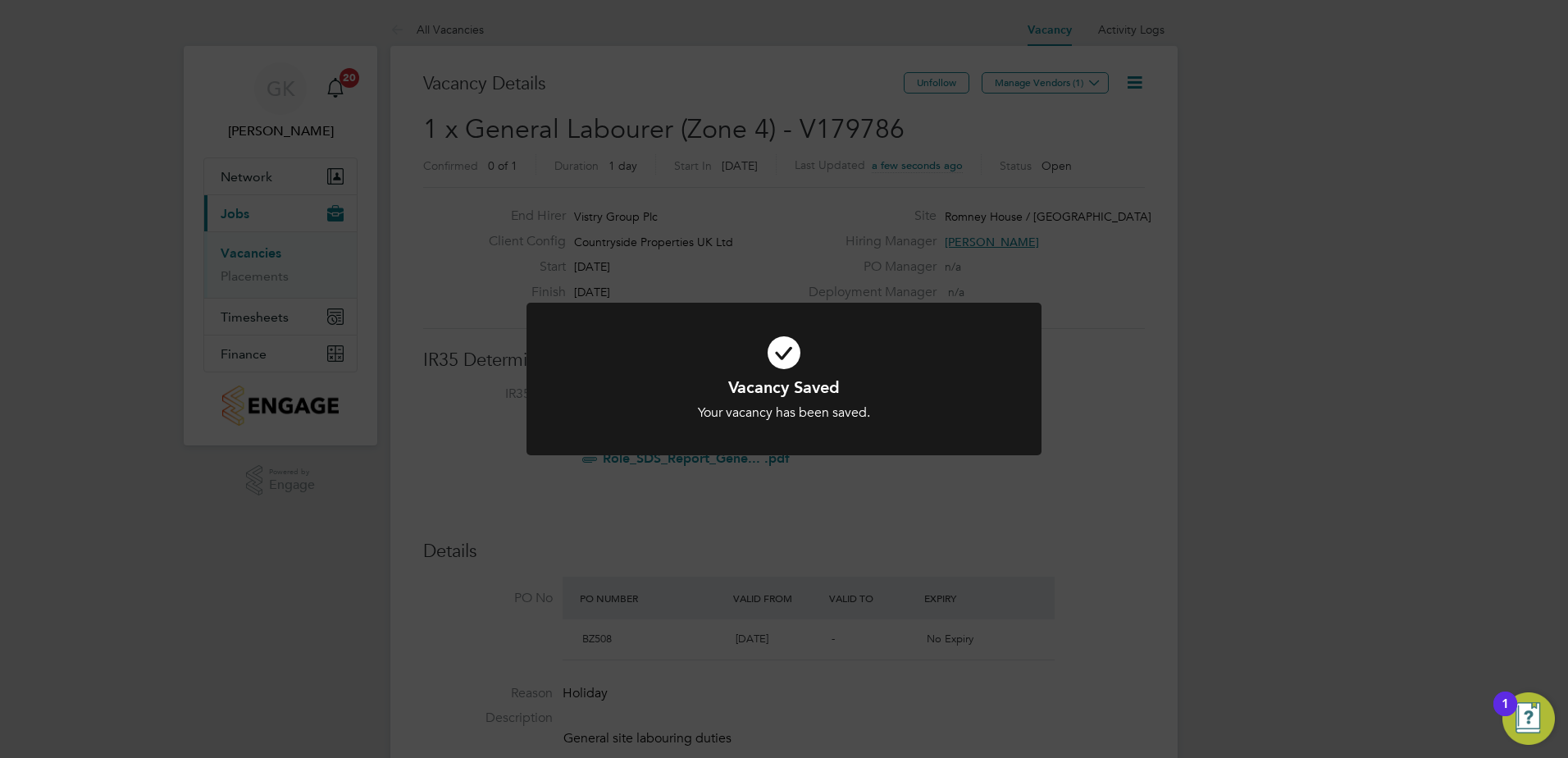
click at [1074, 84] on div "Vacancy Saved Your vacancy has been saved. Cancel Okay" at bounding box center [784, 379] width 1568 height 758
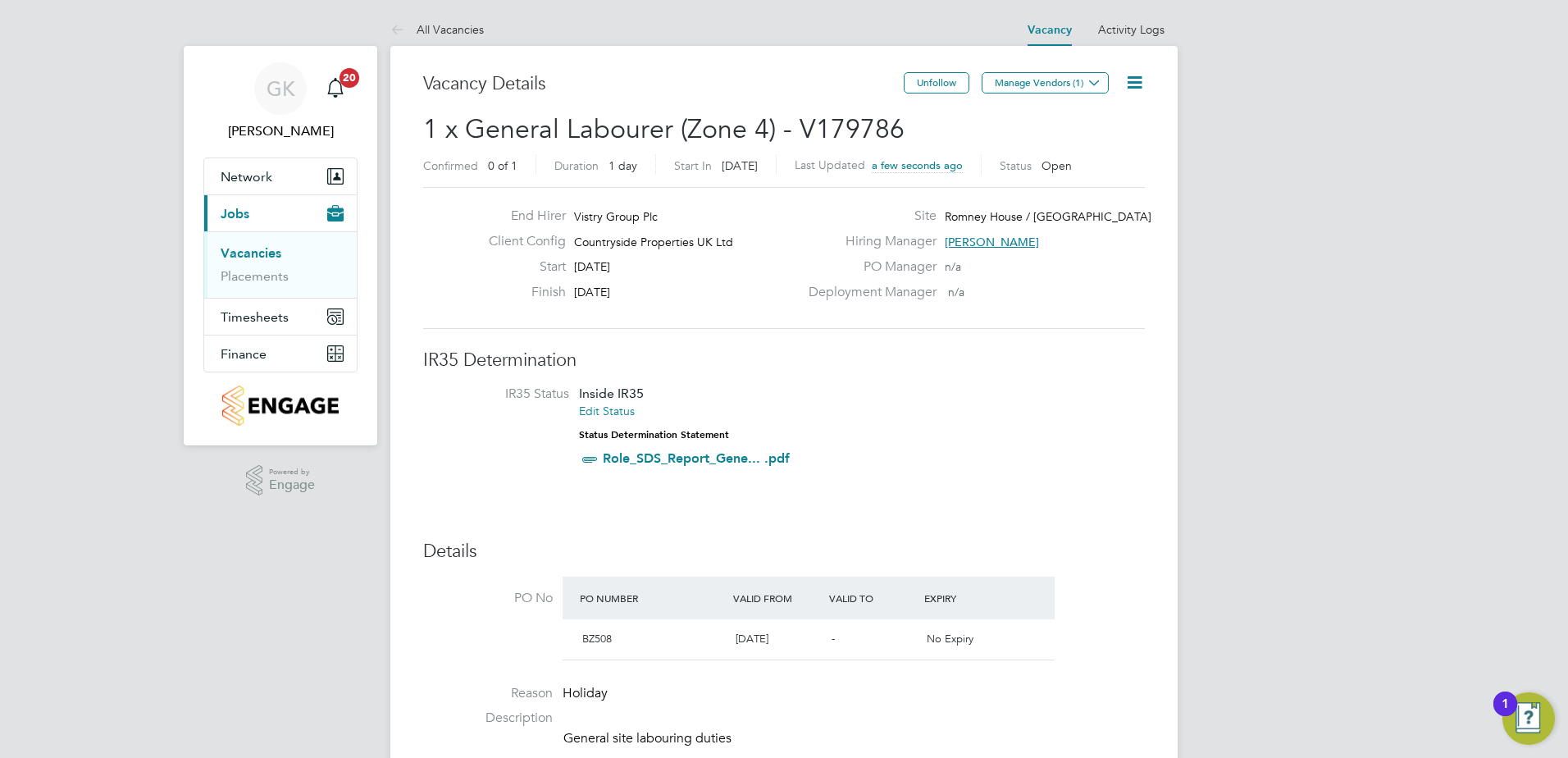
click at [1074, 84] on button "Manage Vendors (1)" at bounding box center [1045, 82] width 127 height 21
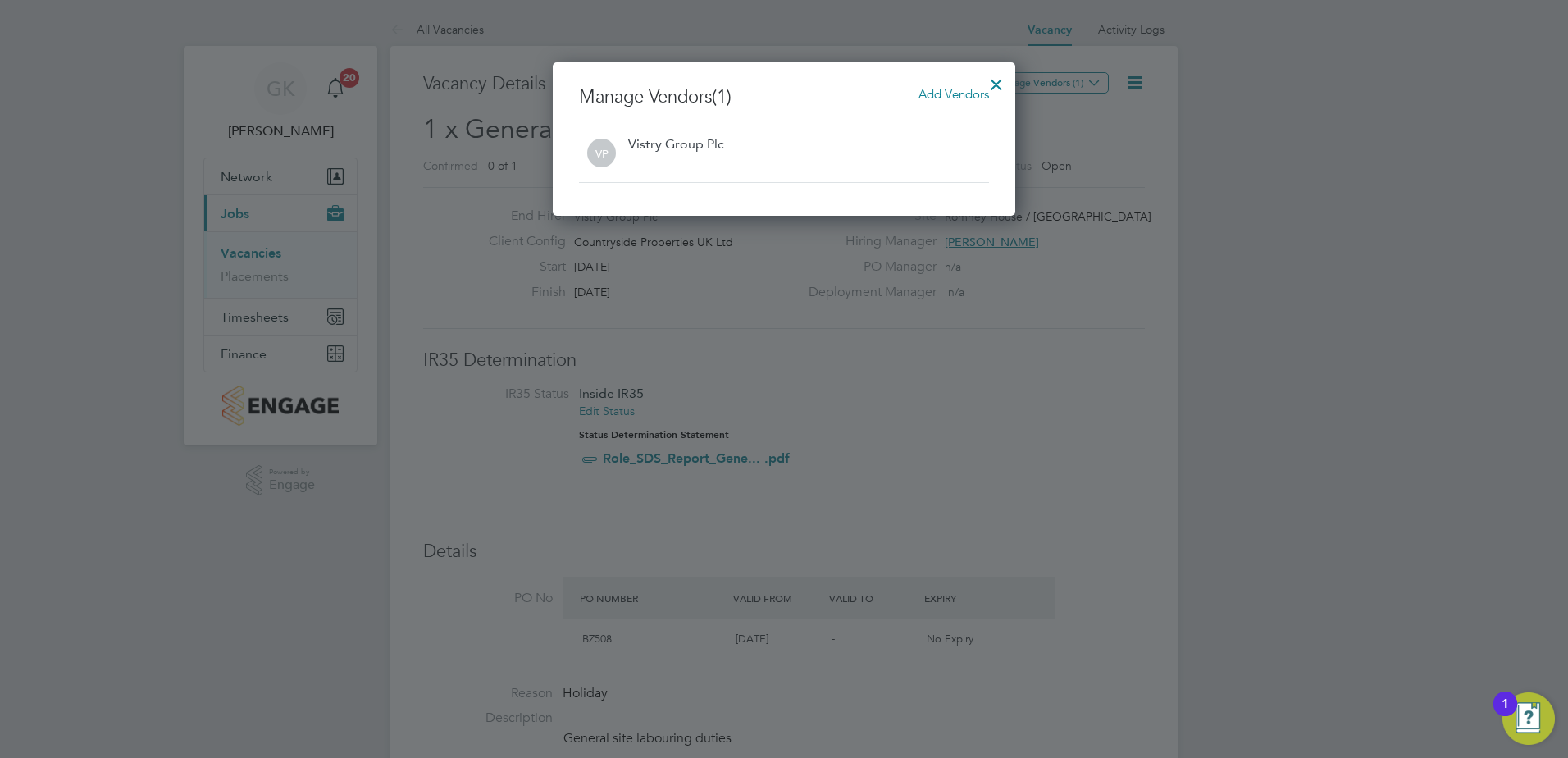
click at [961, 85] on div "Add Vendors" at bounding box center [953, 94] width 70 height 18
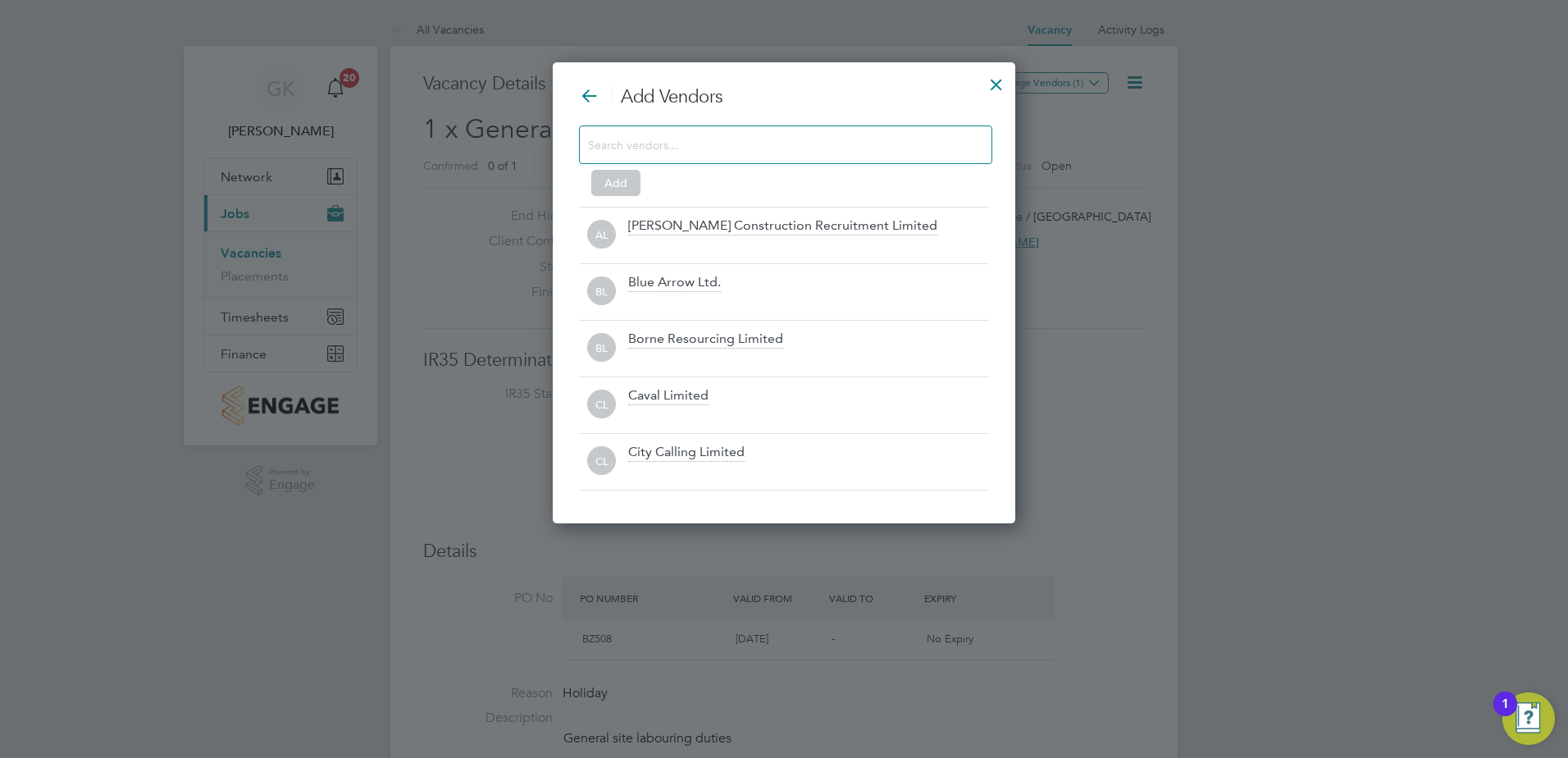
click at [792, 143] on input at bounding box center [773, 143] width 369 height 21
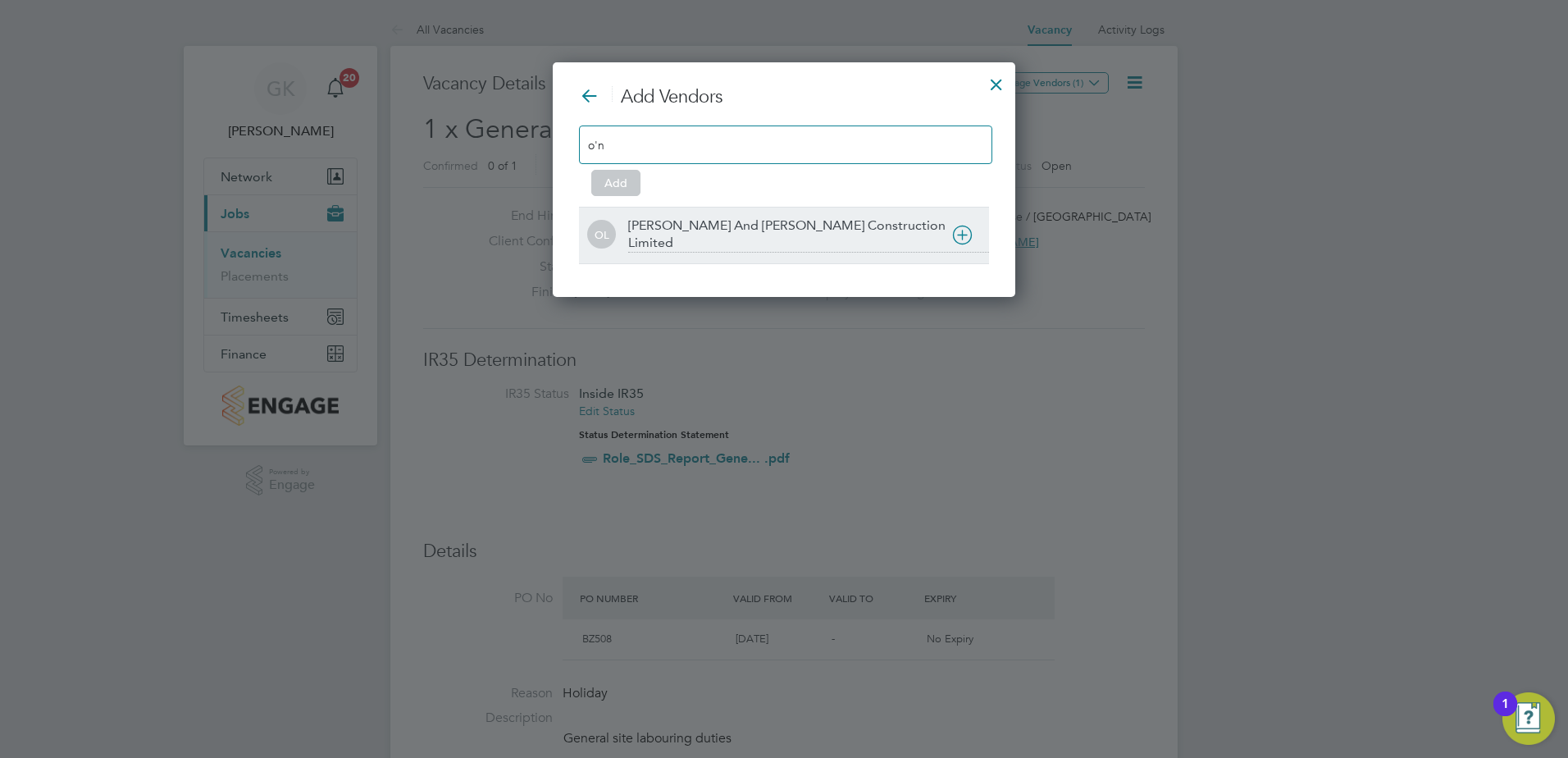
type input "o'n"
click at [965, 238] on icon at bounding box center [963, 235] width 20 height 20
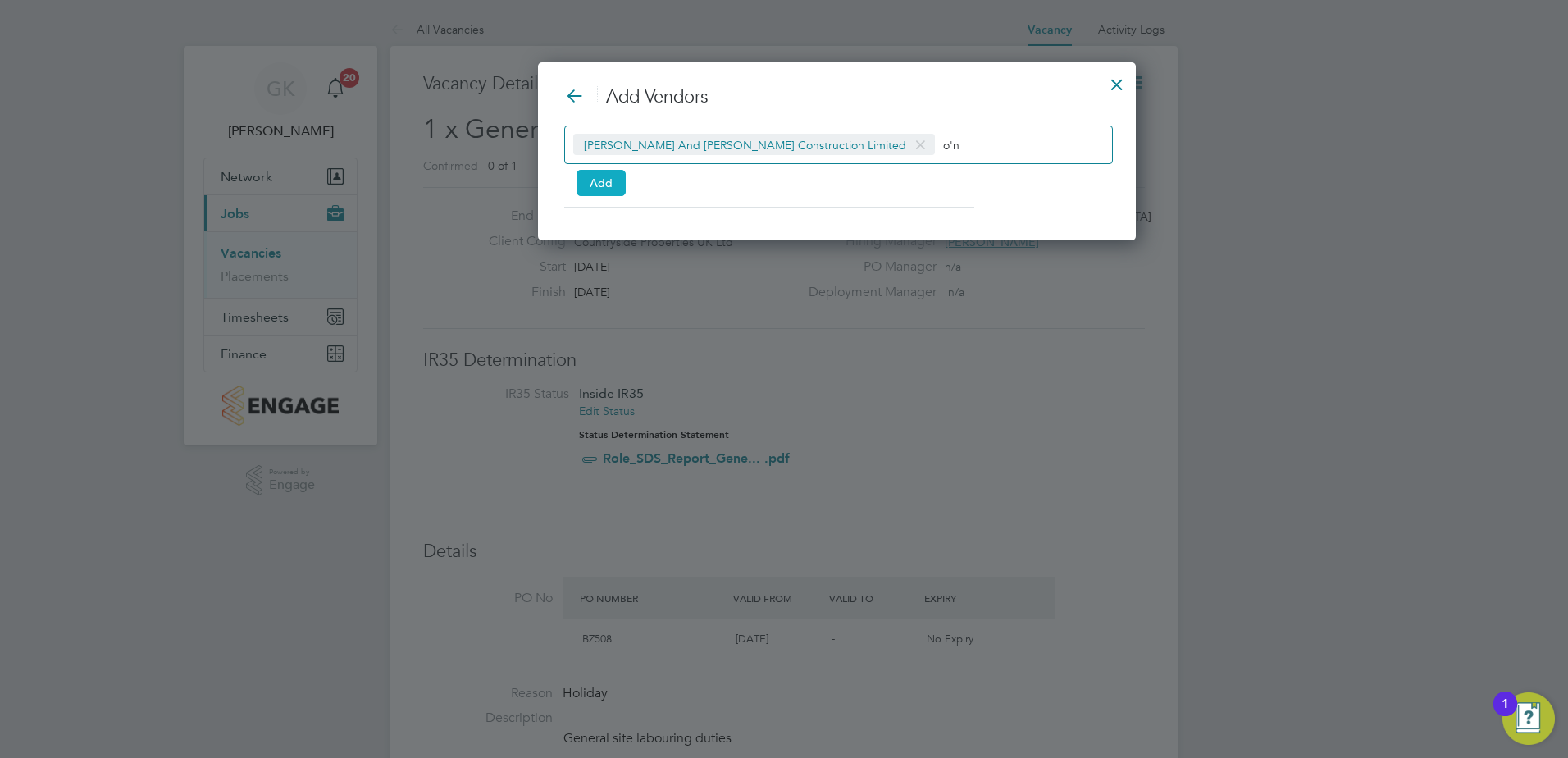
click at [613, 191] on button "Add" at bounding box center [601, 183] width 49 height 26
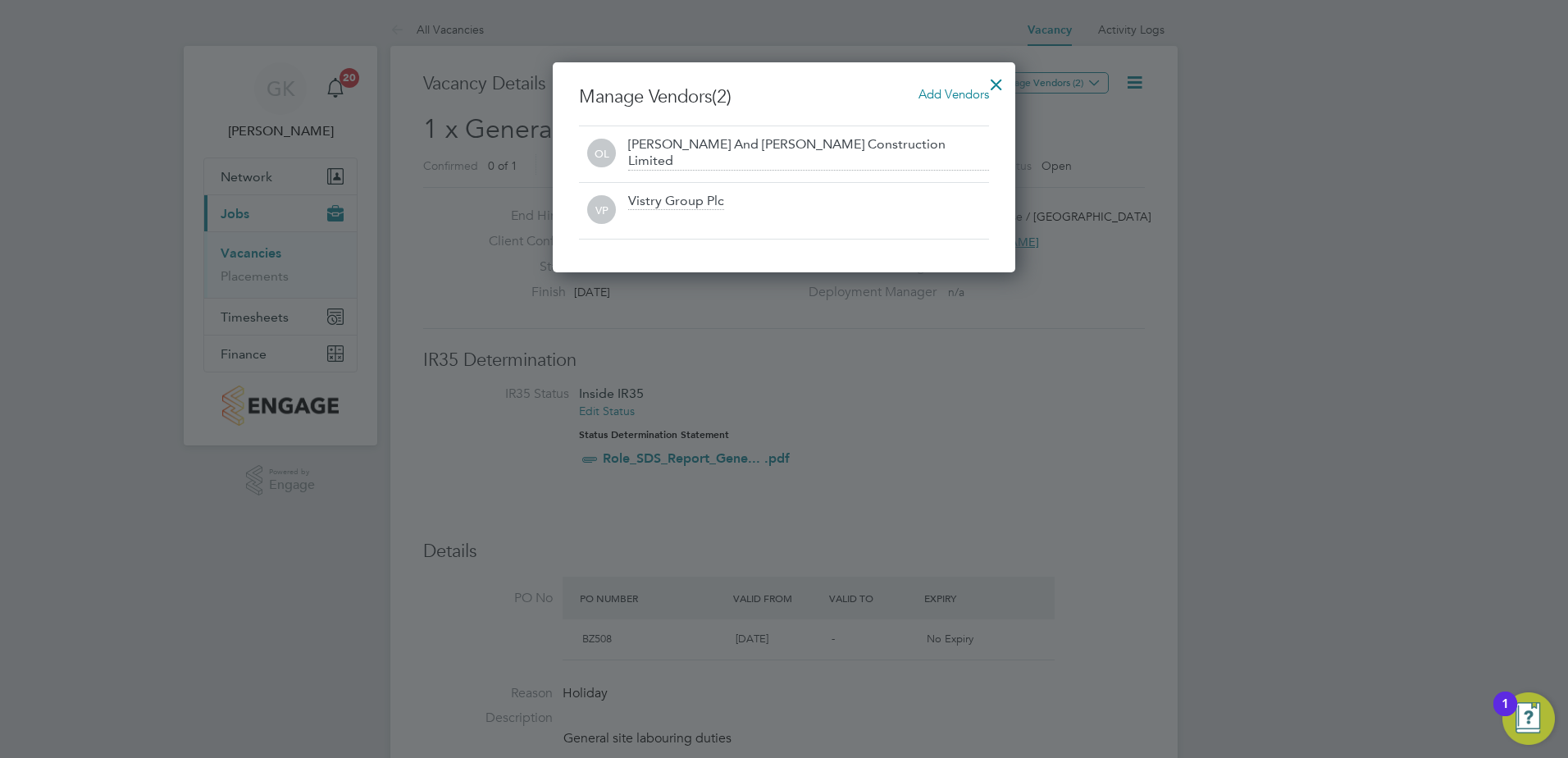
click at [994, 77] on div at bounding box center [996, 80] width 29 height 29
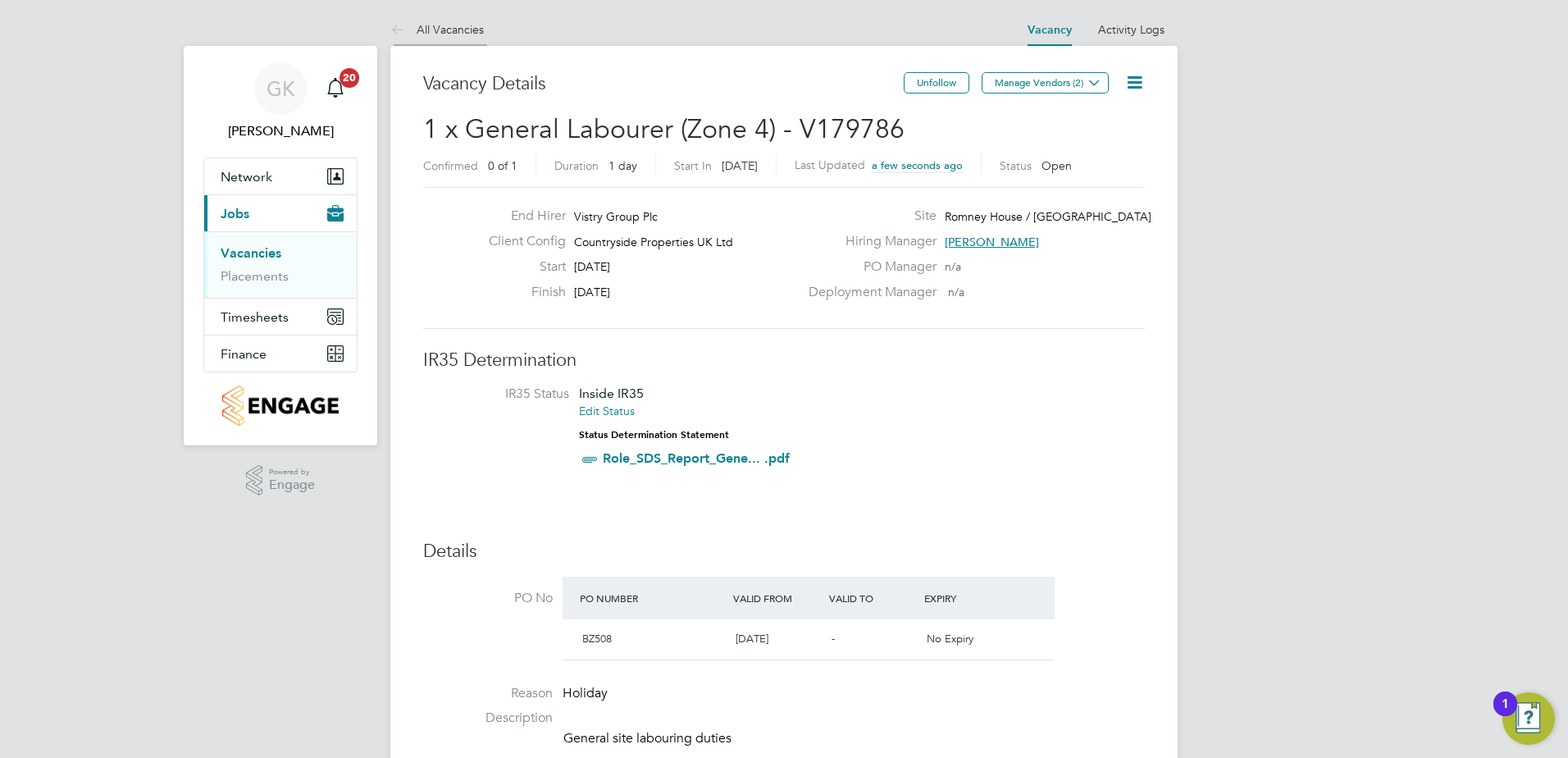
click at [462, 35] on link "All Vacancies" at bounding box center [437, 29] width 93 height 15
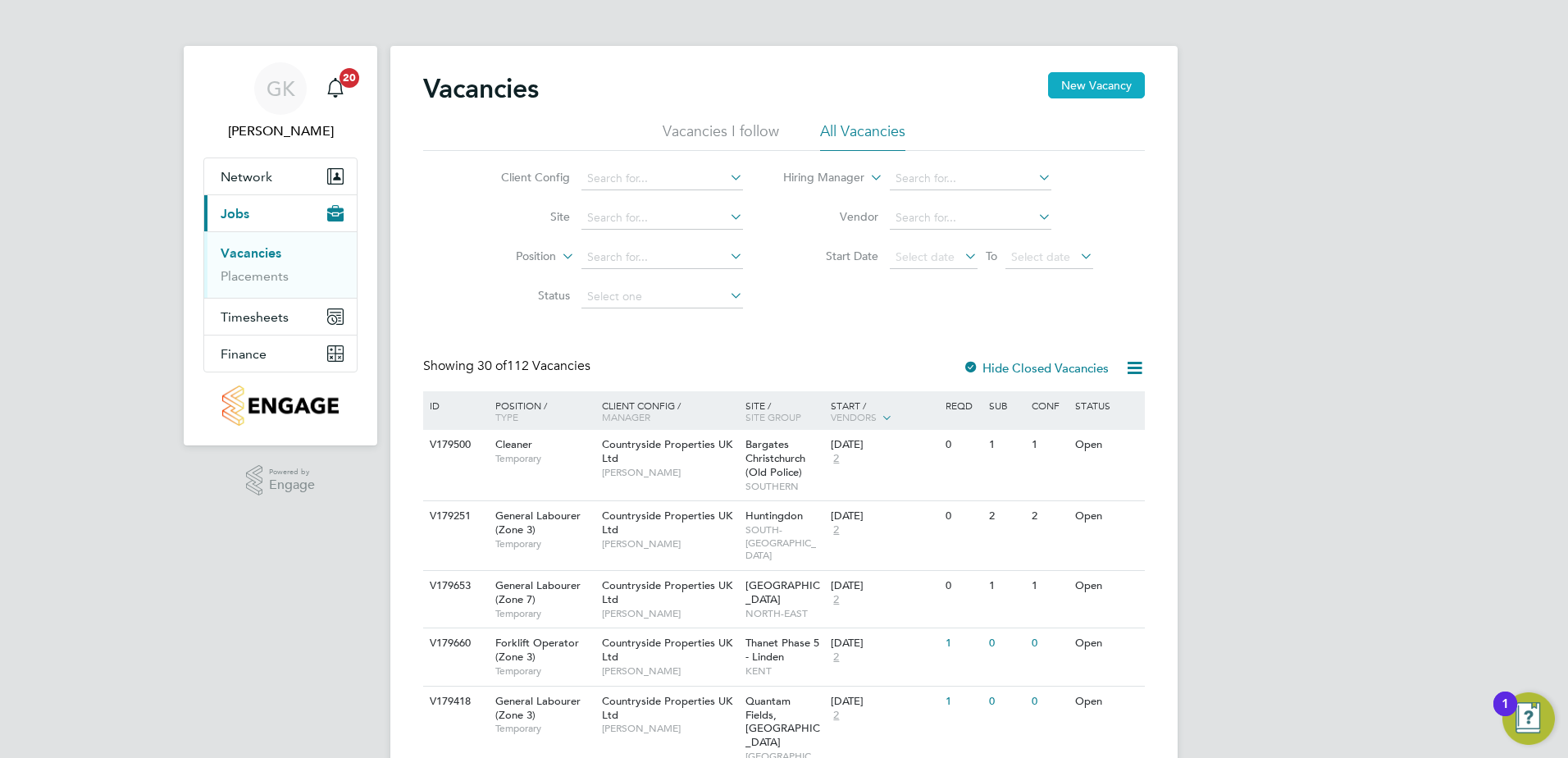
click at [1100, 84] on button "New Vacancy" at bounding box center [1097, 85] width 97 height 26
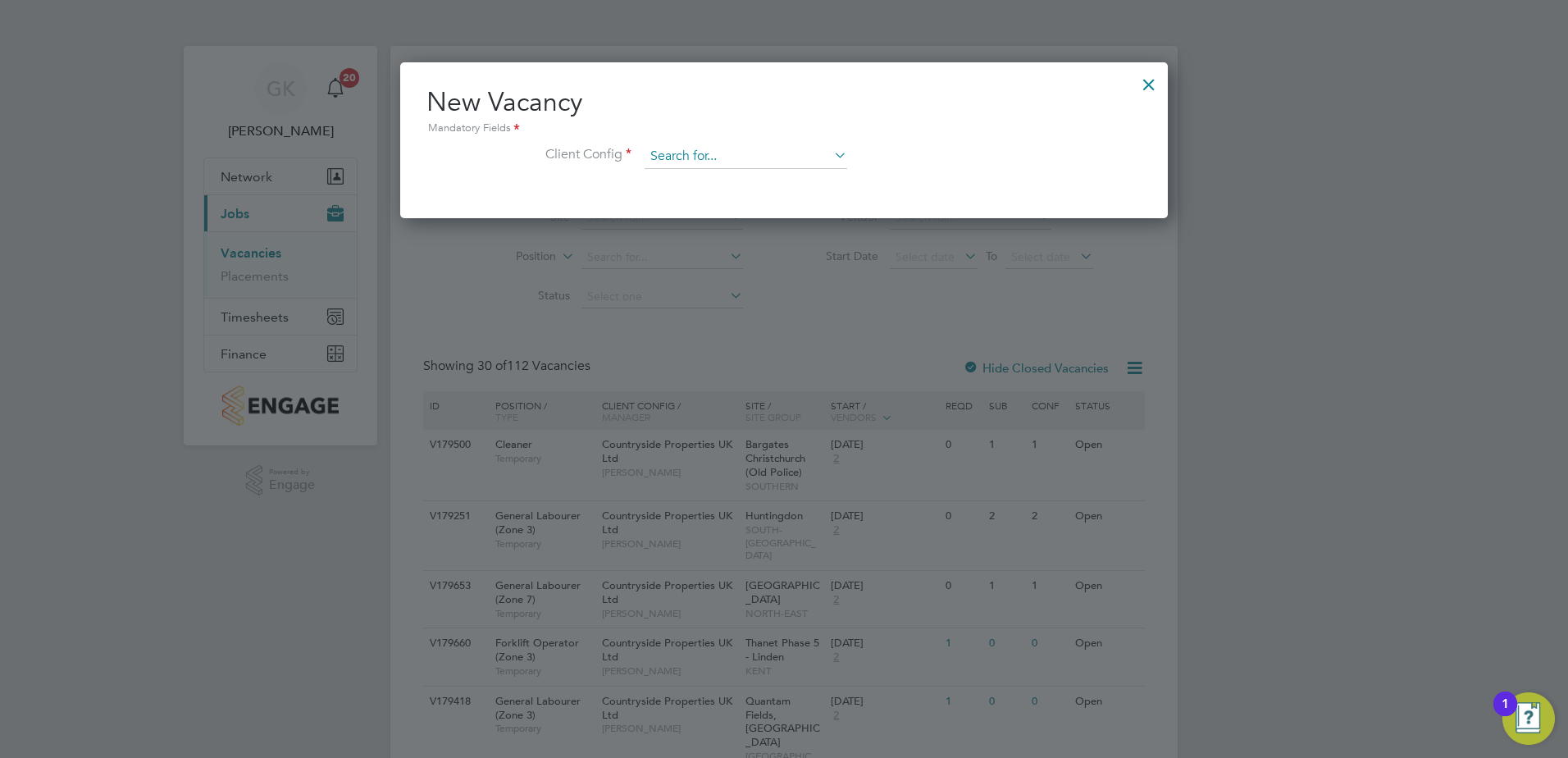
click at [711, 157] on input at bounding box center [746, 156] width 203 height 25
click at [731, 356] on li "Countryside Properties UK Ltd" at bounding box center [854, 358] width 420 height 22
type input "Countryside Properties UK Ltd"
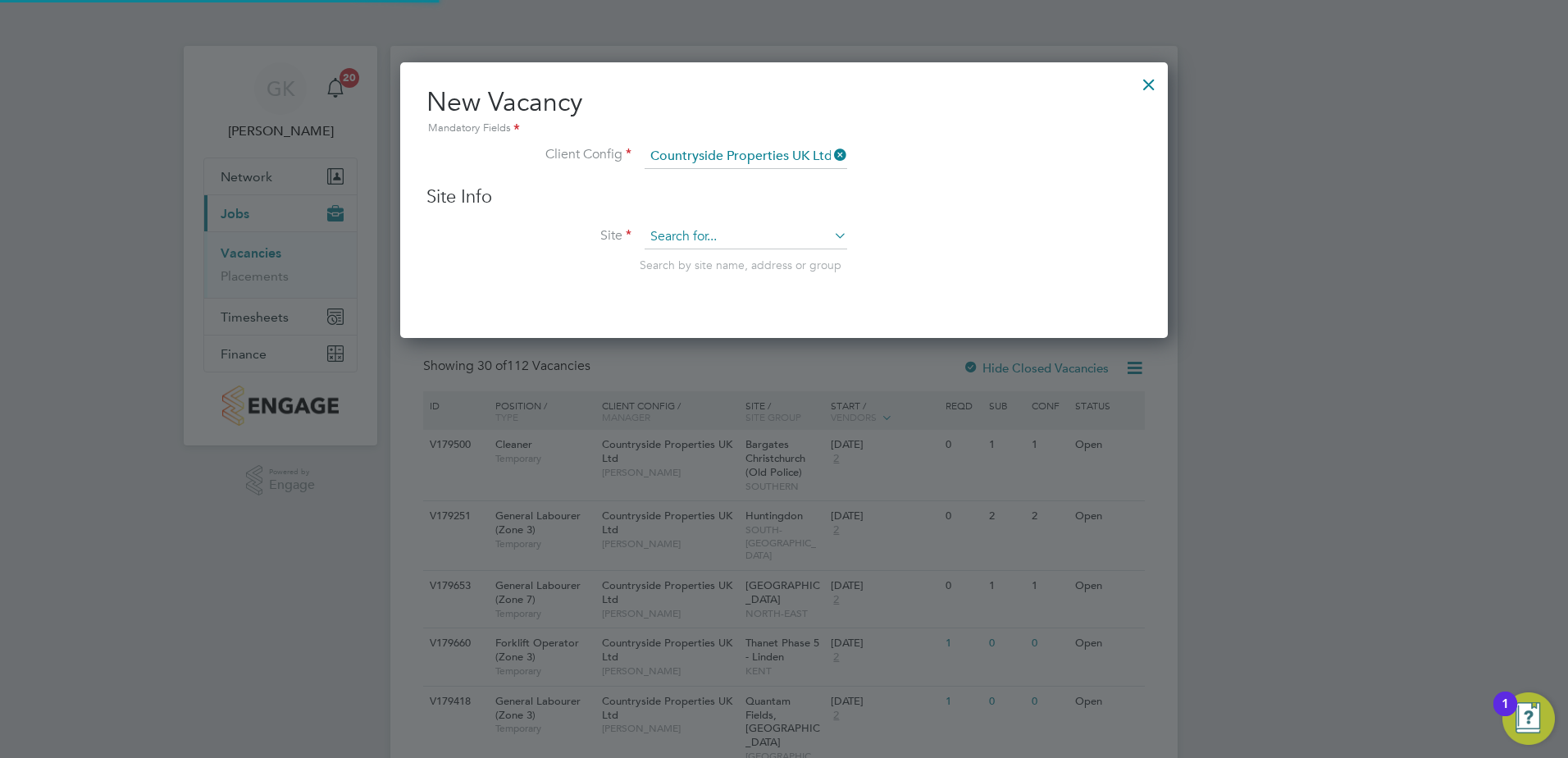
click at [673, 234] on input at bounding box center [746, 237] width 203 height 25
click at [733, 441] on li "Rom ney House / Lockleaze" at bounding box center [763, 434] width 237 height 22
type input "Romney House / [GEOGRAPHIC_DATA]"
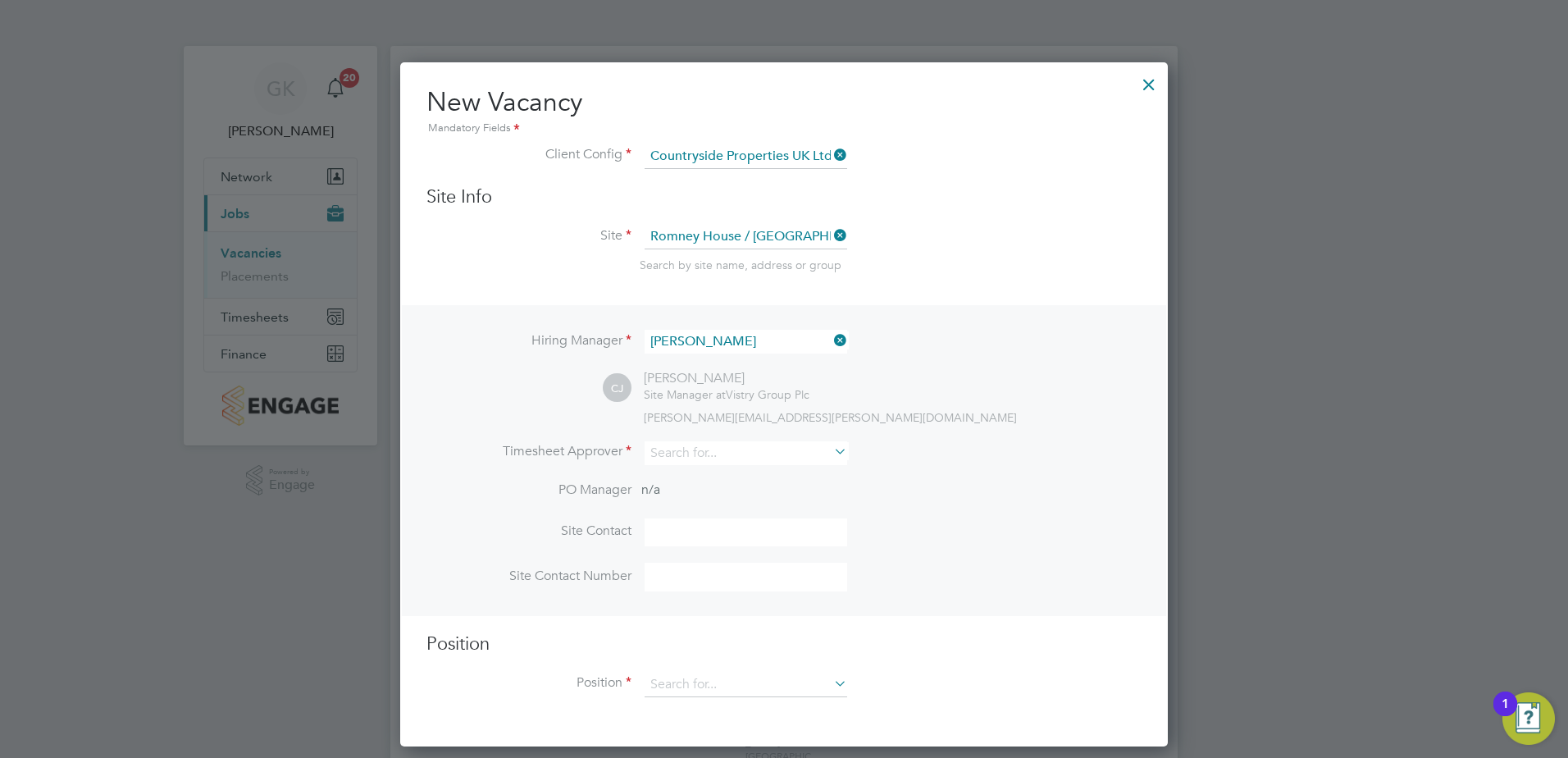
click at [831, 335] on icon at bounding box center [831, 340] width 0 height 23
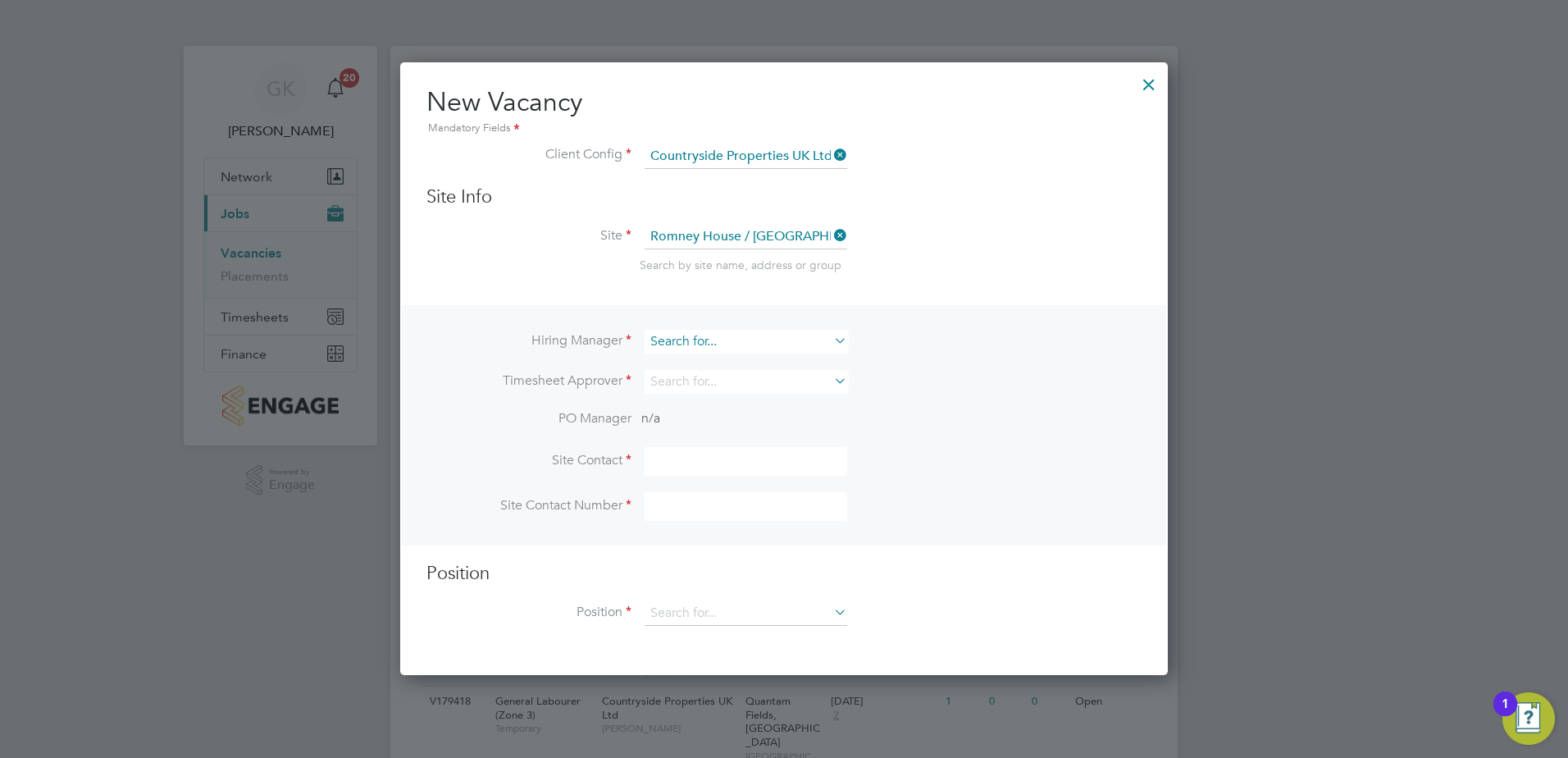
click at [791, 341] on input at bounding box center [746, 342] width 203 height 24
click at [756, 431] on li "[PERSON_NAME]" at bounding box center [746, 432] width 205 height 22
type input "[PERSON_NAME]"
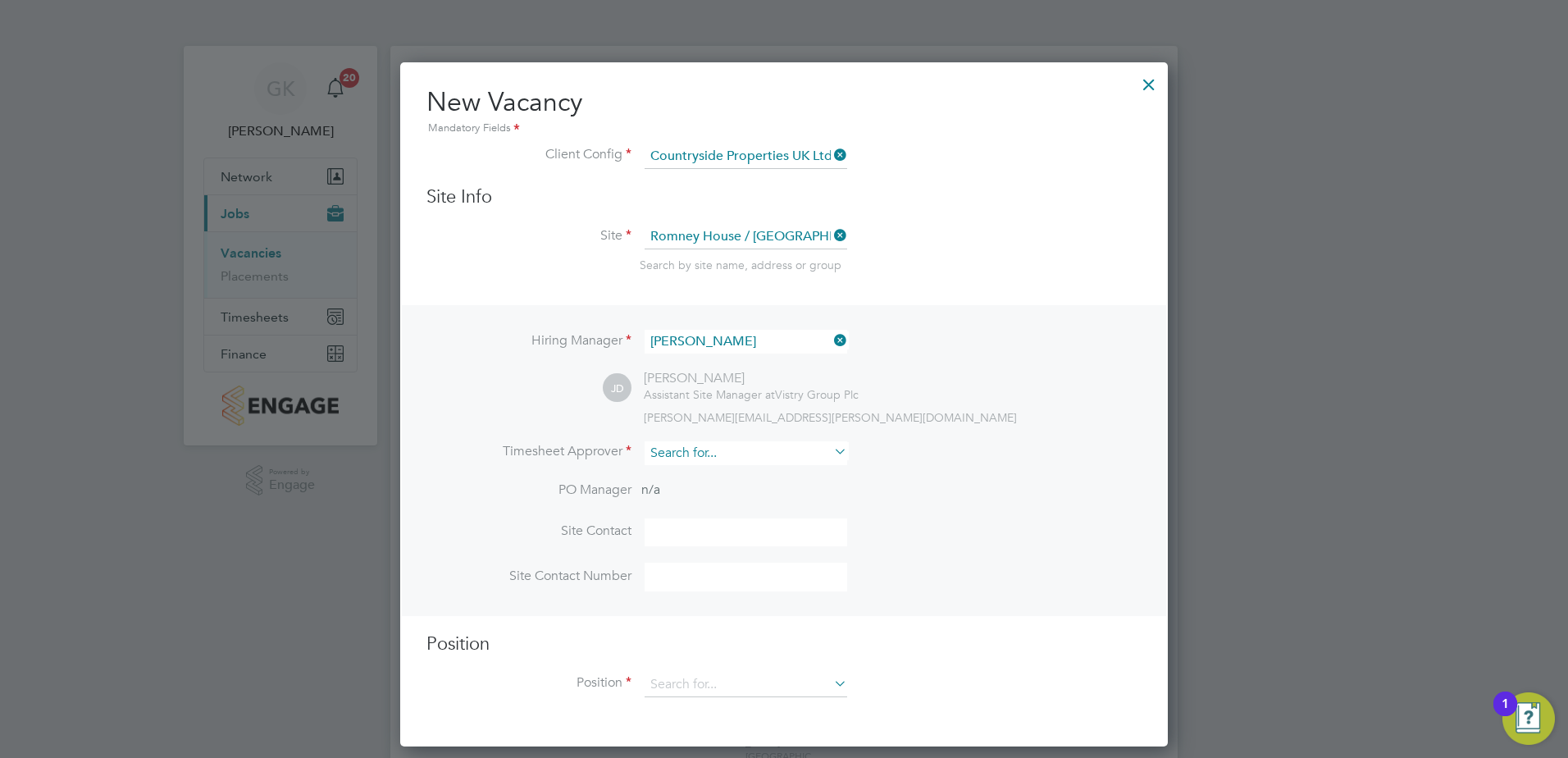
click at [717, 451] on input at bounding box center [746, 453] width 203 height 24
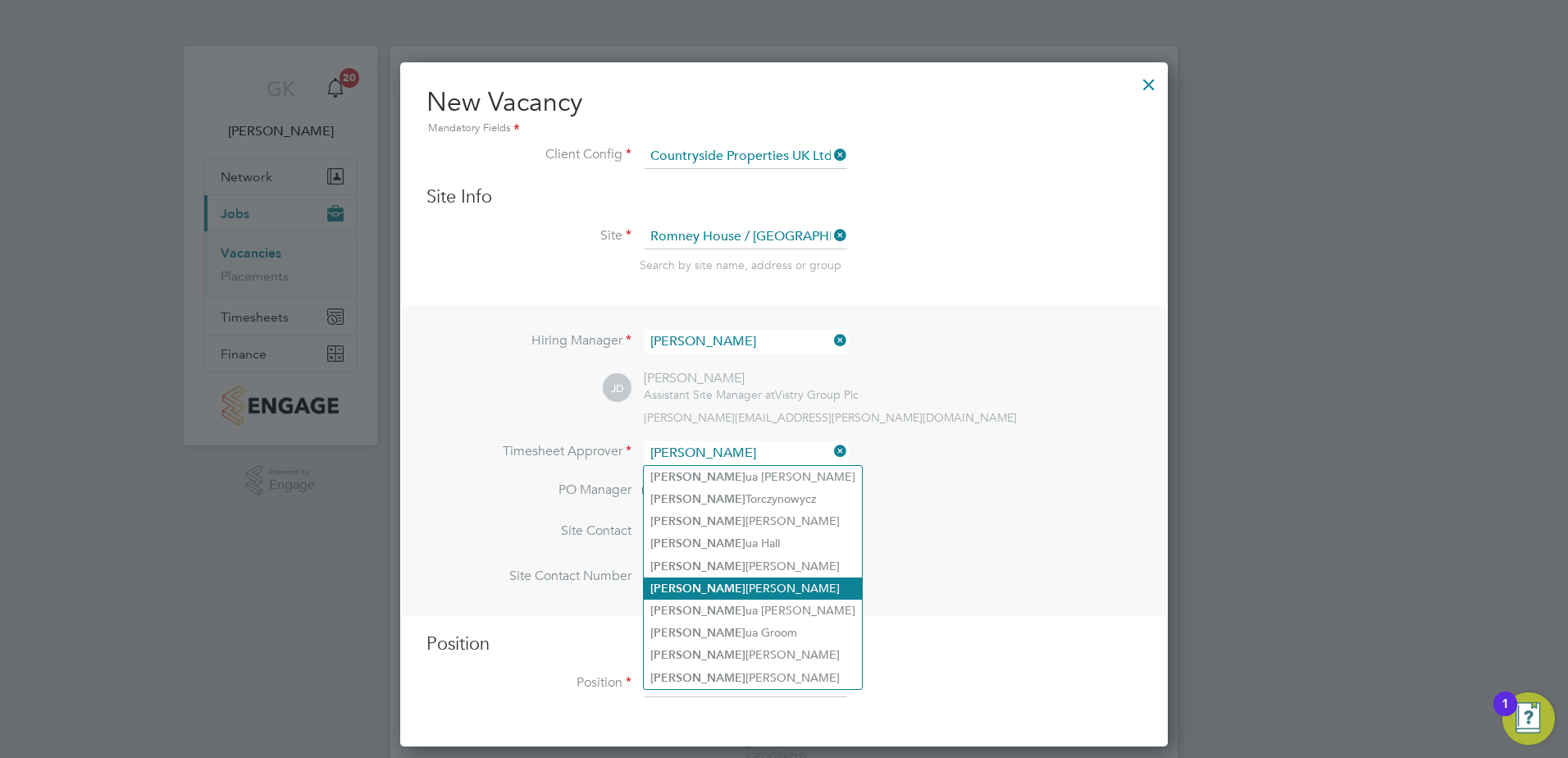
click at [731, 592] on li "[PERSON_NAME]" at bounding box center [752, 588] width 218 height 22
type input "[PERSON_NAME]"
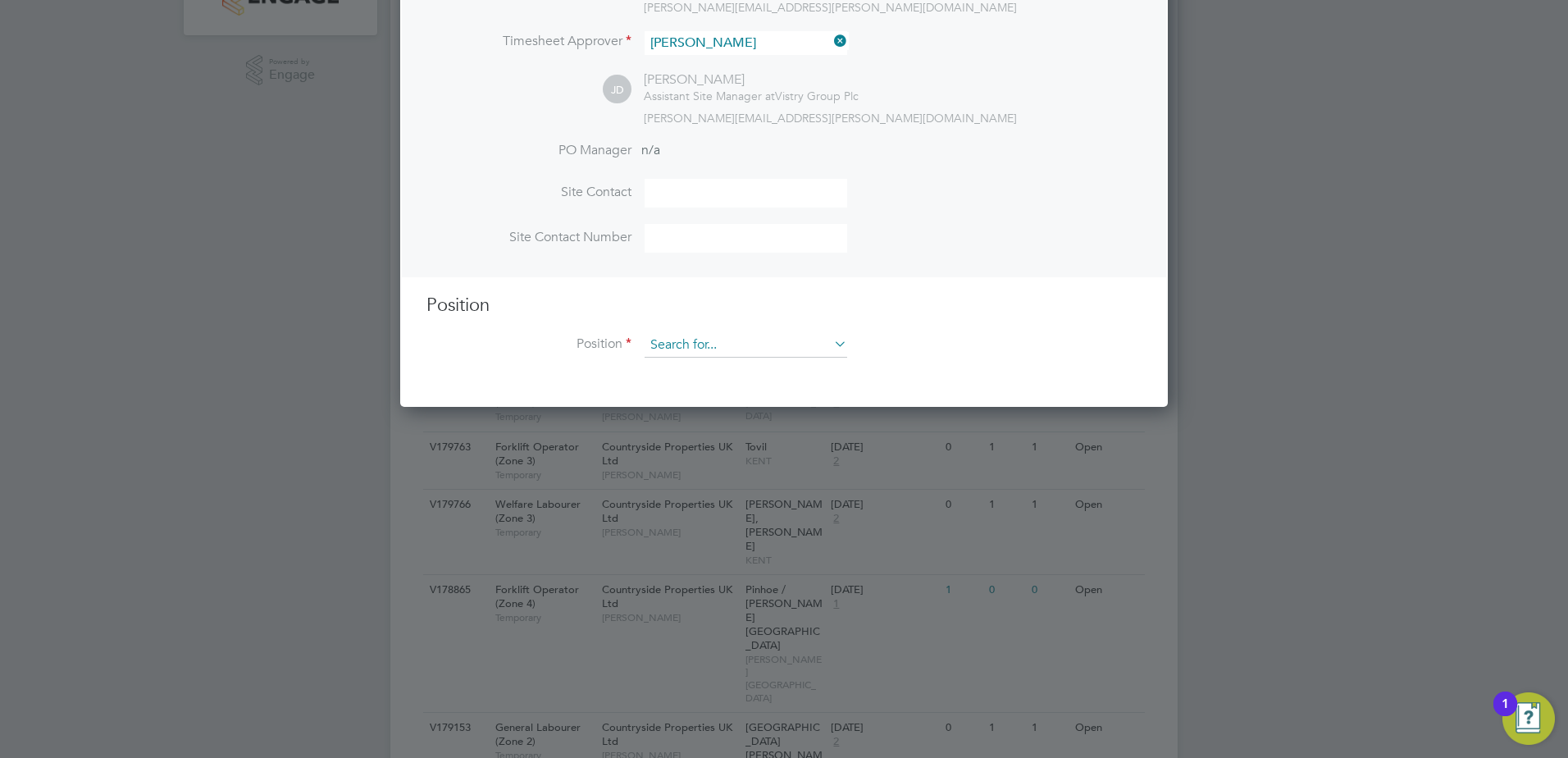
click at [684, 339] on input at bounding box center [746, 345] width 203 height 25
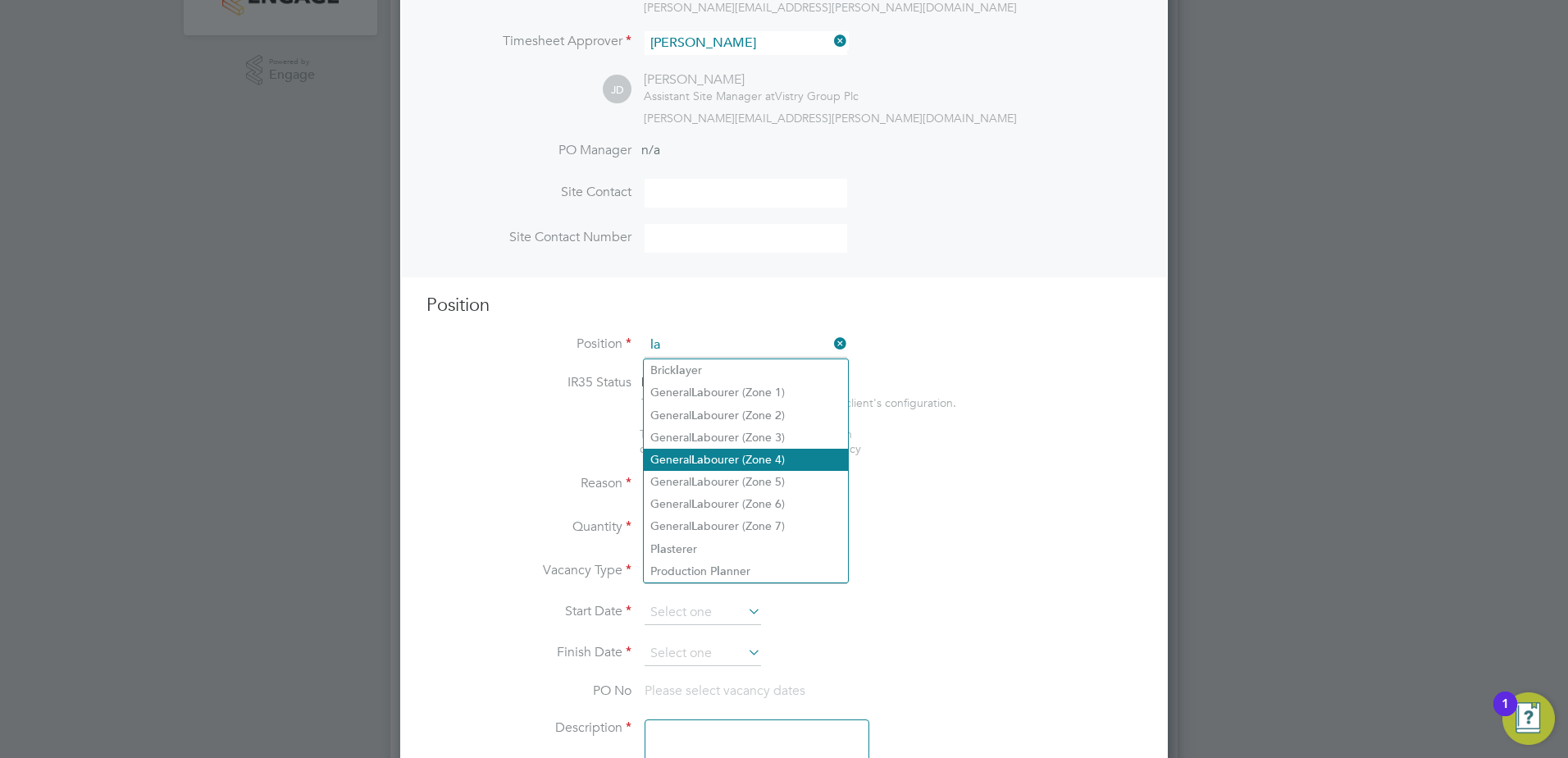
click at [710, 462] on li "General La bourer (Zone 4)" at bounding box center [746, 459] width 205 height 22
type input "General Labourer (Zone 4)"
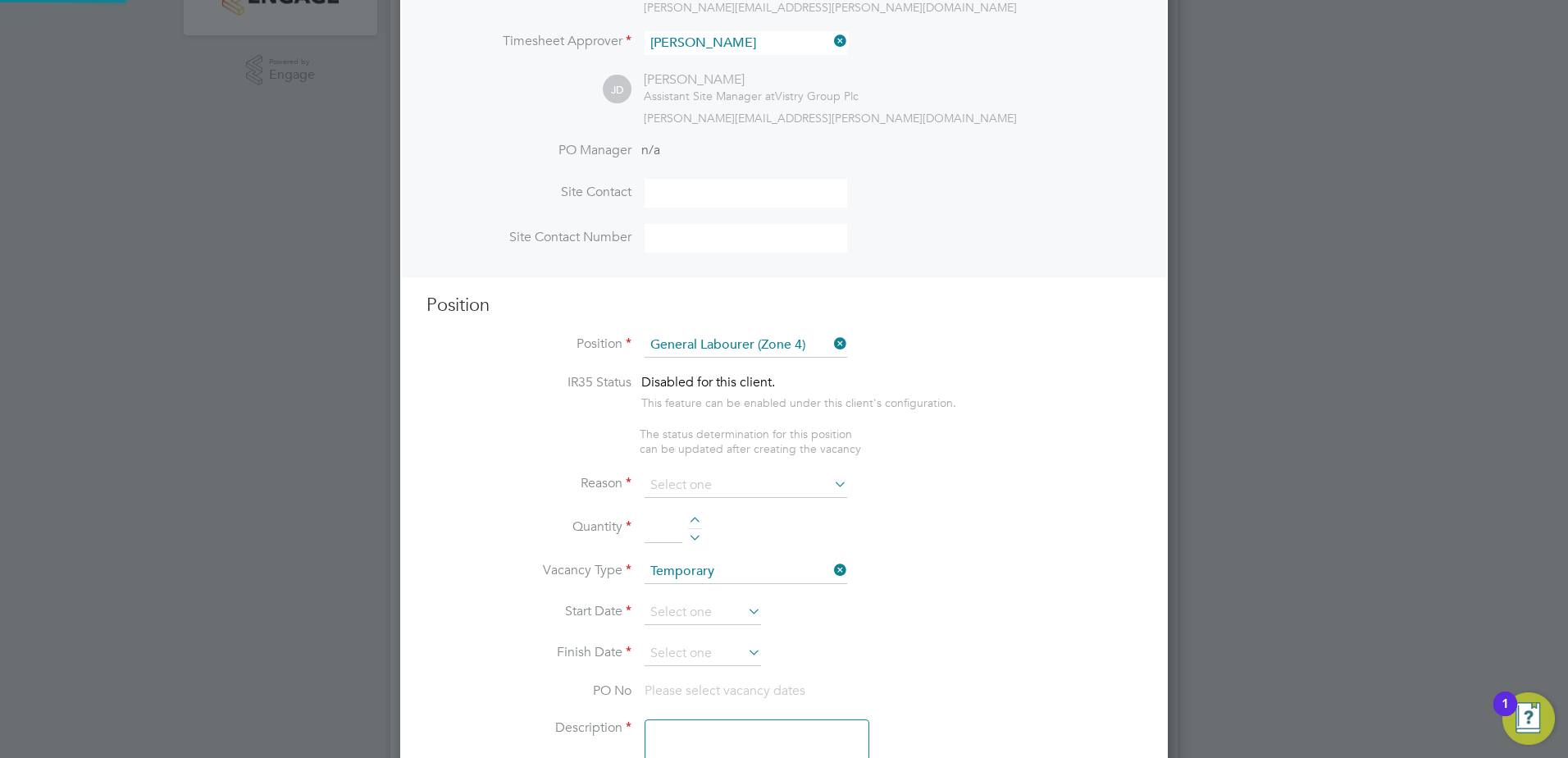
type textarea "- General site labouring duties - Supporting the trades on site - Moving materi…"
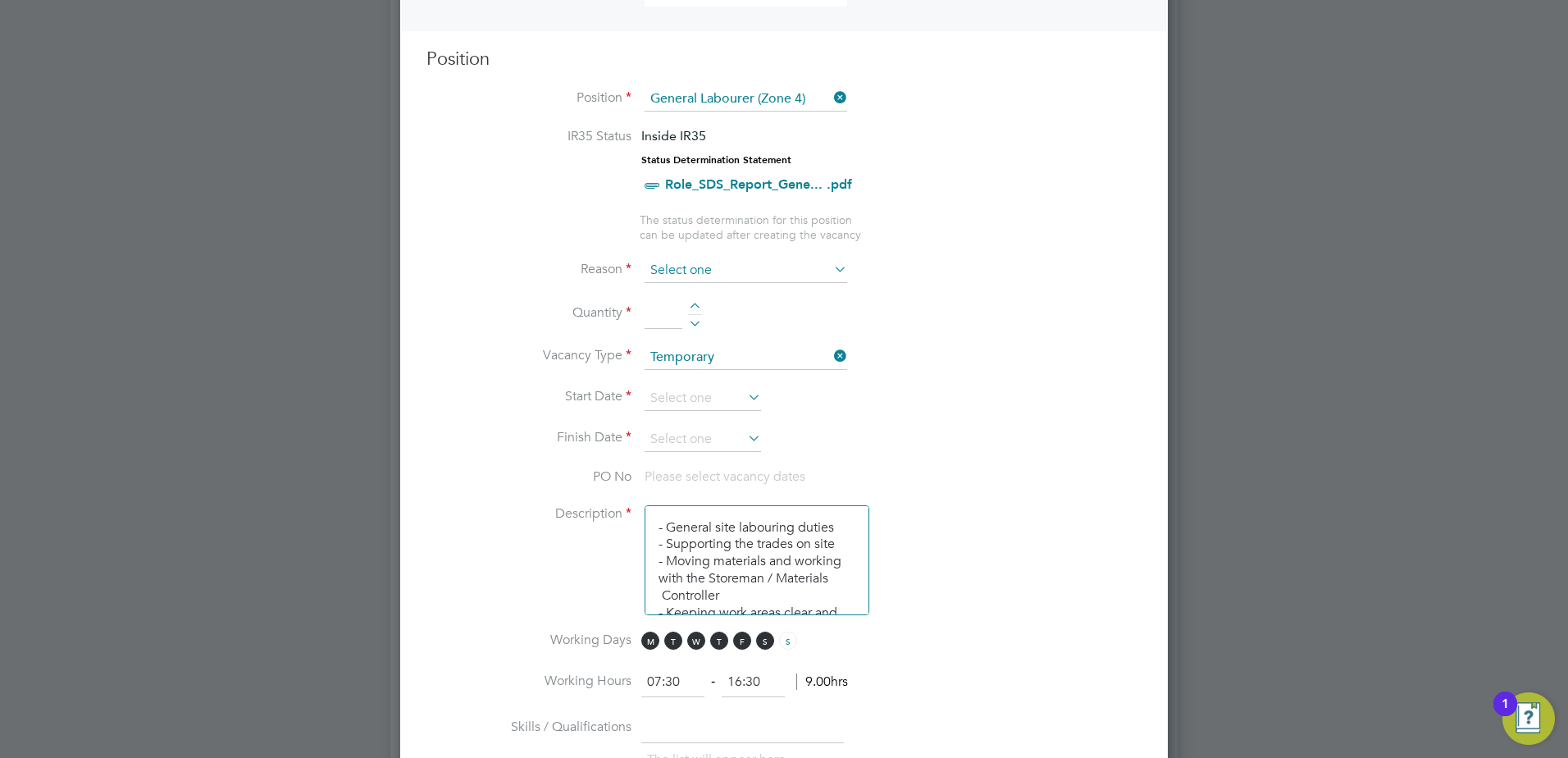
click at [727, 263] on input at bounding box center [746, 270] width 203 height 25
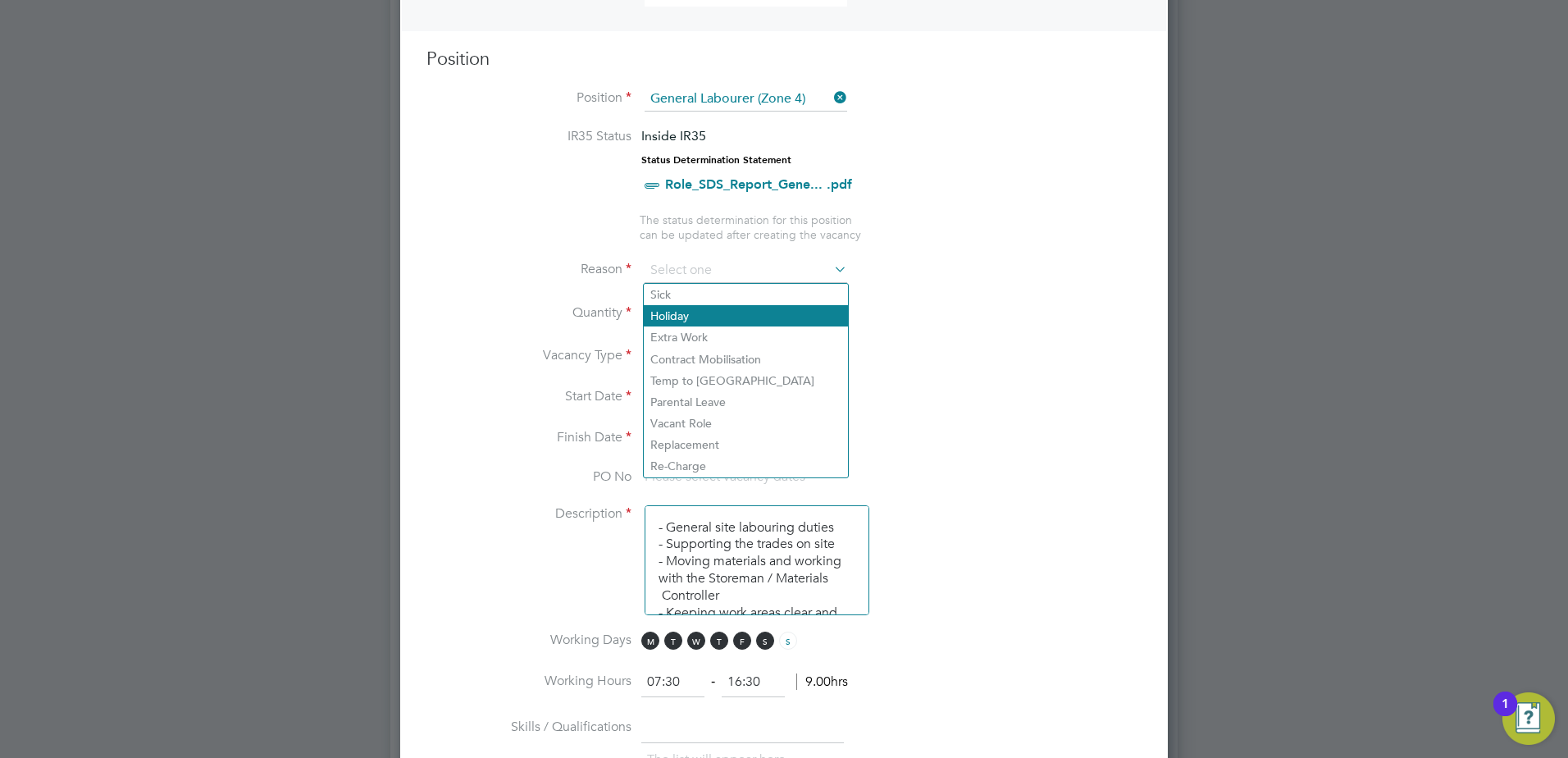
click at [706, 315] on li "Holiday" at bounding box center [746, 315] width 205 height 21
type input "Holiday"
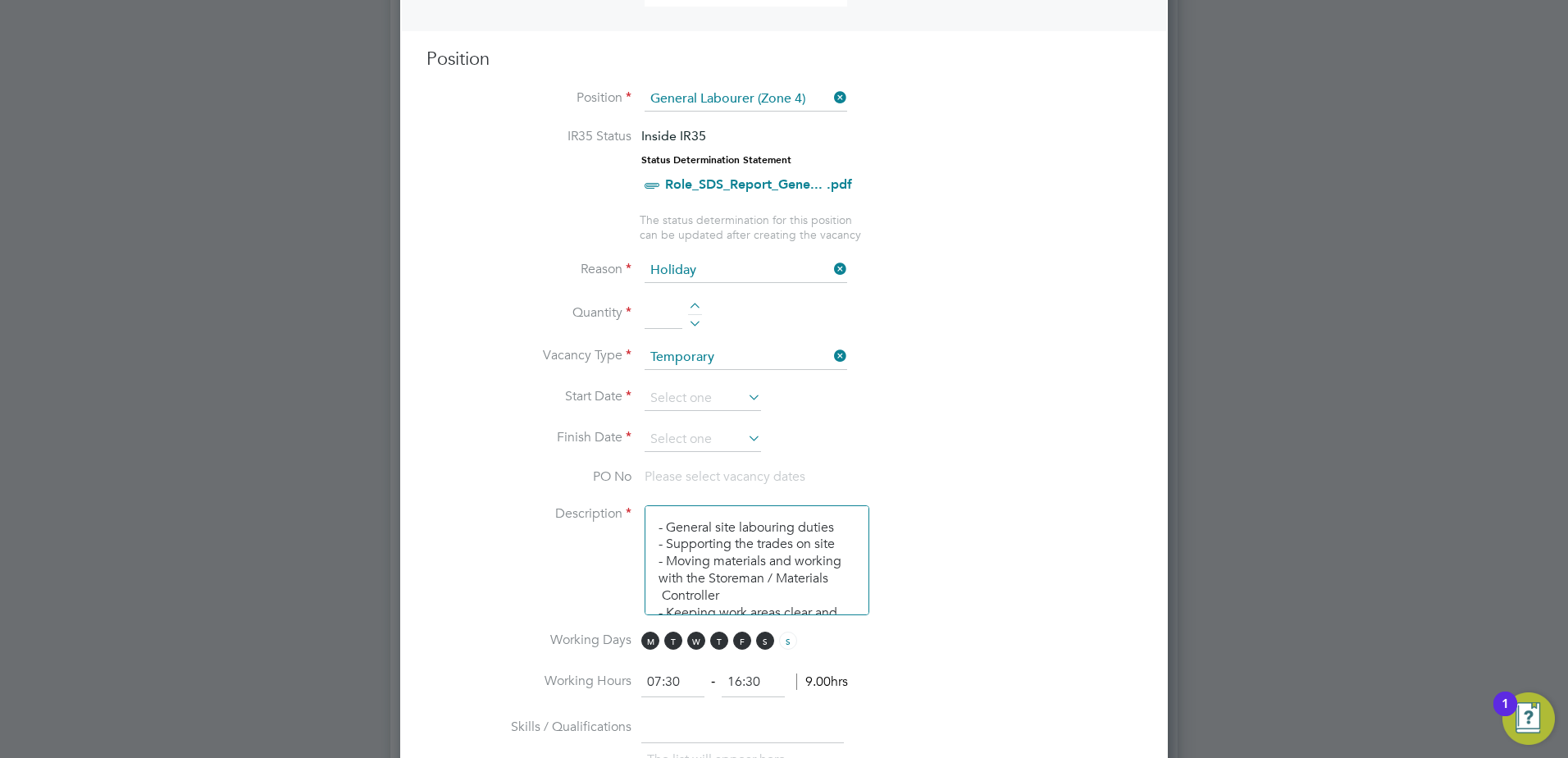
click at [698, 305] on div at bounding box center [695, 308] width 14 height 12
type input "1"
click at [745, 391] on icon at bounding box center [745, 396] width 0 height 23
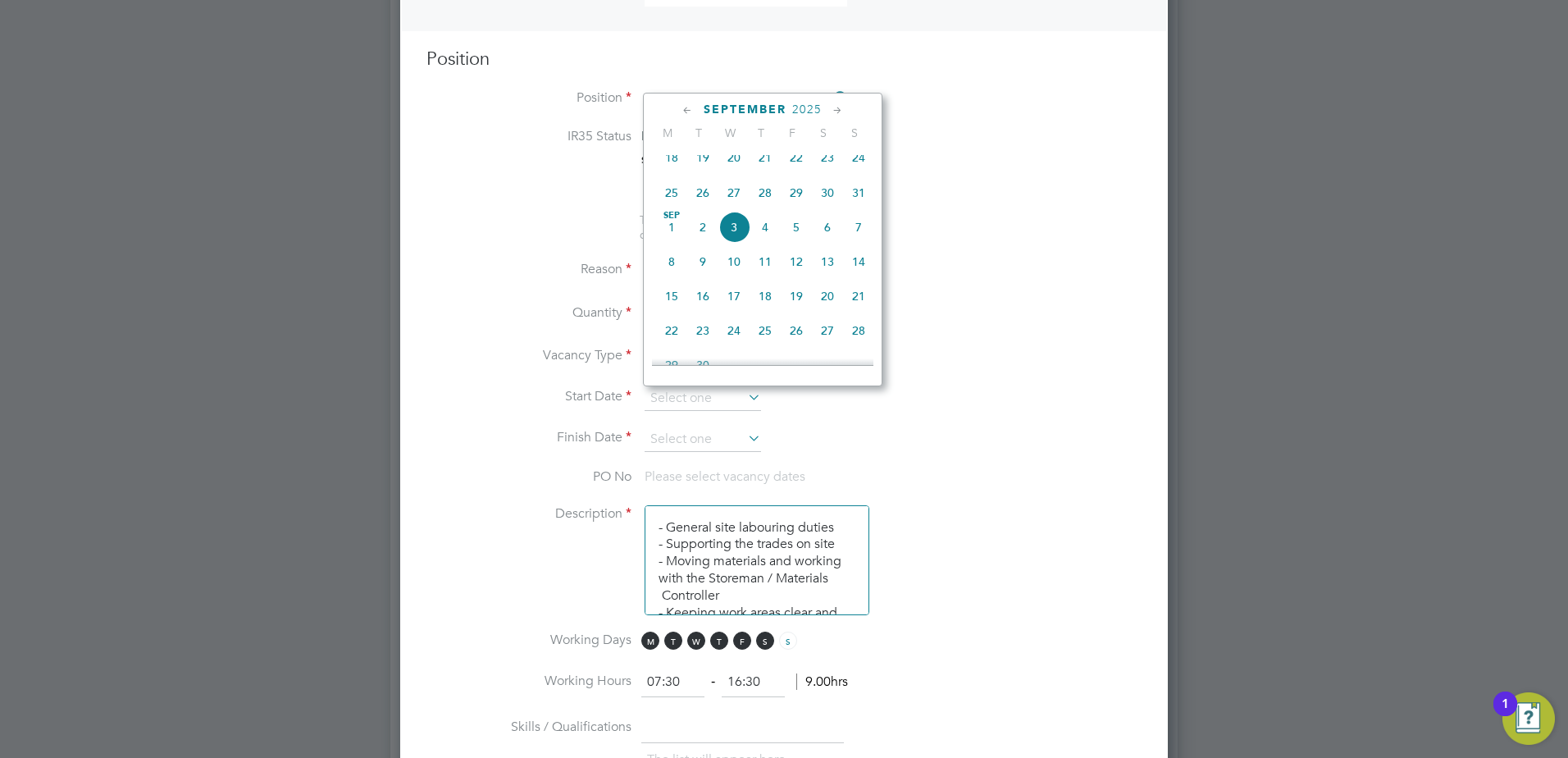
click at [680, 116] on icon at bounding box center [688, 111] width 16 height 18
click at [802, 246] on span "15" at bounding box center [796, 230] width 31 height 31
type input "[DATE]"
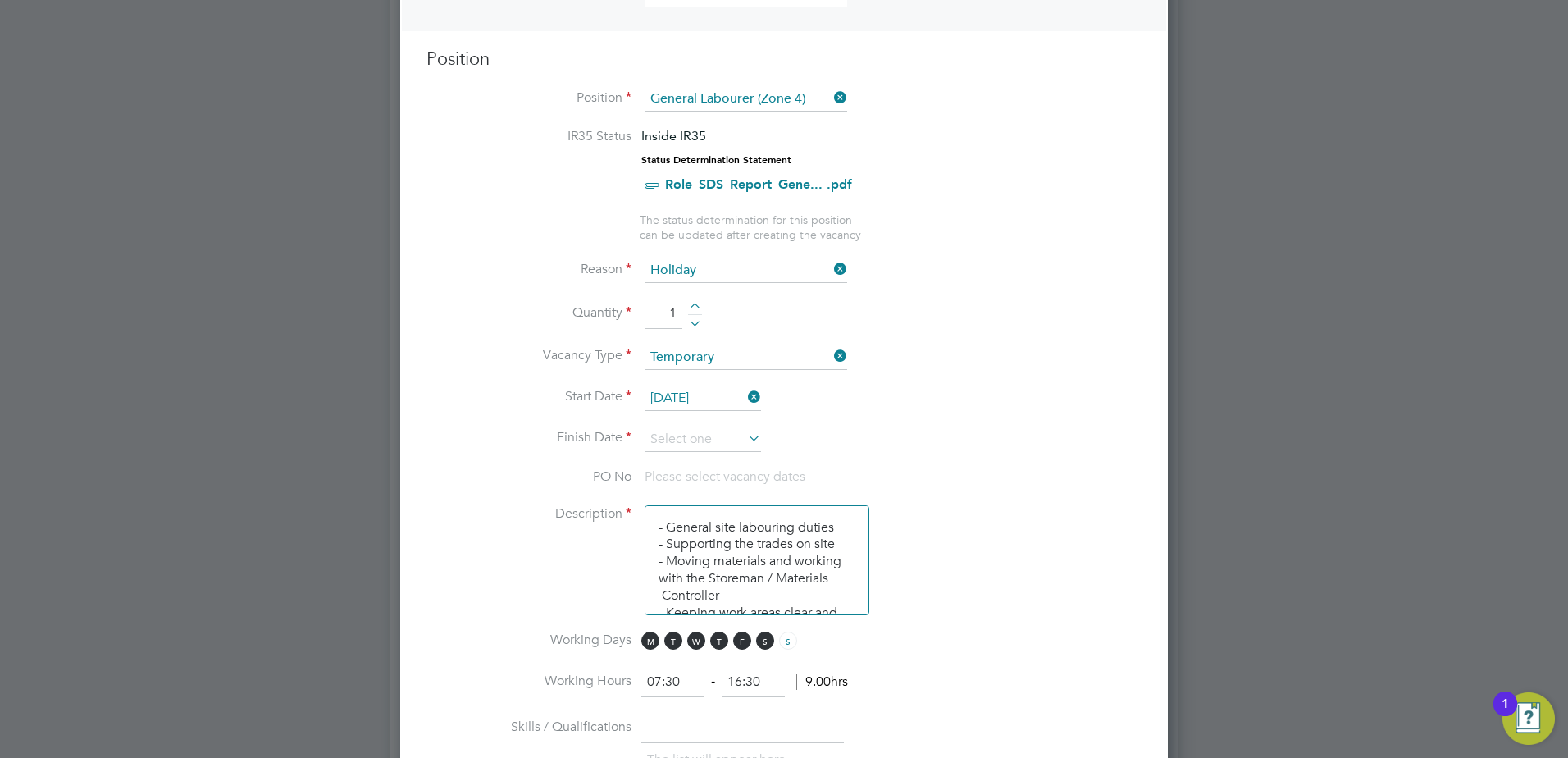
click at [745, 433] on icon at bounding box center [745, 437] width 0 height 23
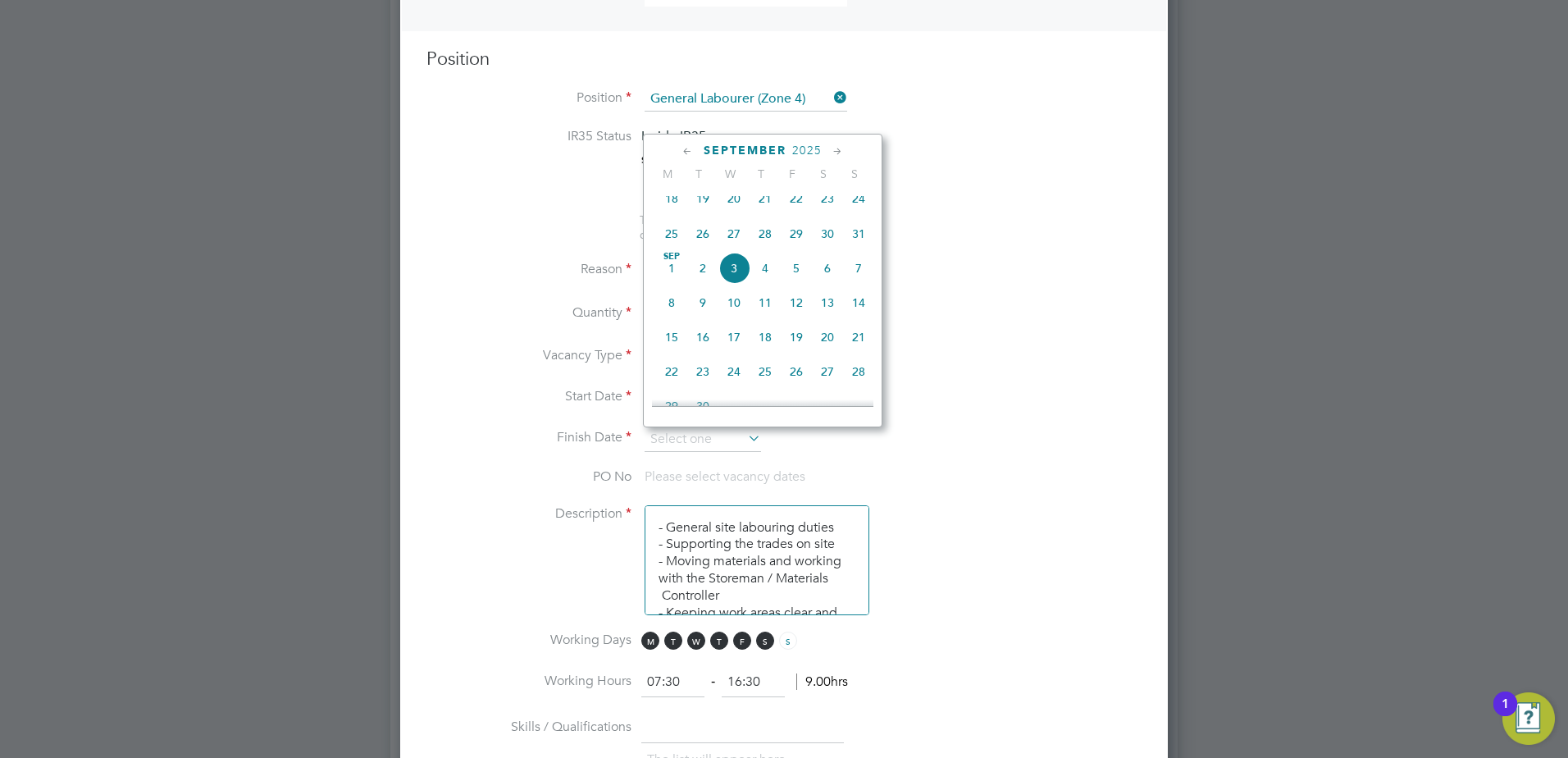
click at [680, 150] on icon at bounding box center [688, 152] width 16 height 18
click at [792, 278] on span "15" at bounding box center [796, 271] width 31 height 31
type input "[DATE]"
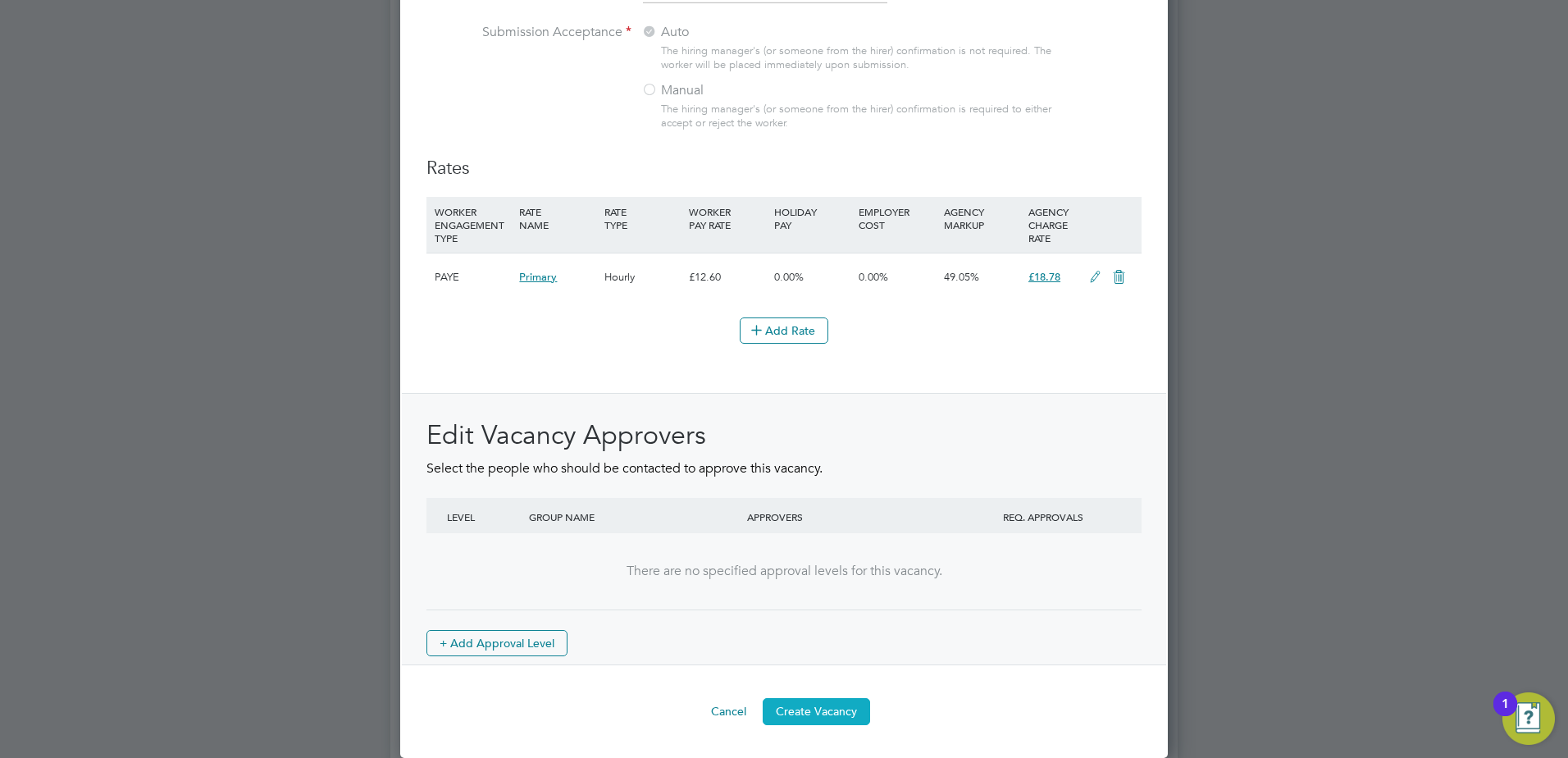
click at [823, 700] on button "Create Vacancy" at bounding box center [816, 711] width 108 height 26
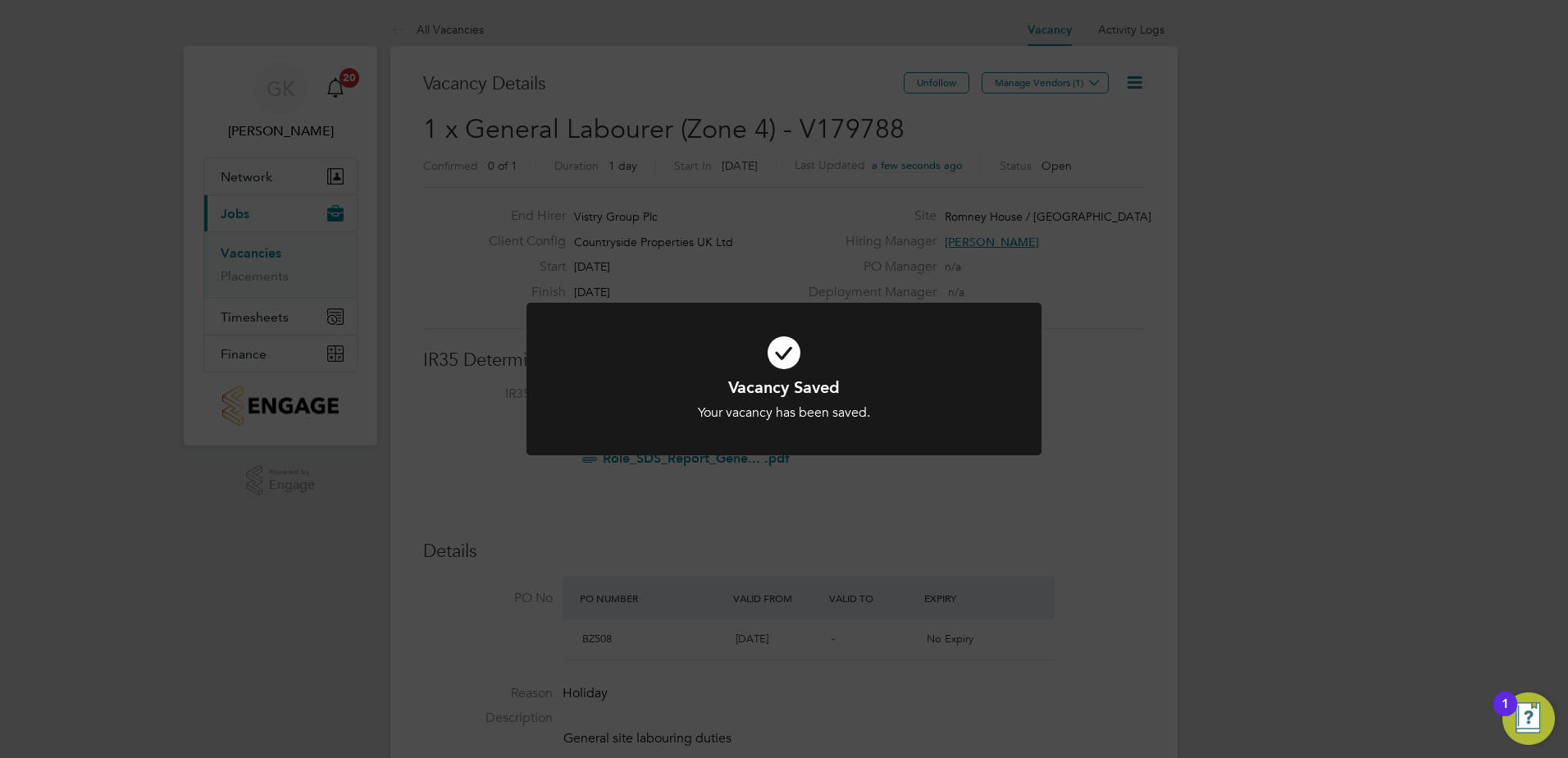
click at [1047, 85] on div "Vacancy Saved Your vacancy has been saved. Cancel Okay" at bounding box center [784, 379] width 1568 height 758
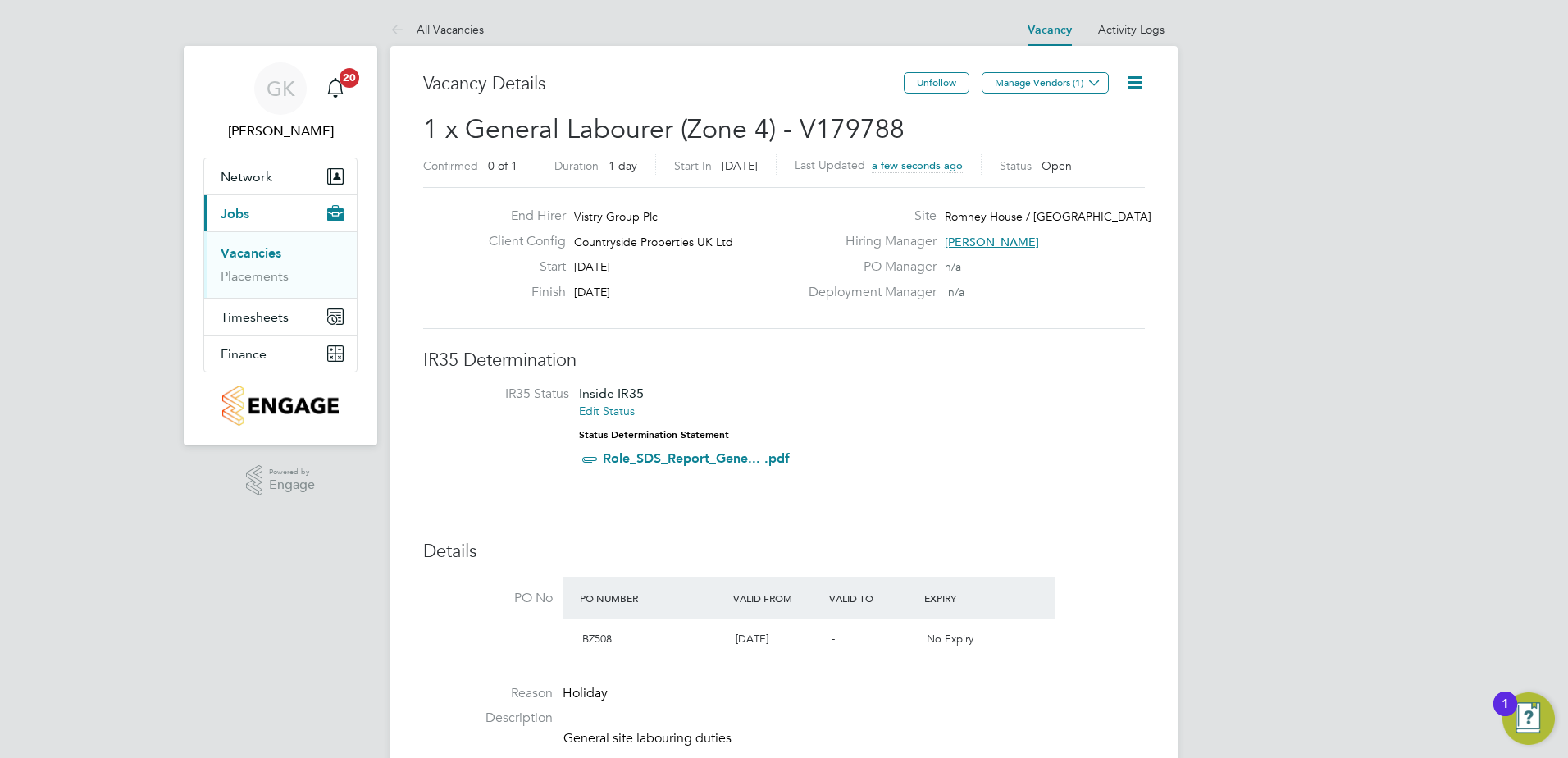
click at [1047, 85] on button "Manage Vendors (1)" at bounding box center [1045, 82] width 127 height 21
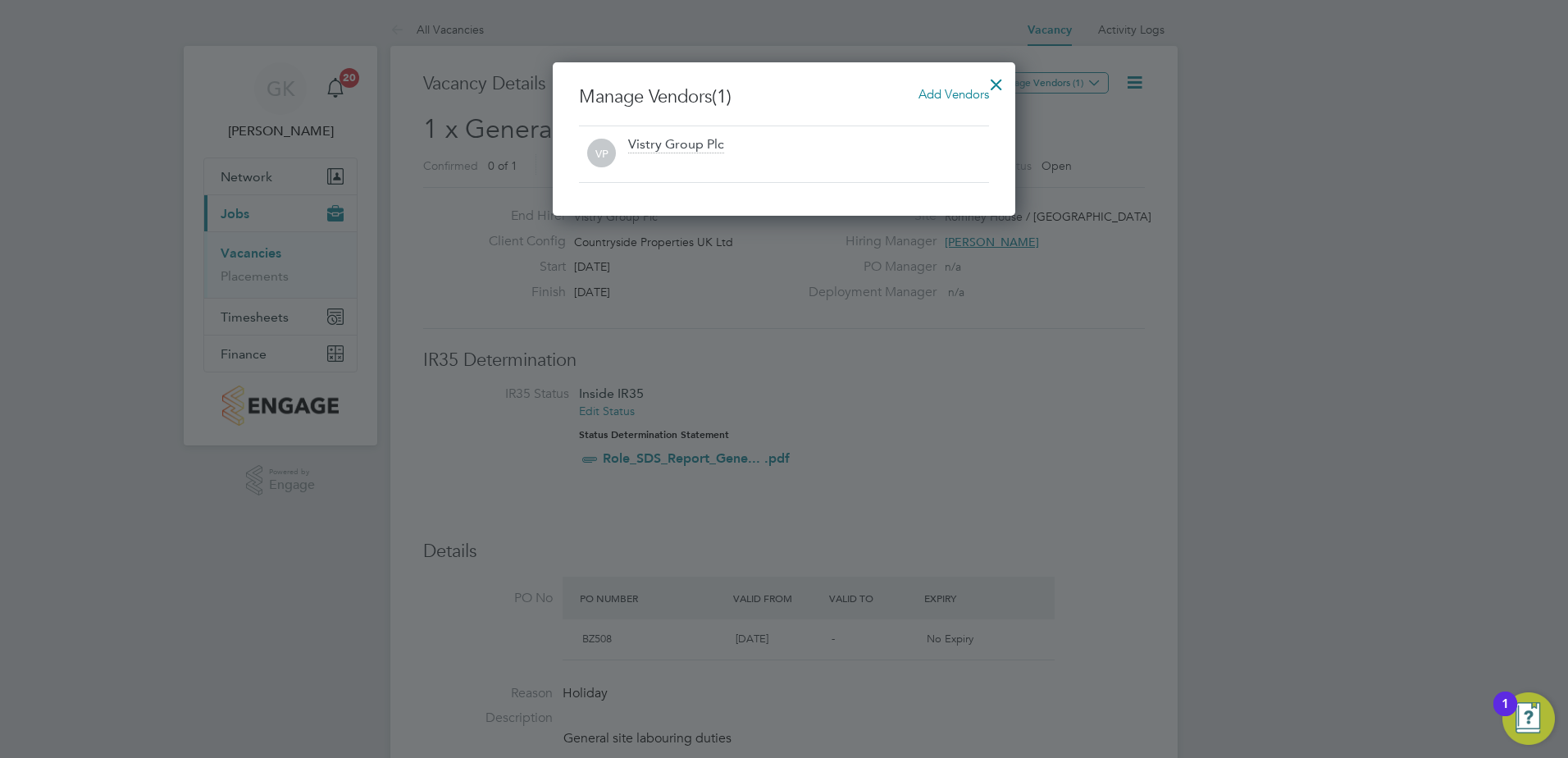
click at [946, 97] on span "Add Vendors" at bounding box center [953, 93] width 70 height 16
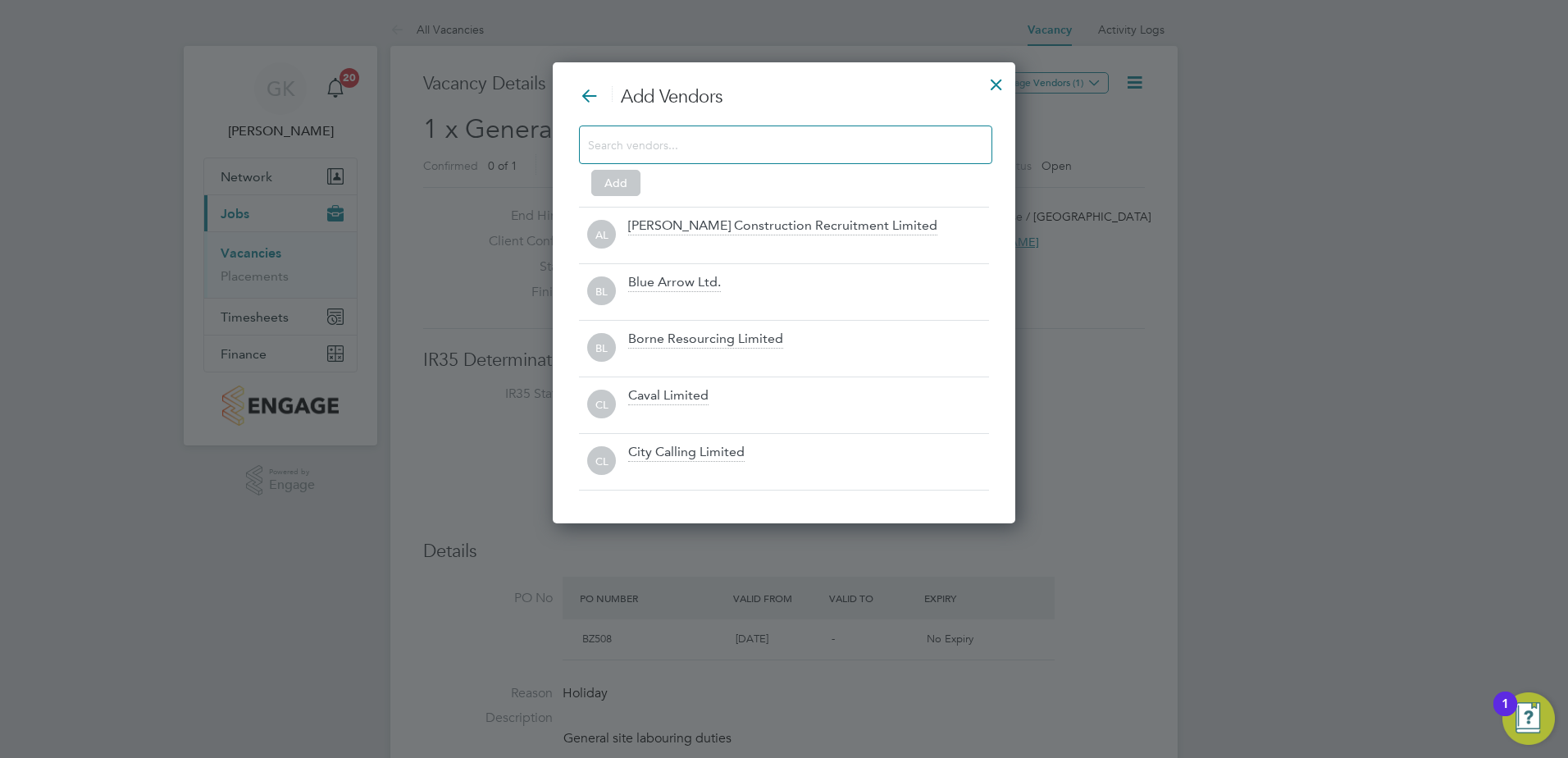
click at [794, 143] on input at bounding box center [773, 143] width 369 height 21
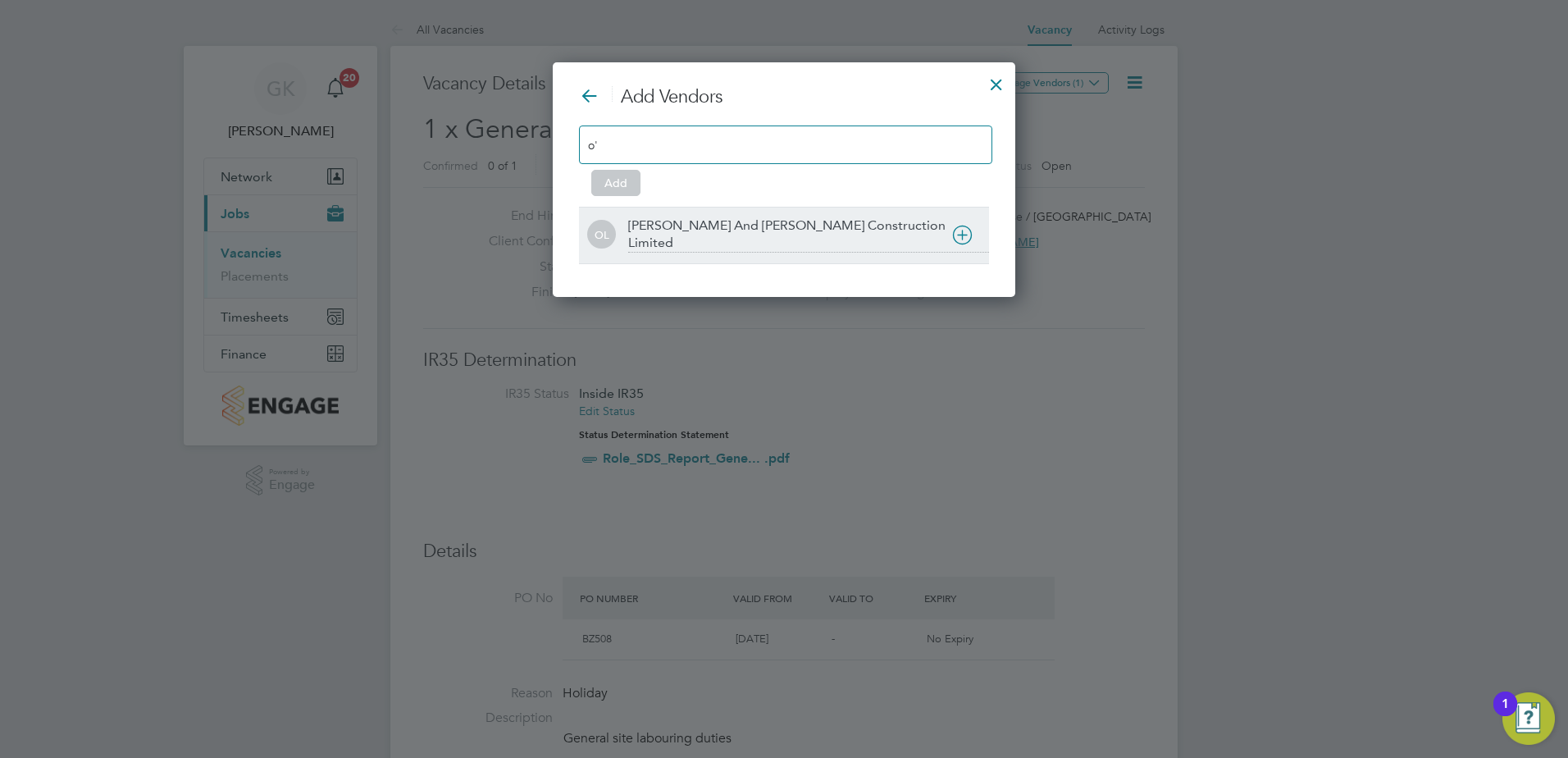
type input "o'"
click at [970, 240] on icon at bounding box center [963, 235] width 20 height 20
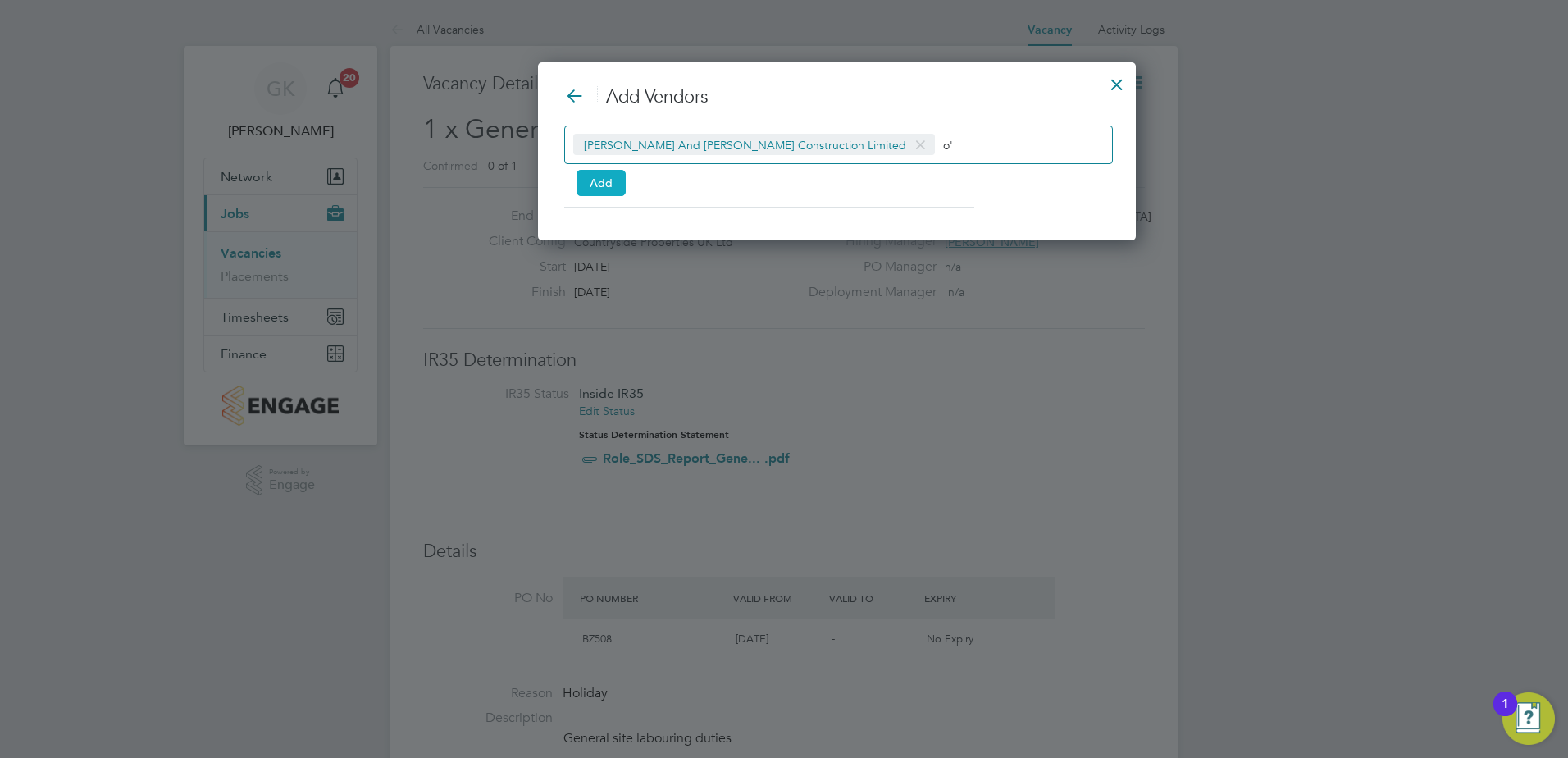
click at [616, 185] on button "Add" at bounding box center [601, 183] width 49 height 26
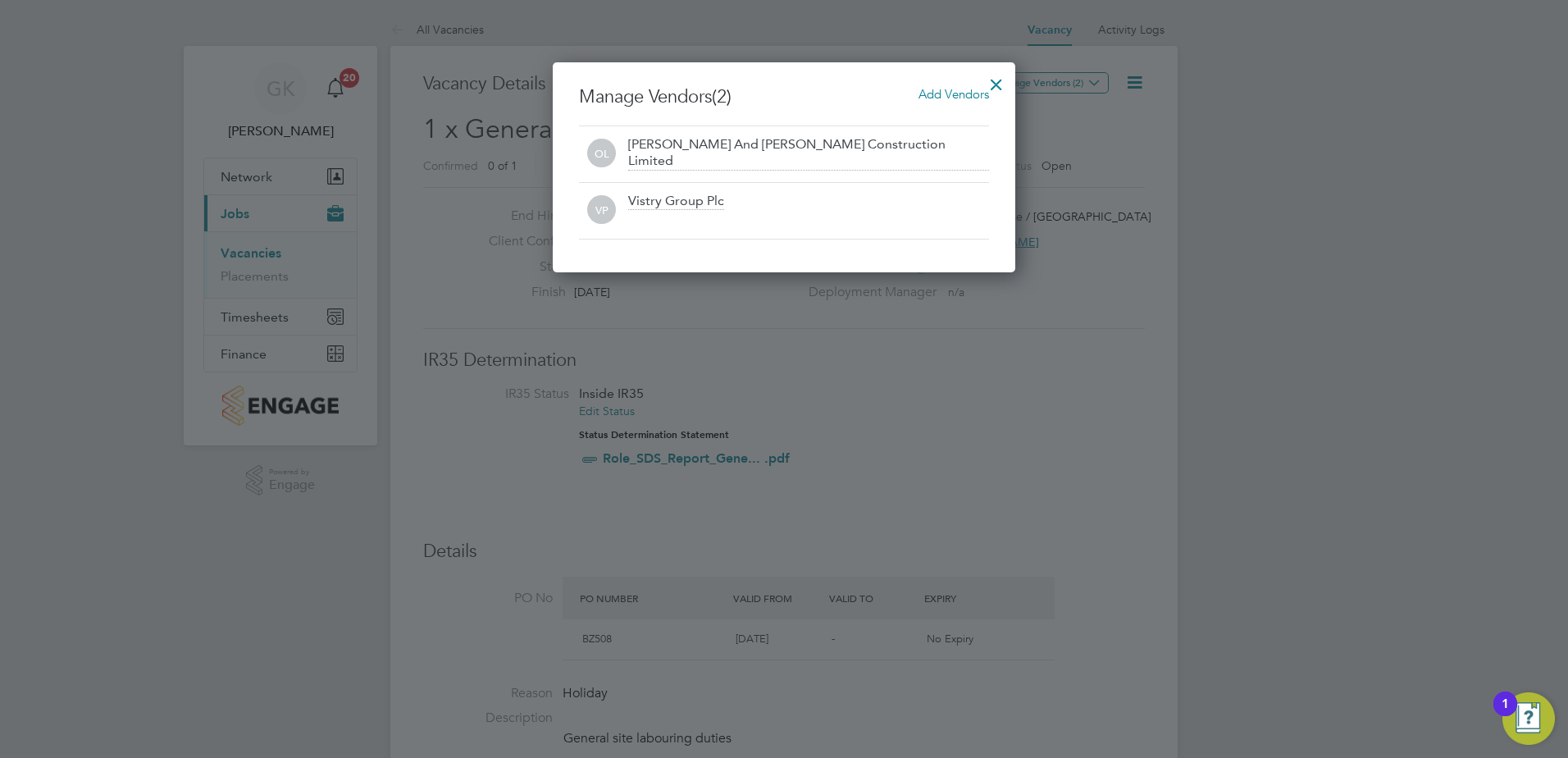
click at [1000, 83] on div at bounding box center [996, 80] width 29 height 29
